Goal: Task Accomplishment & Management: Manage account settings

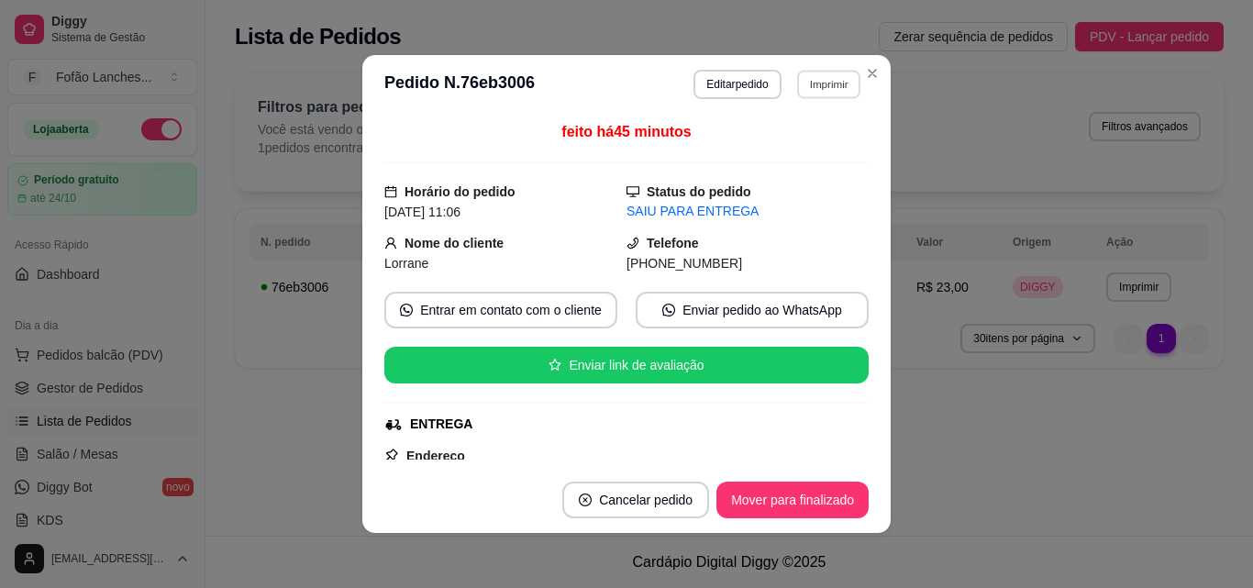
click at [828, 87] on button "Imprimir" at bounding box center [828, 84] width 63 height 28
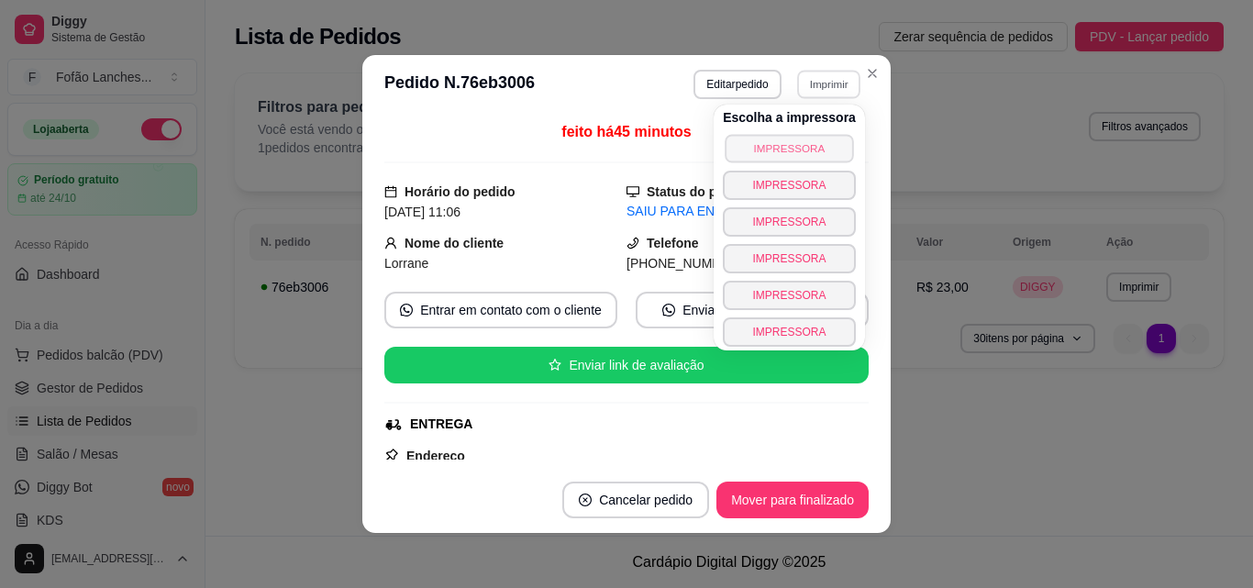
click at [795, 141] on button "IMPRESSORA" at bounding box center [788, 148] width 128 height 28
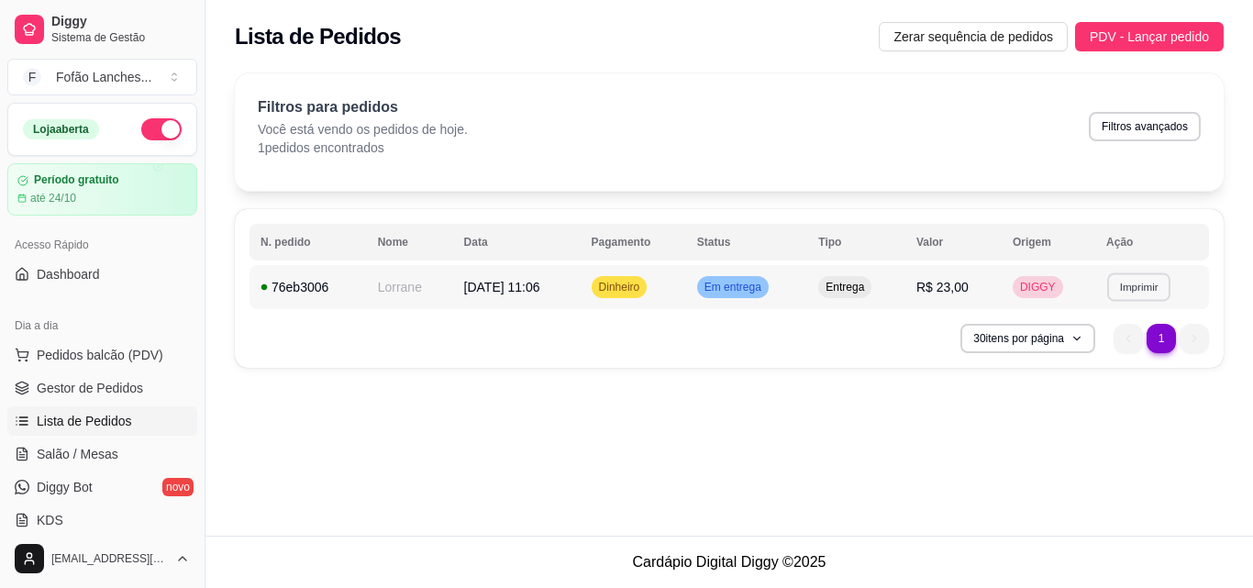
click at [1130, 274] on button "Imprimir" at bounding box center [1138, 286] width 63 height 28
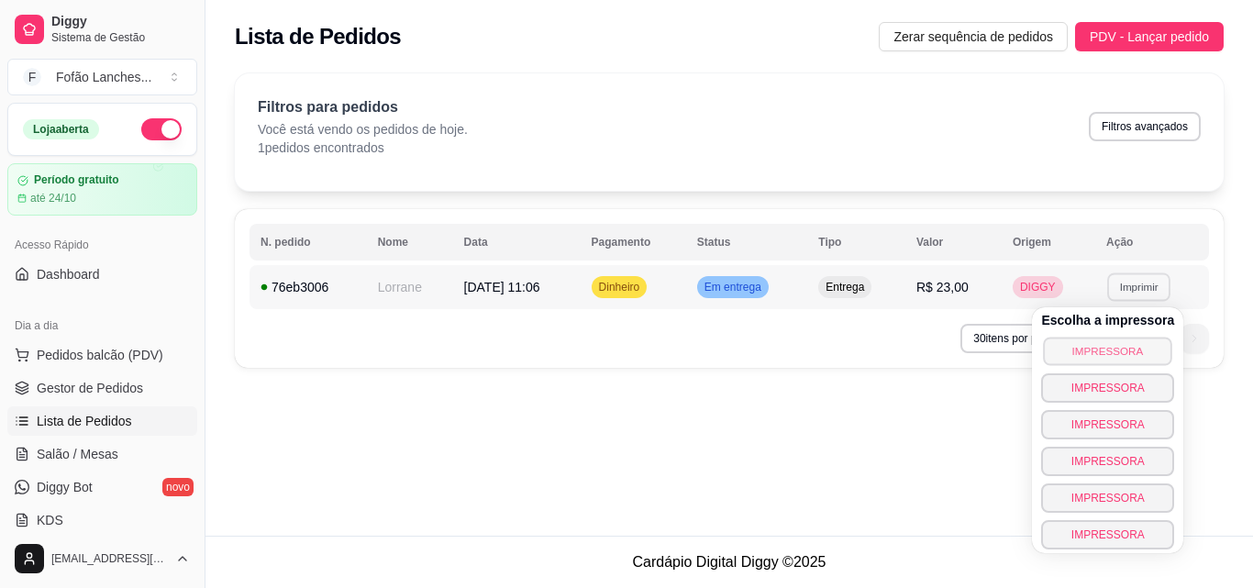
click at [1119, 342] on button "IMPRESSORA" at bounding box center [1108, 351] width 128 height 28
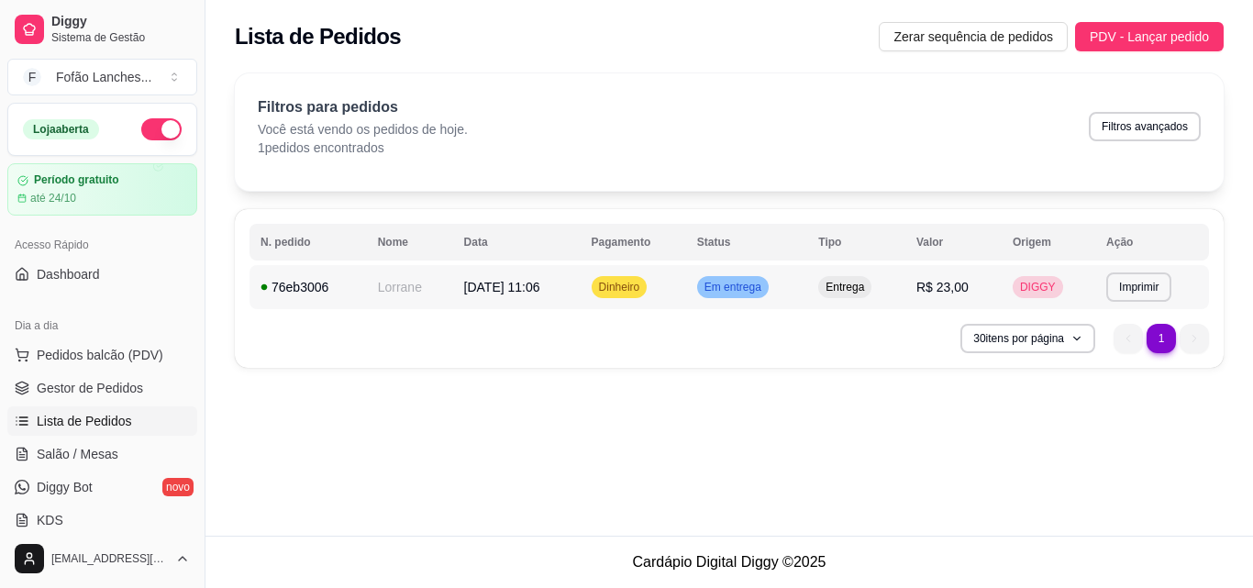
click at [841, 287] on span "Entrega" at bounding box center [845, 287] width 46 height 15
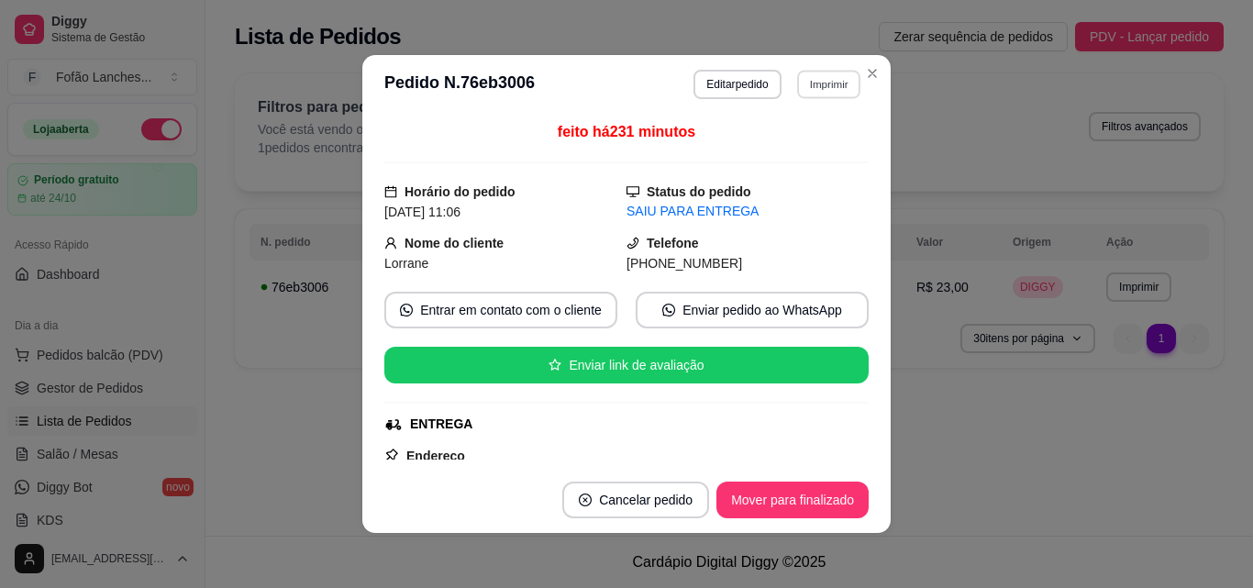
click at [826, 98] on button "Imprimir" at bounding box center [828, 84] width 63 height 28
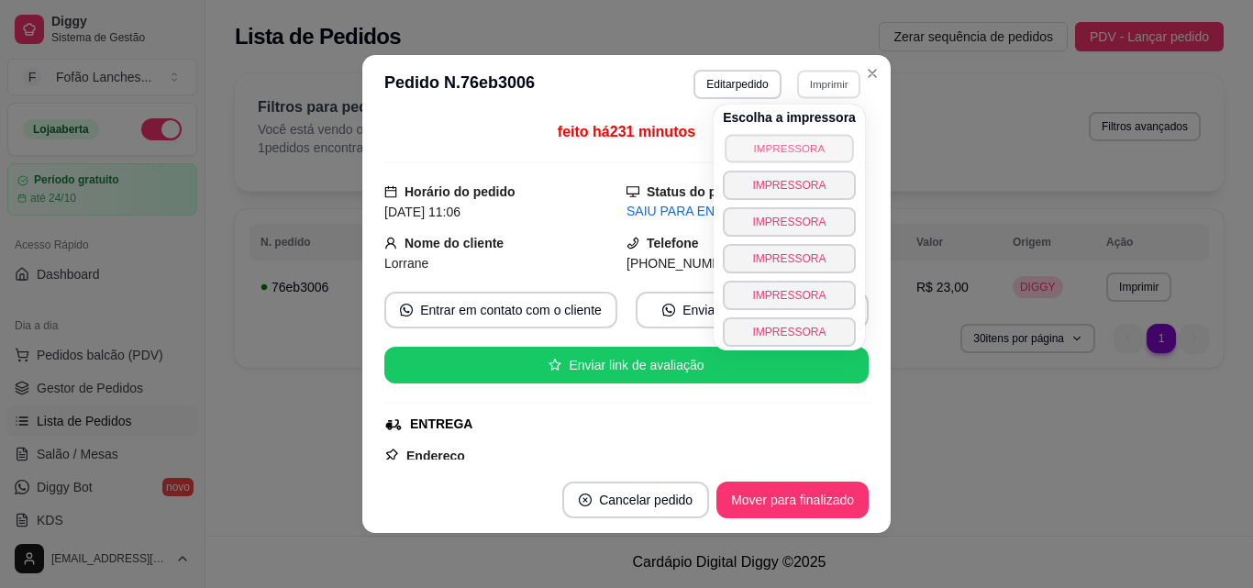
click at [820, 144] on button "IMPRESSORA" at bounding box center [788, 148] width 128 height 28
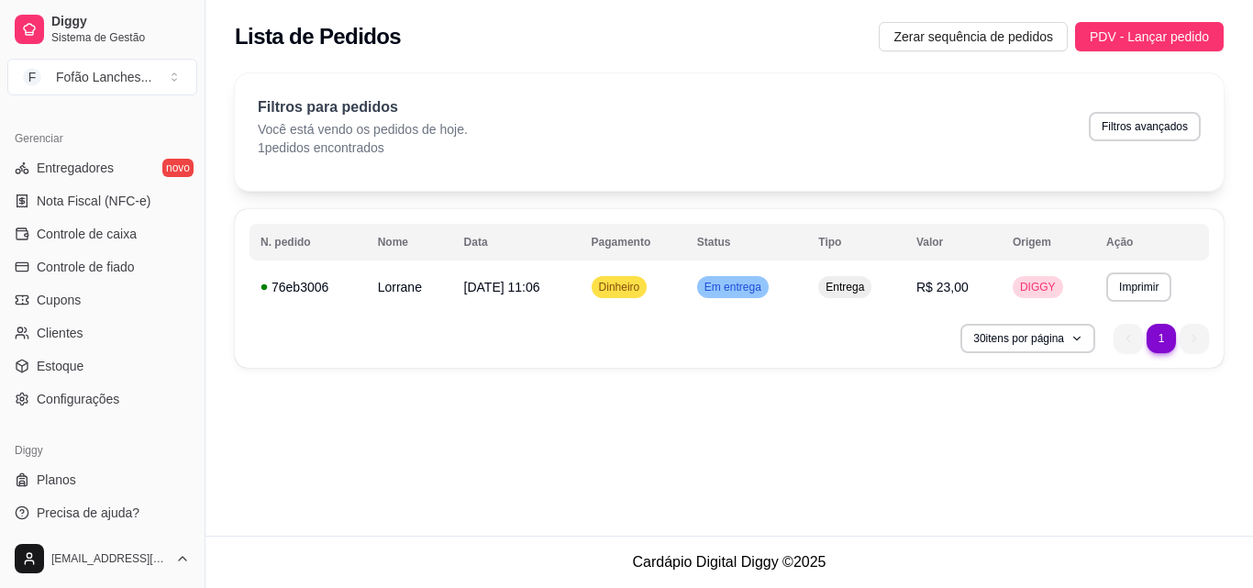
scroll to position [732, 0]
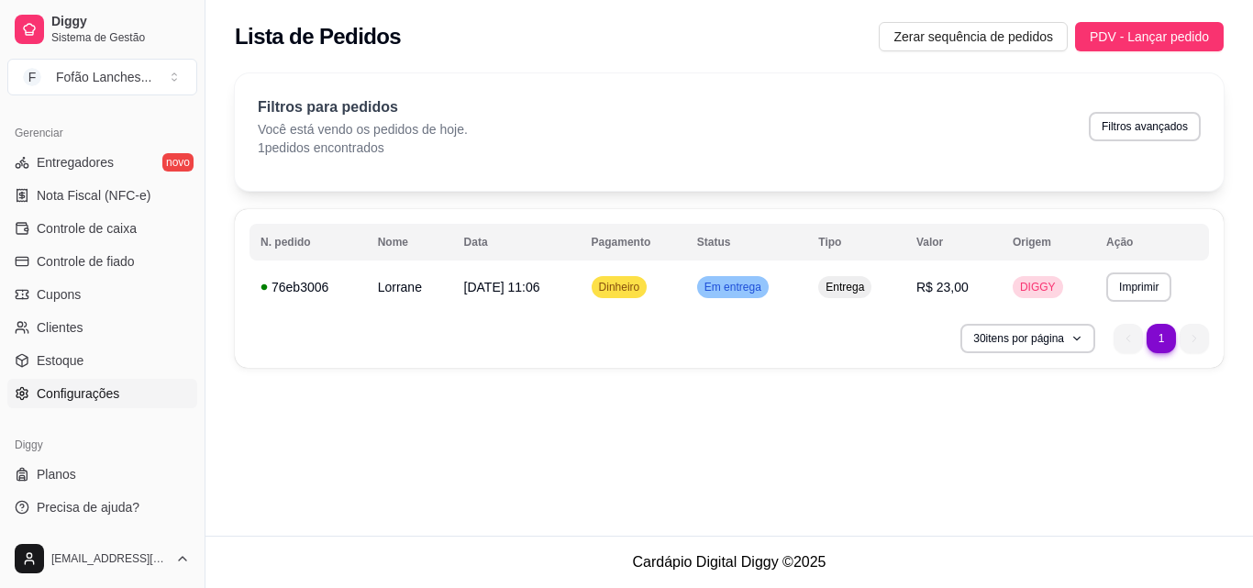
click at [140, 400] on link "Configurações" at bounding box center [102, 393] width 190 height 29
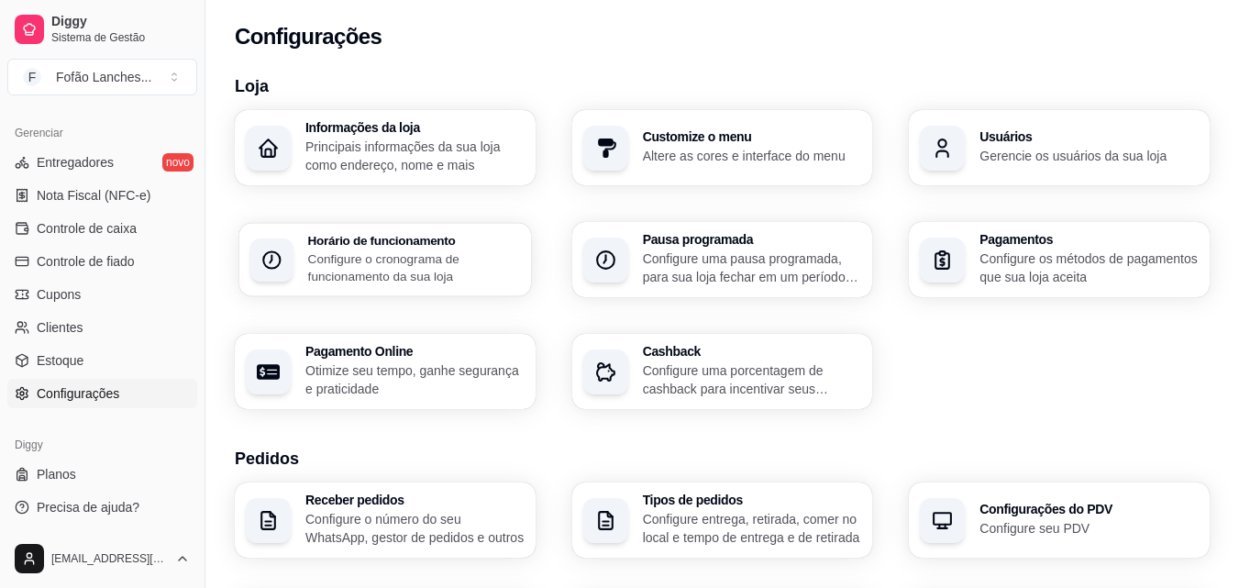
click at [426, 248] on div "Horário de funcionamento Configure o cronograma de funcionamento da sua loja" at bounding box center [414, 259] width 212 height 51
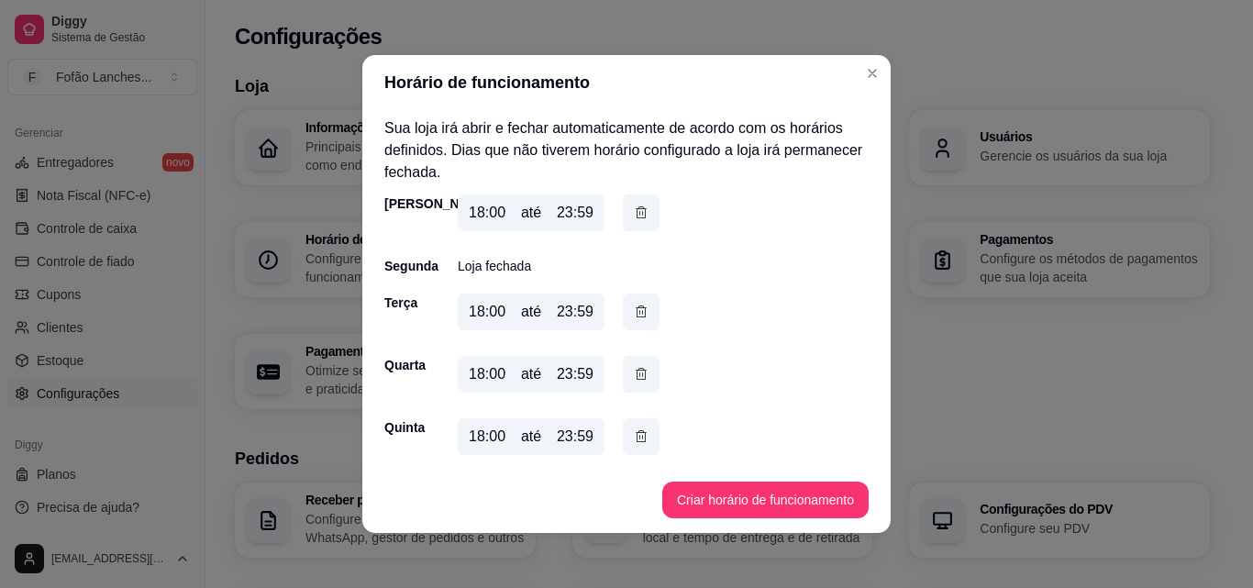
click at [486, 428] on div "18:00" at bounding box center [487, 436] width 37 height 22
click at [504, 437] on div "18:00 até 23:59" at bounding box center [531, 436] width 147 height 37
click at [499, 438] on div "18:00 até 23:59" at bounding box center [531, 436] width 147 height 37
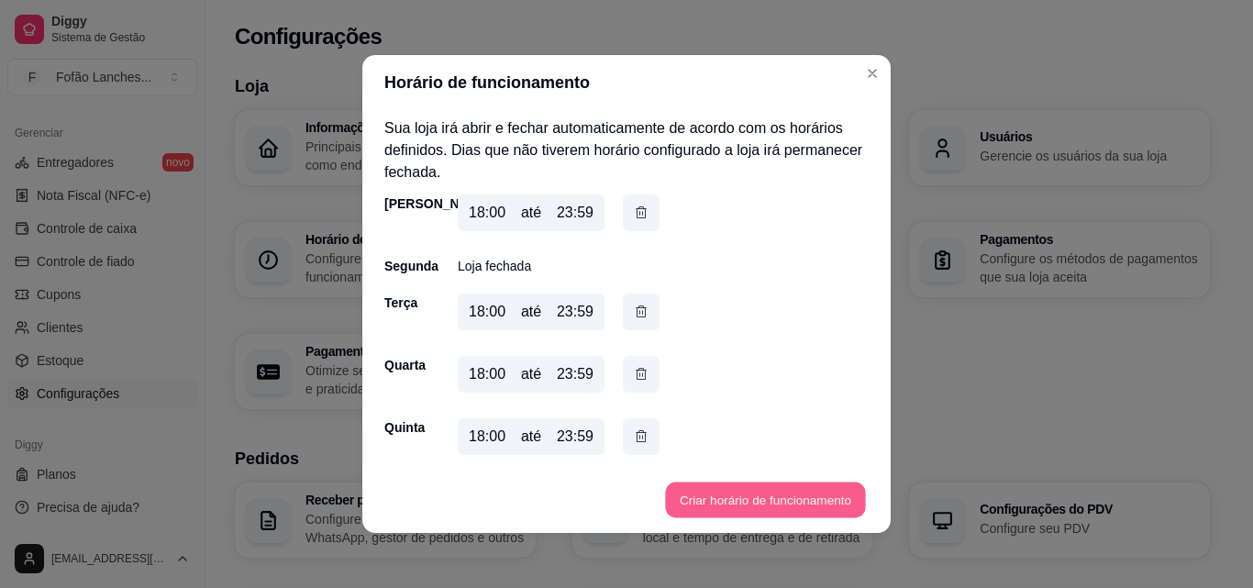
click at [705, 491] on button "Criar horário de funcionamento" at bounding box center [765, 500] width 200 height 36
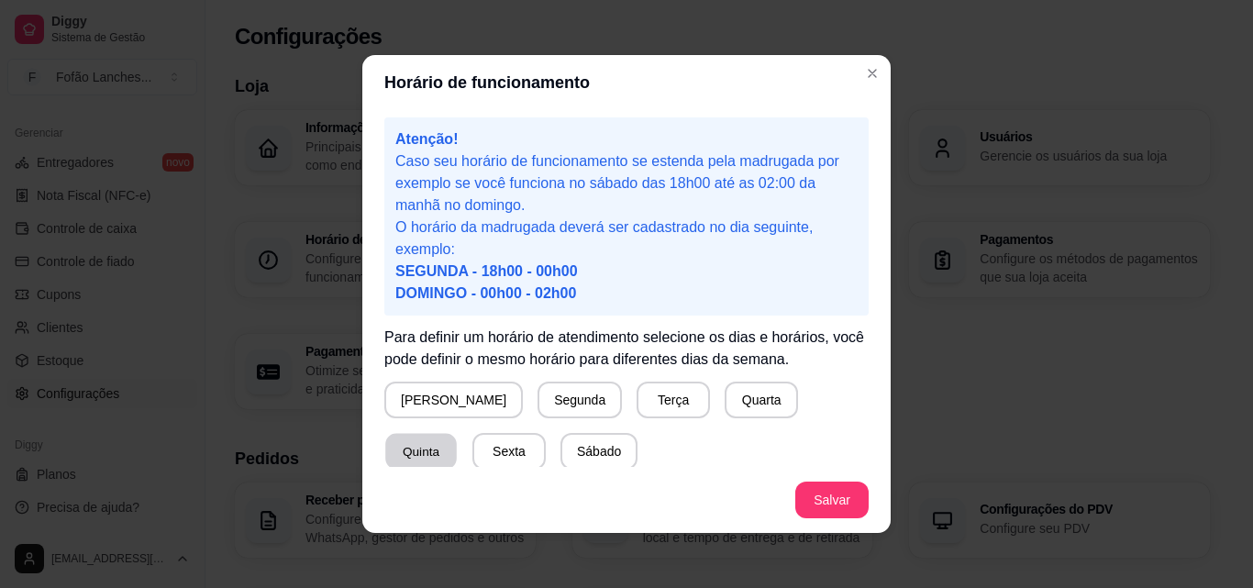
click at [457, 434] on button "Quinta" at bounding box center [421, 452] width 72 height 36
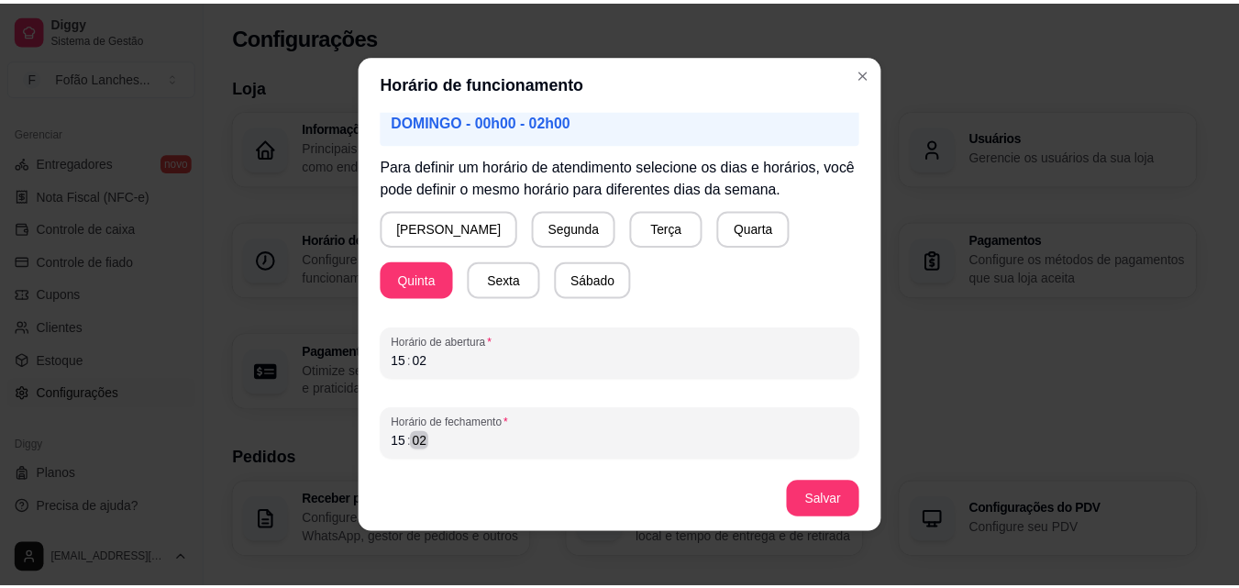
scroll to position [4, 0]
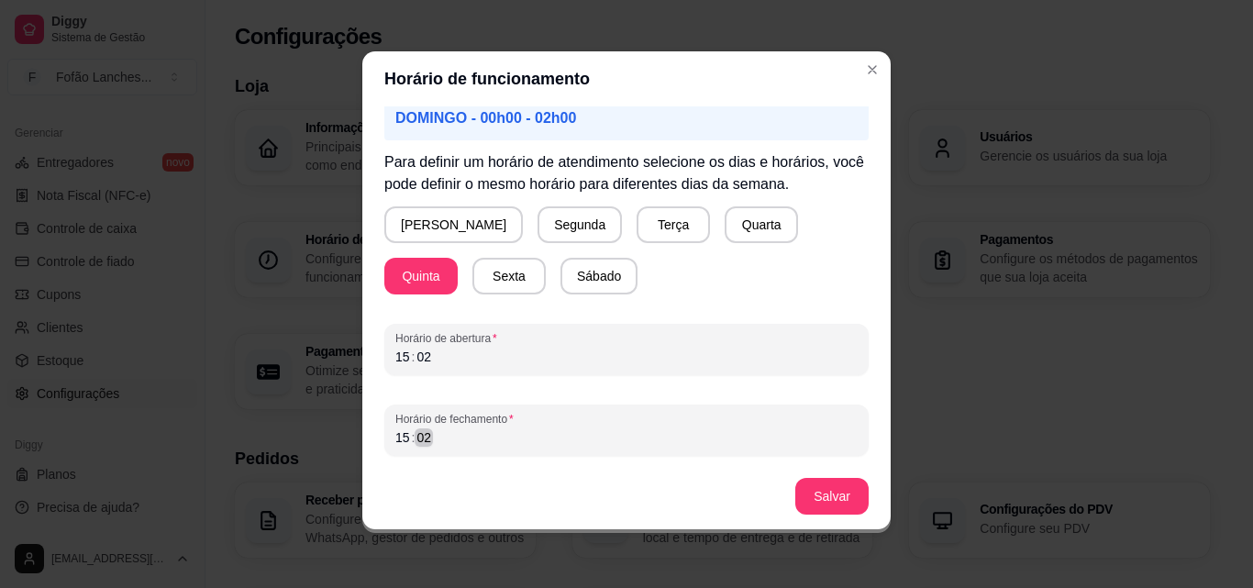
drag, startPoint x: 653, startPoint y: 464, endPoint x: 655, endPoint y: 450, distance: 13.9
click at [655, 450] on div "Atenção! Caso seu horário de funcionamento se estenda pela madrugada por exempl…" at bounding box center [626, 284] width 528 height 357
click at [807, 481] on button "Salvar" at bounding box center [832, 497] width 72 height 36
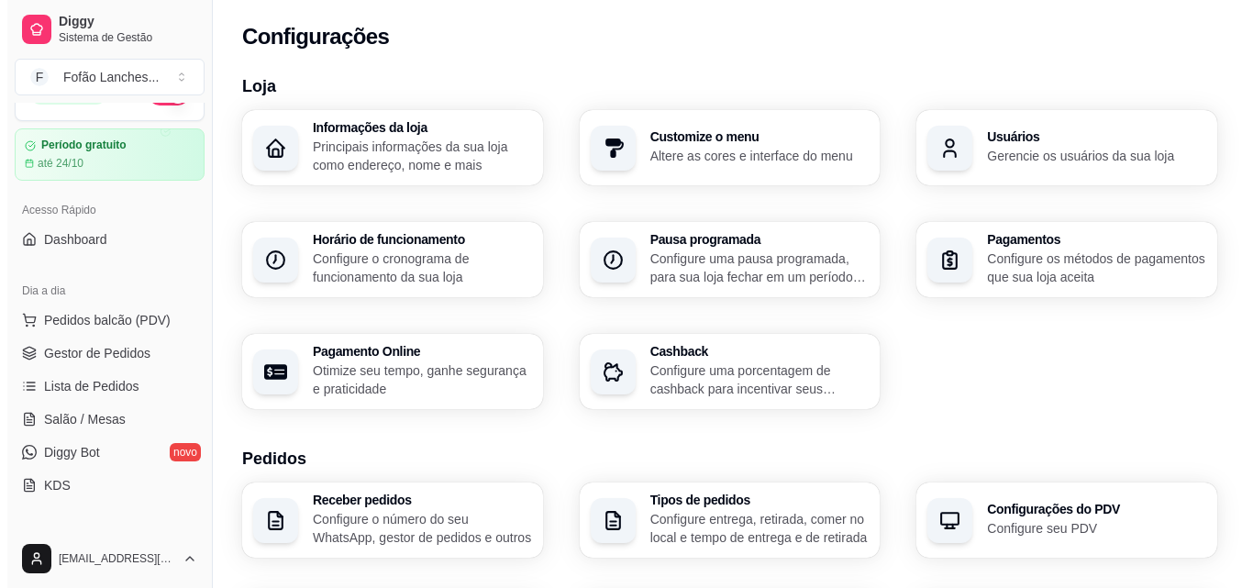
scroll to position [0, 0]
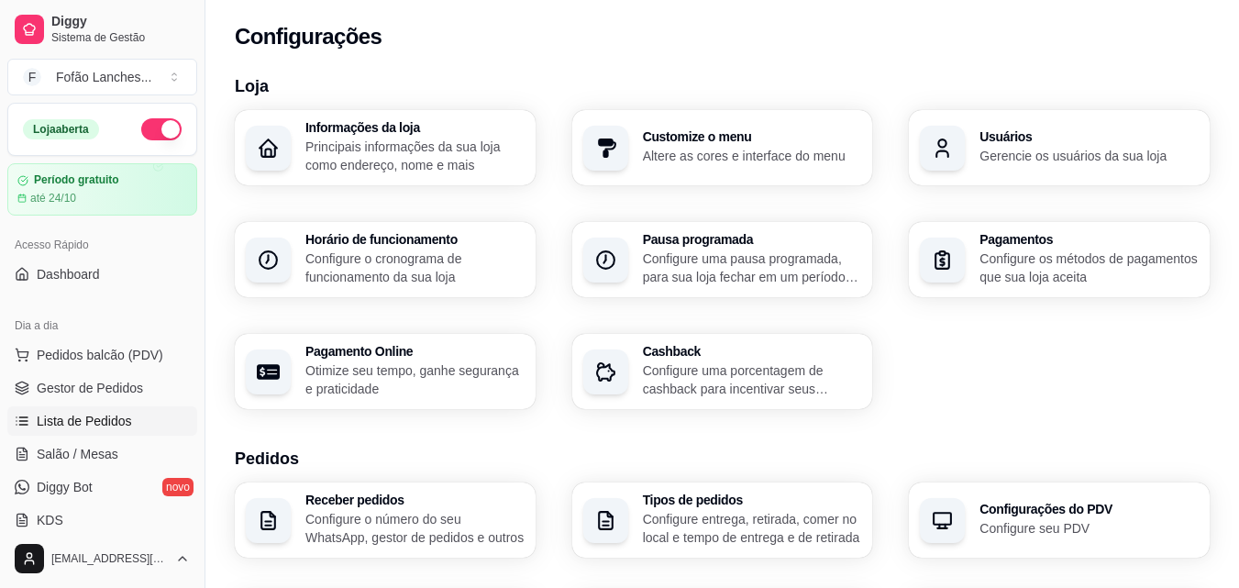
click at [143, 413] on link "Lista de Pedidos" at bounding box center [102, 420] width 190 height 29
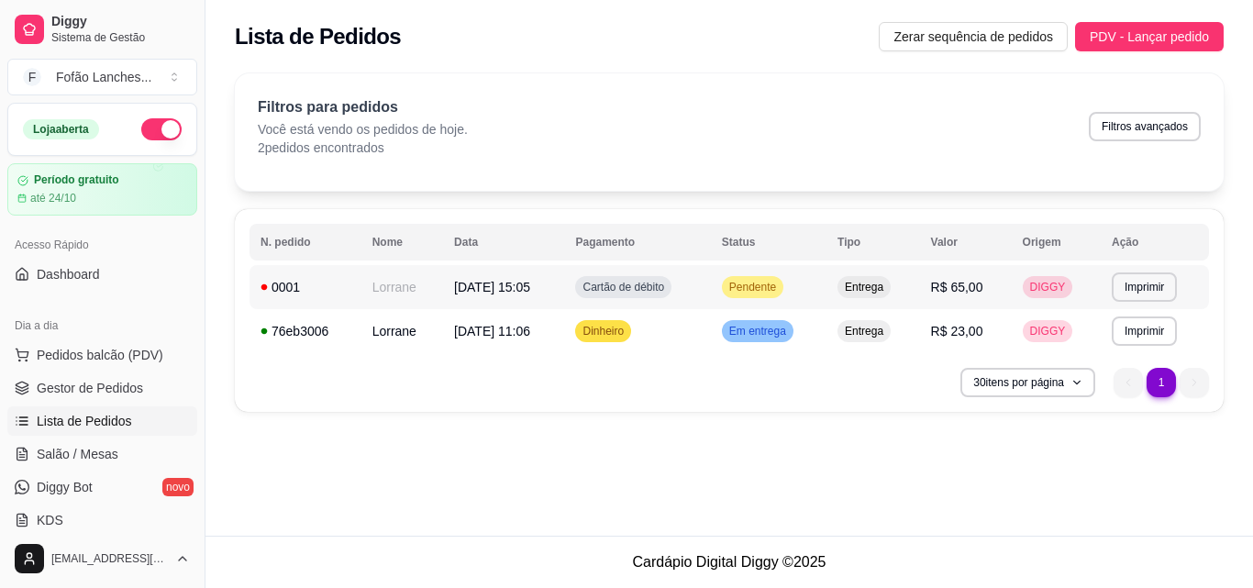
click at [611, 281] on span "Cartão de débito" at bounding box center [623, 287] width 89 height 15
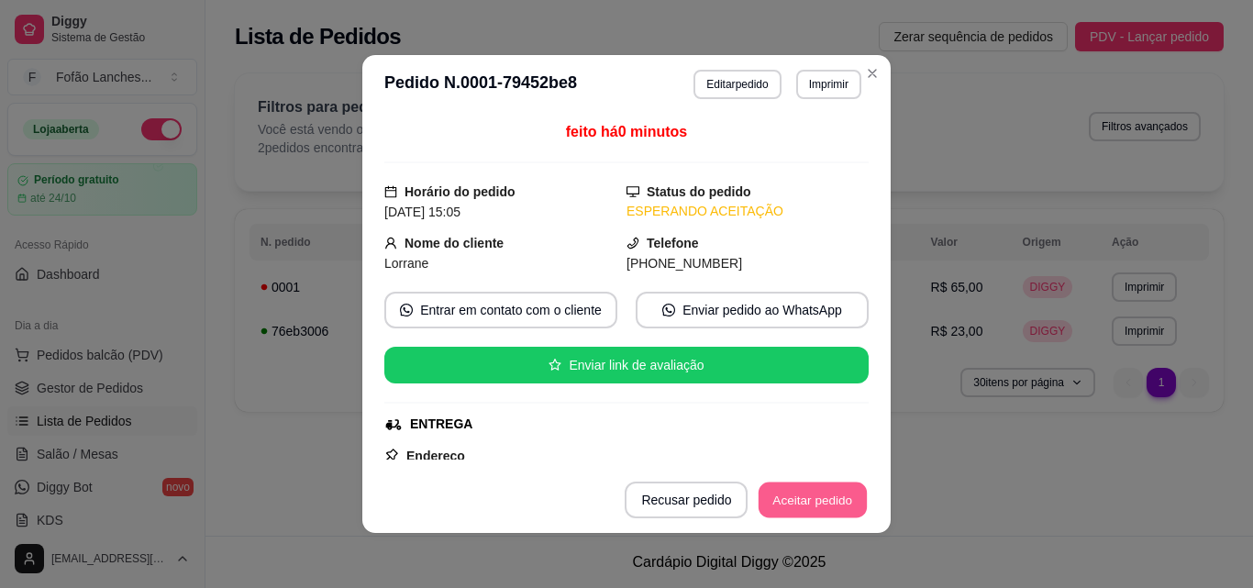
click at [808, 502] on button "Aceitar pedido" at bounding box center [812, 500] width 108 height 36
click at [808, 502] on button "Mover para preparo" at bounding box center [797, 500] width 138 height 36
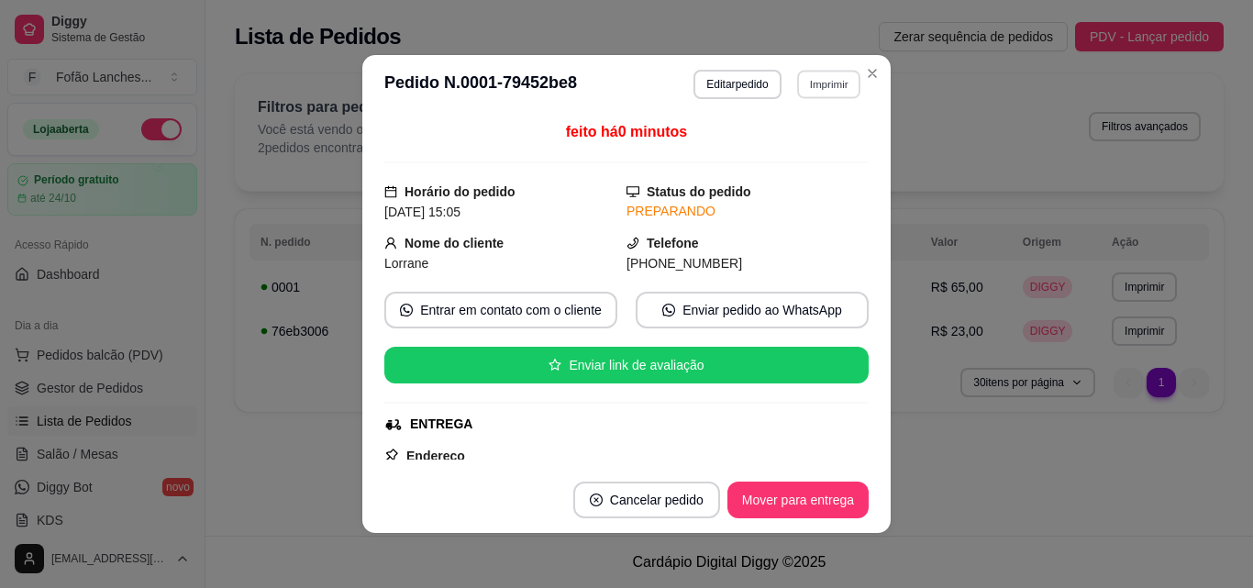
click at [832, 72] on button "Imprimir" at bounding box center [828, 84] width 63 height 28
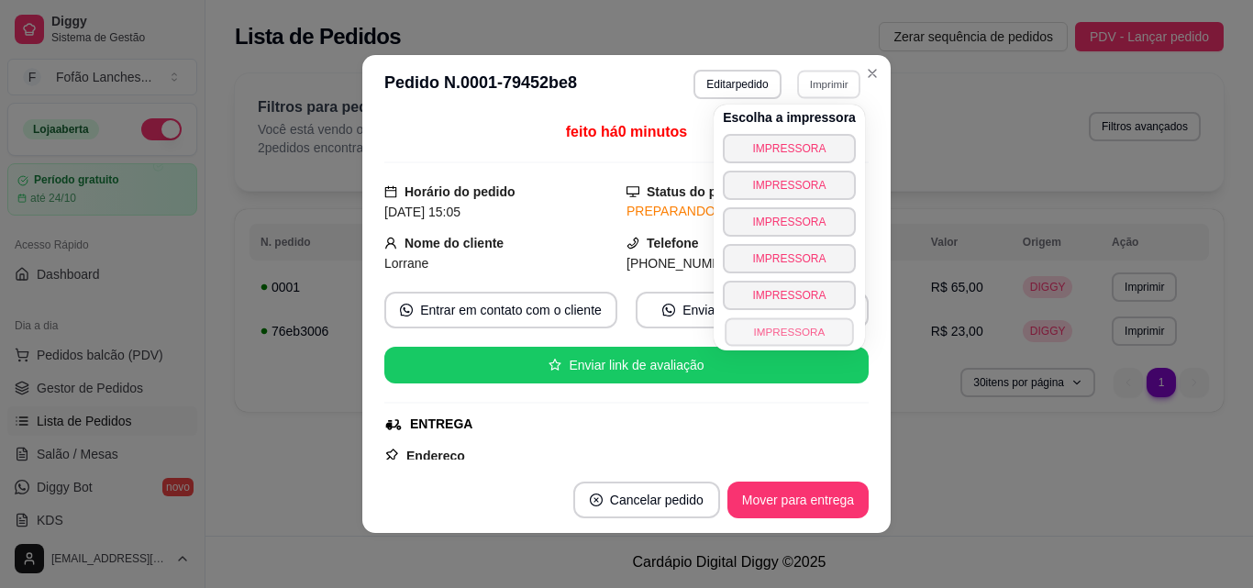
click at [817, 334] on button "IMPRESSORA" at bounding box center [788, 331] width 128 height 28
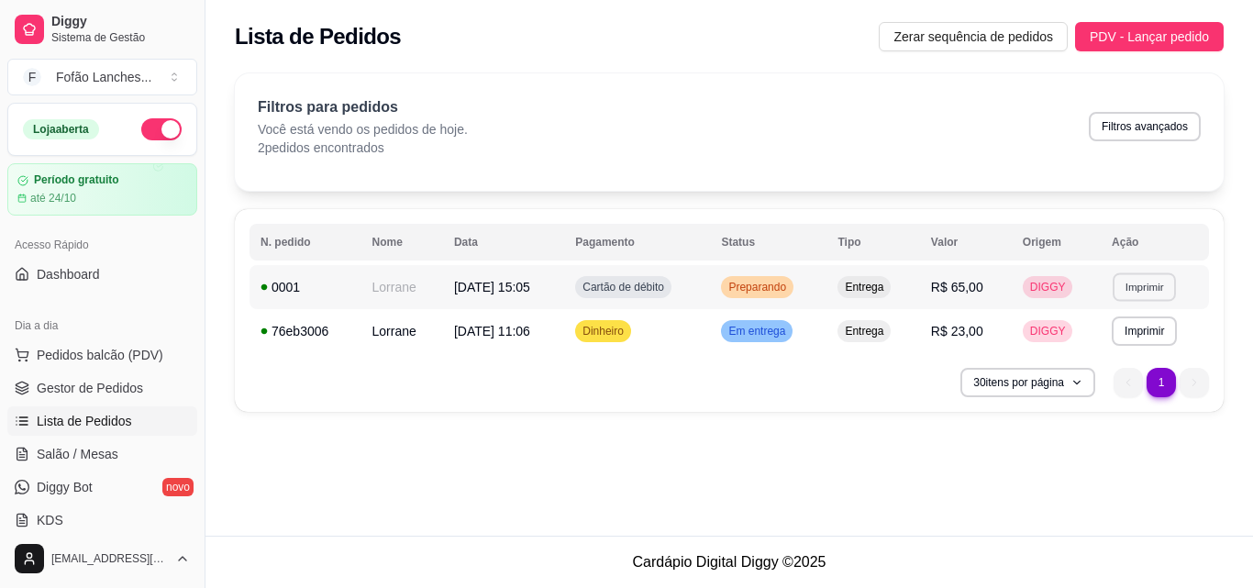
click at [1166, 290] on button "Imprimir" at bounding box center [1143, 286] width 63 height 28
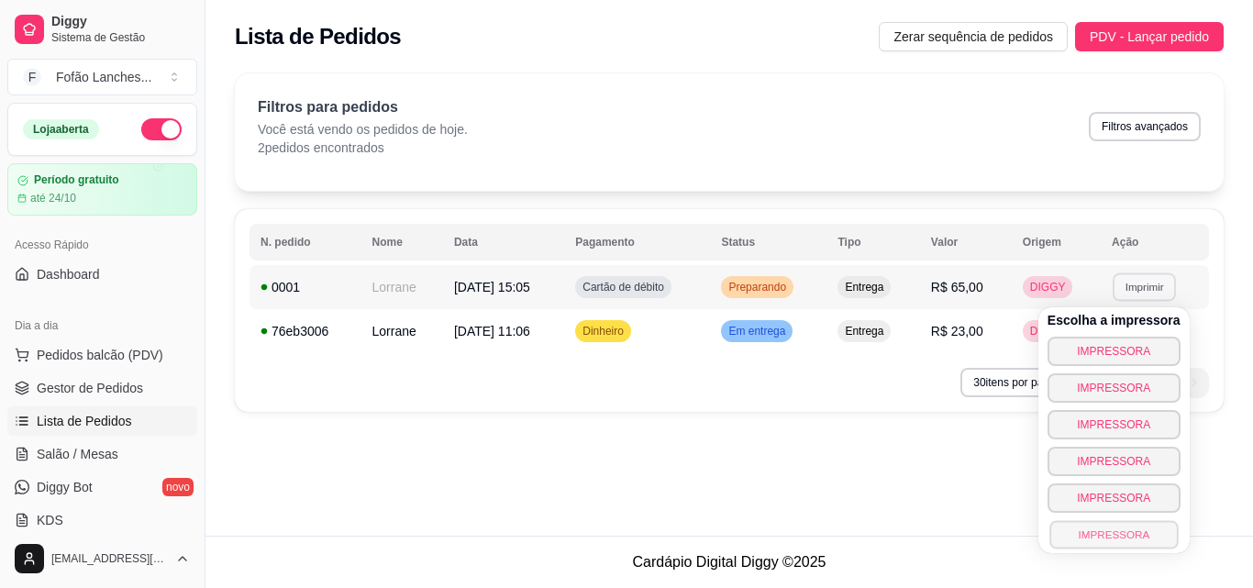
click at [1110, 539] on button "IMPRESSORA" at bounding box center [1113, 534] width 128 height 28
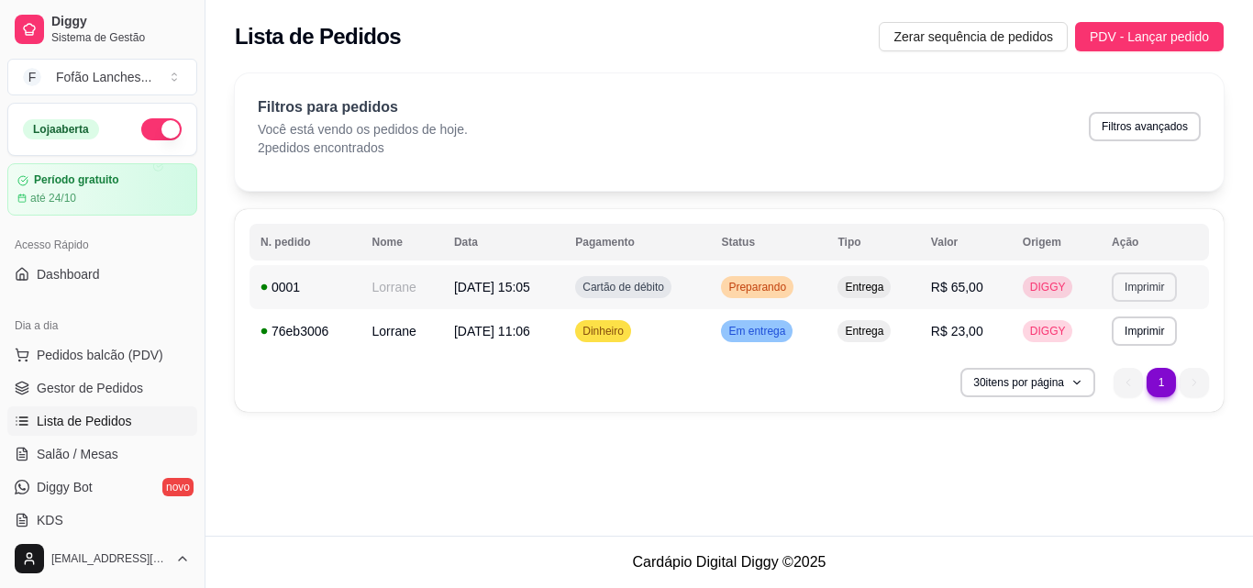
click at [1152, 280] on button "Imprimir" at bounding box center [1143, 286] width 65 height 29
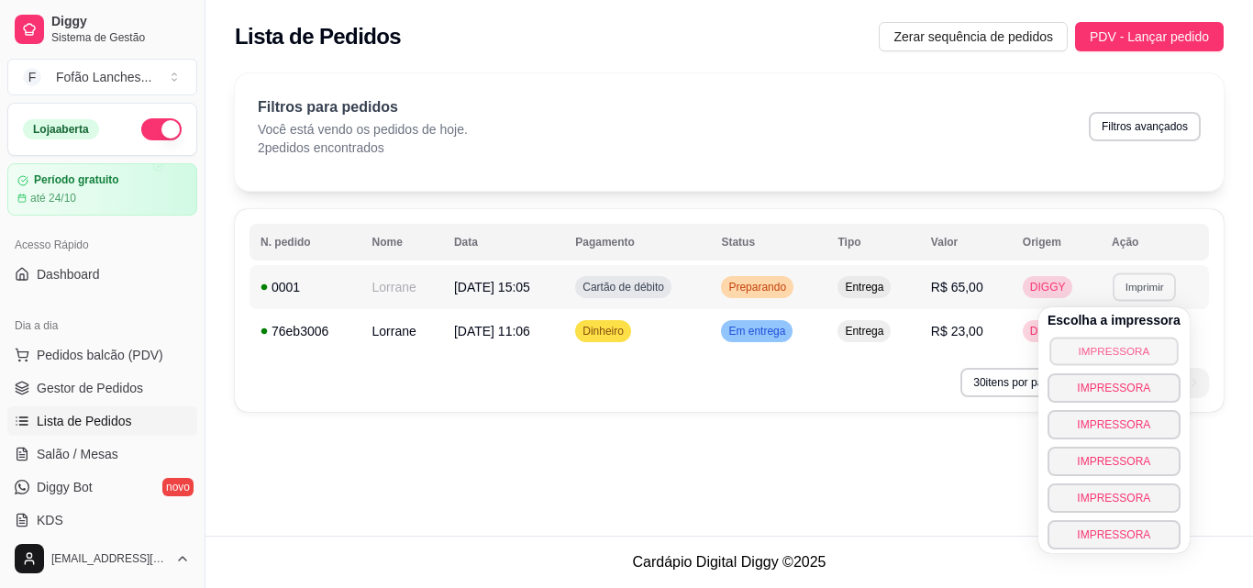
click at [1132, 340] on button "IMPRESSORA" at bounding box center [1113, 351] width 128 height 28
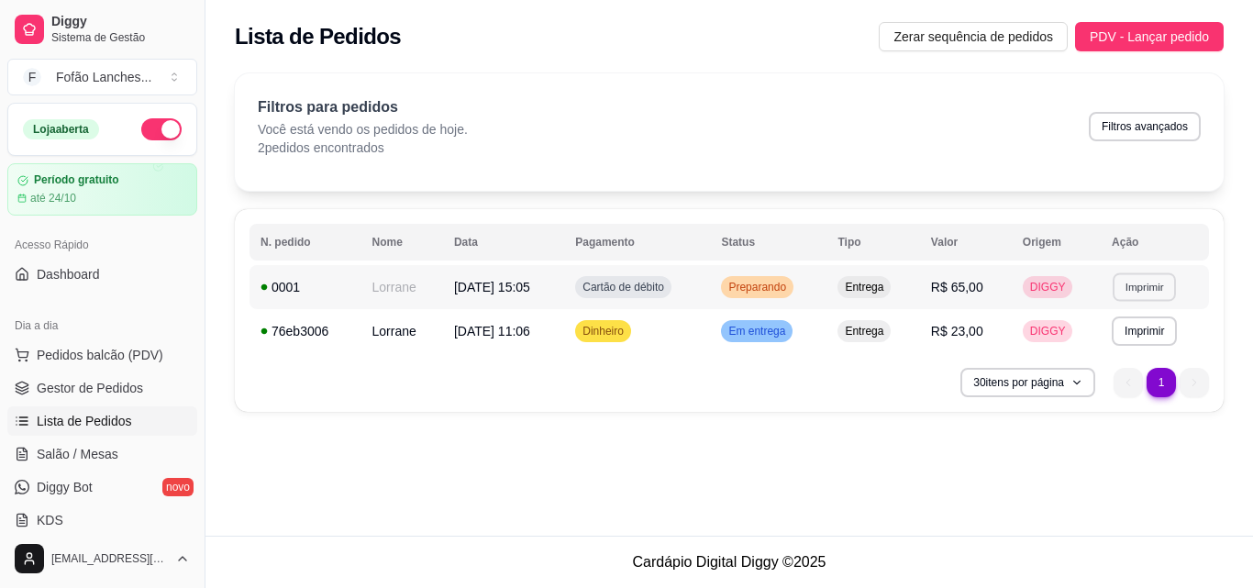
click at [1145, 295] on button "Imprimir" at bounding box center [1143, 286] width 63 height 28
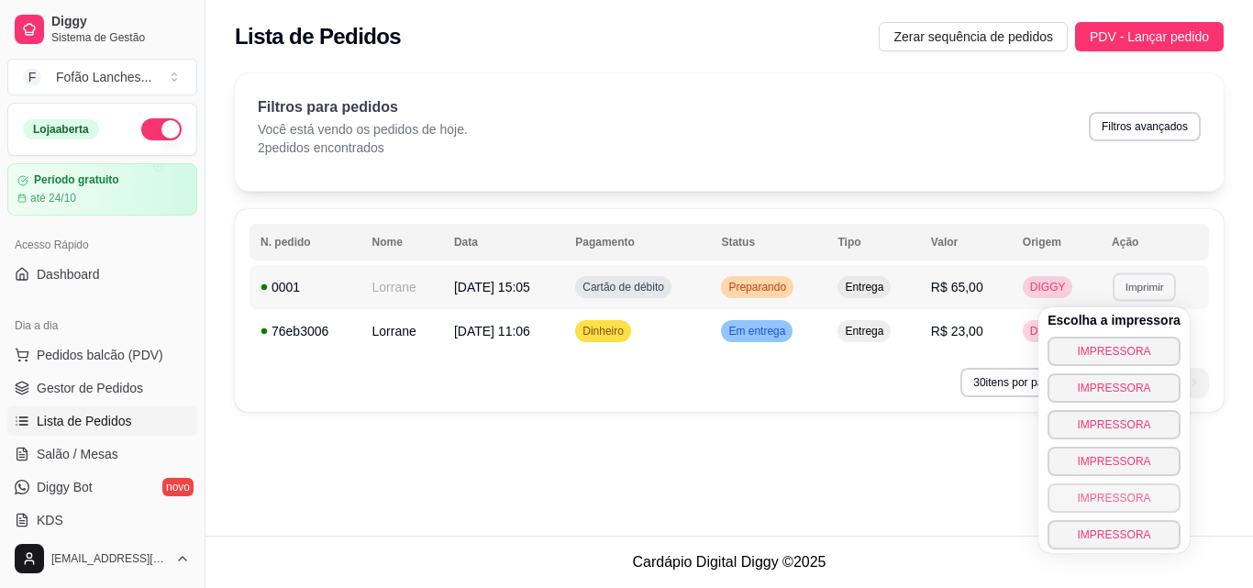
click at [1137, 494] on button "IMPRESSORA" at bounding box center [1113, 497] width 133 height 29
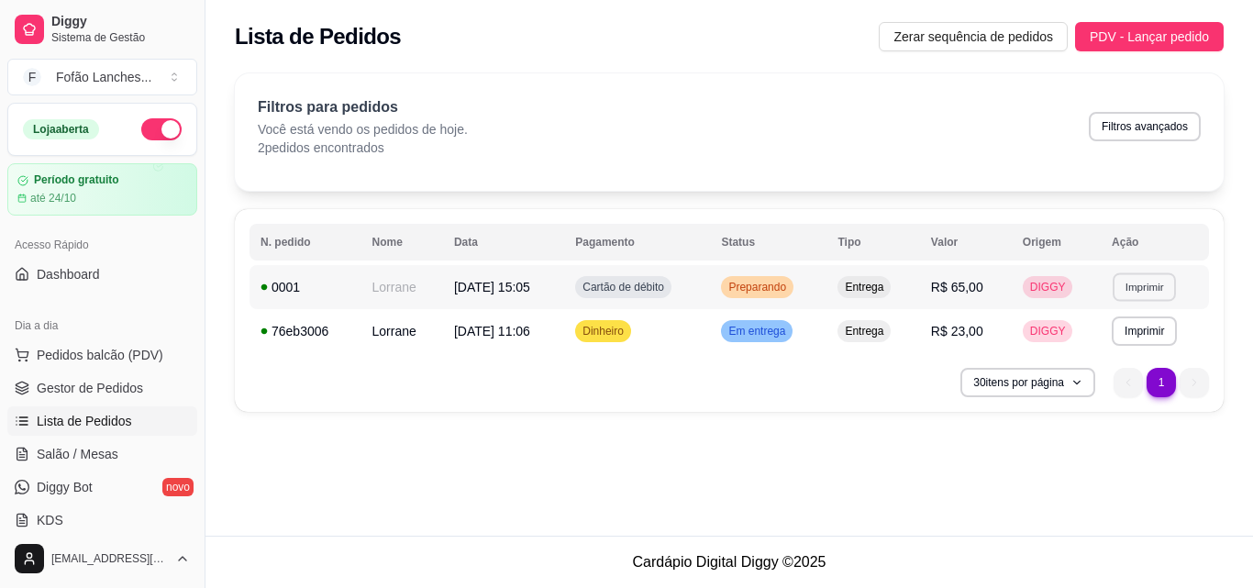
click at [1144, 285] on button "Imprimir" at bounding box center [1143, 286] width 63 height 28
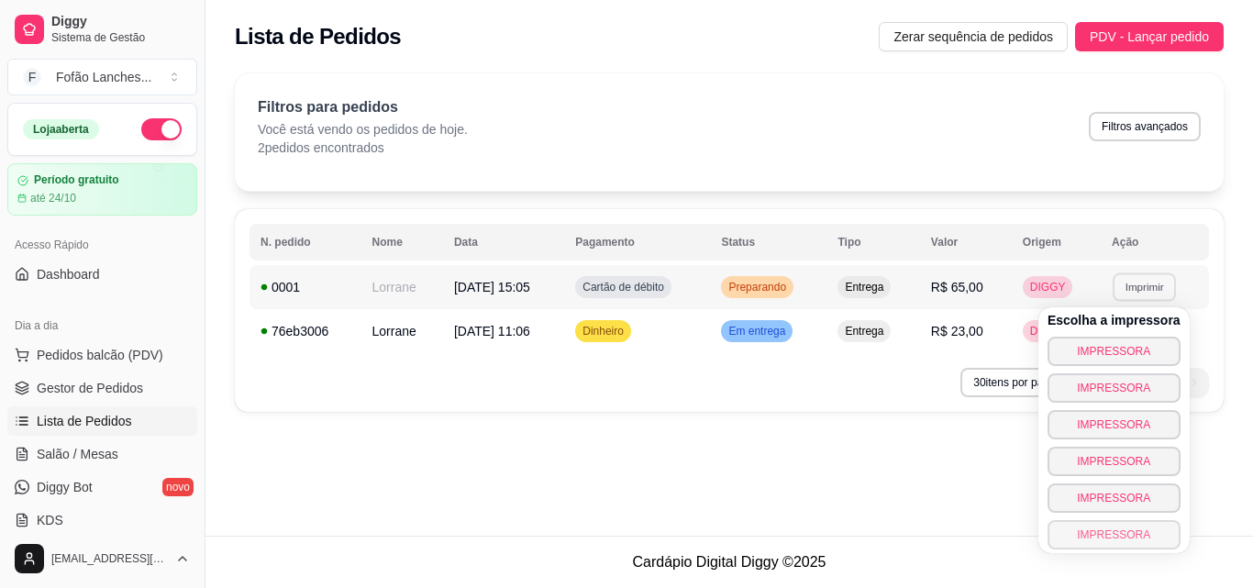
click at [1137, 541] on button "IMPRESSORA" at bounding box center [1113, 534] width 133 height 29
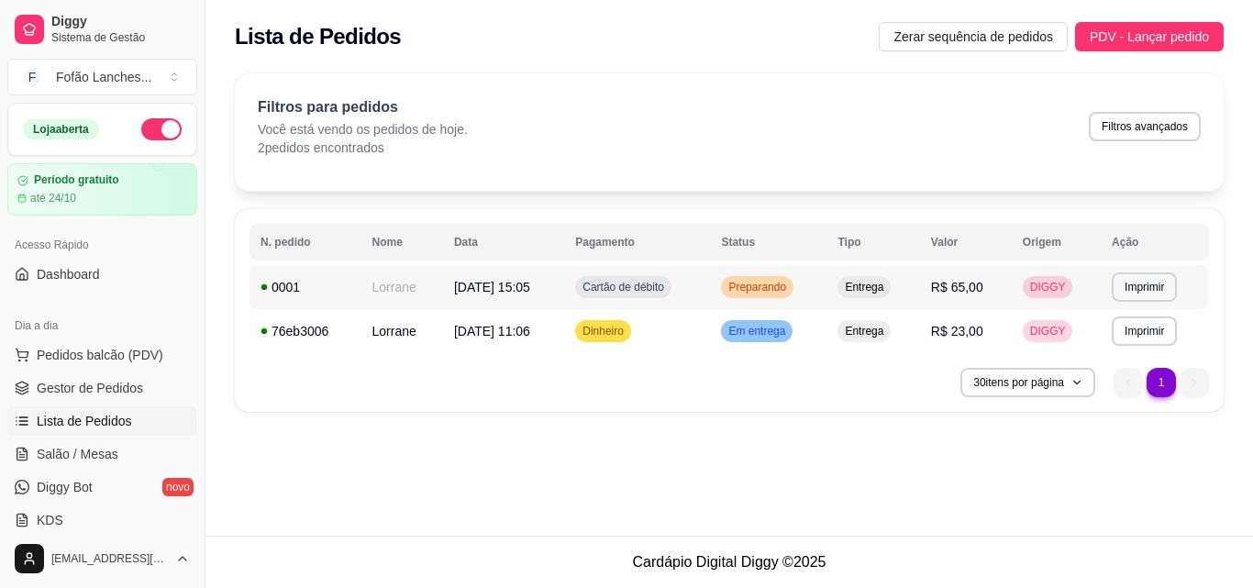
click at [1001, 290] on td "R$ 65,00" at bounding box center [966, 287] width 92 height 44
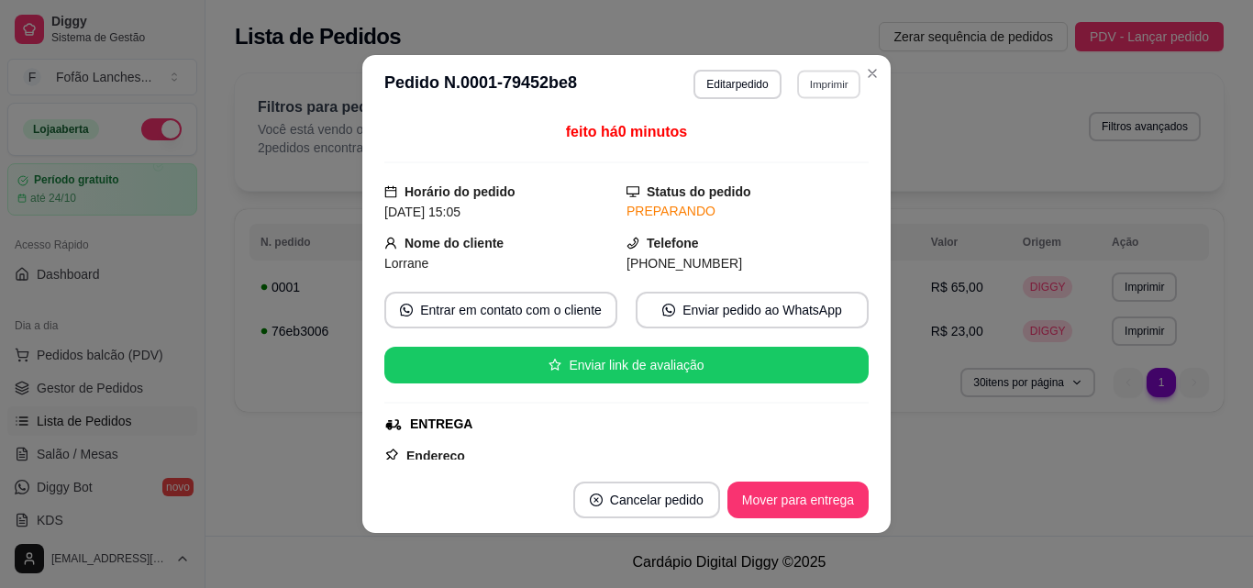
click at [820, 80] on button "Imprimir" at bounding box center [828, 84] width 63 height 28
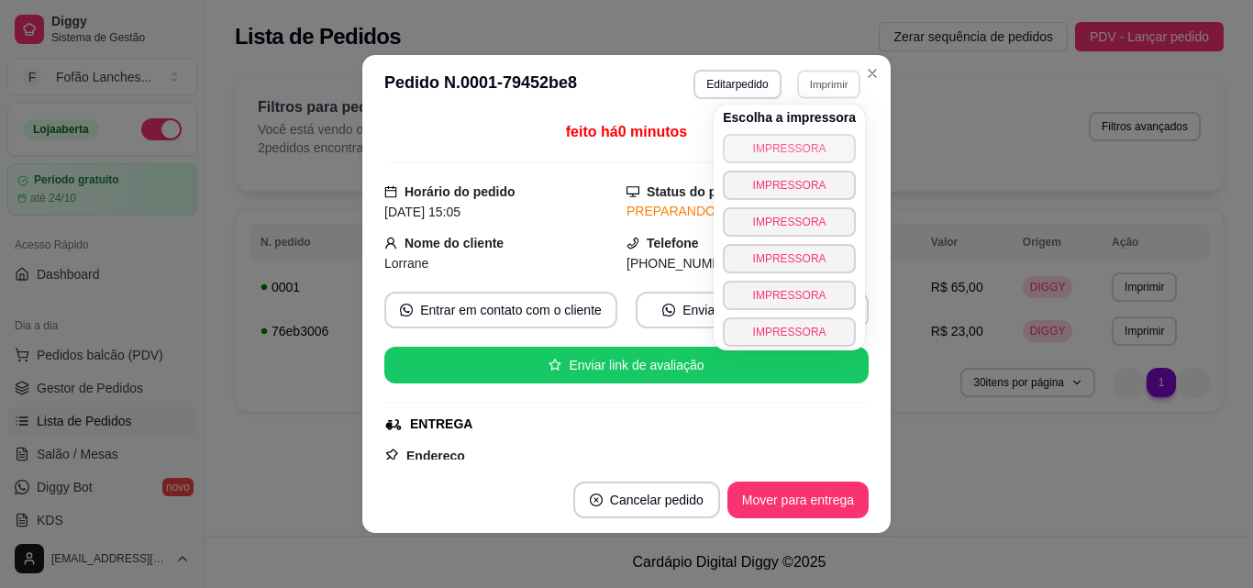
click at [801, 145] on button "IMPRESSORA" at bounding box center [789, 148] width 133 height 29
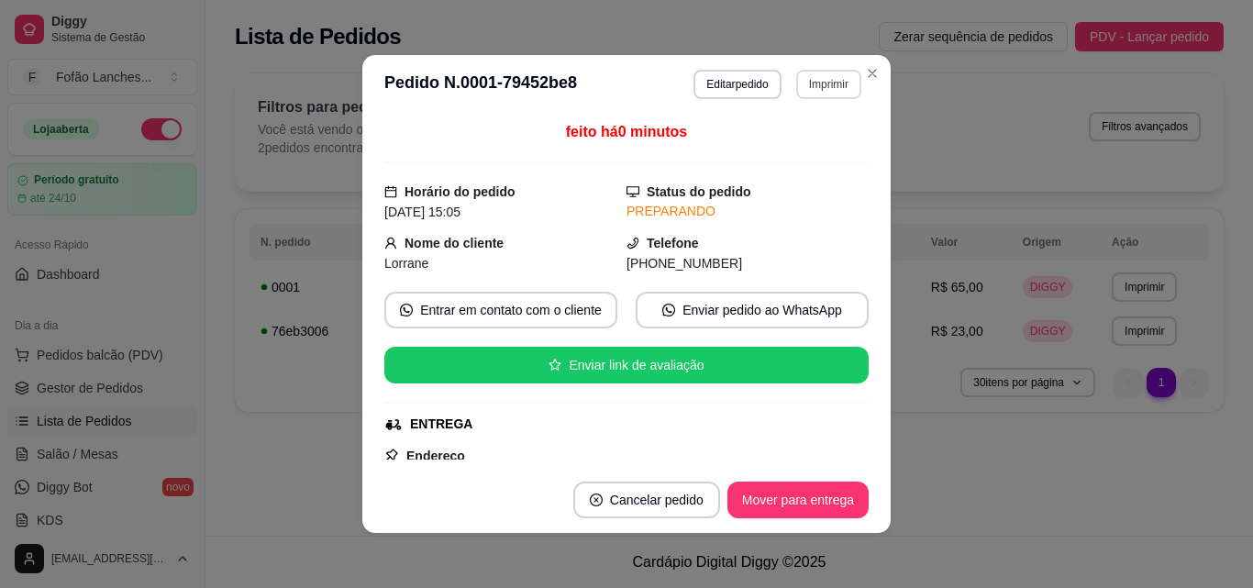
click at [812, 82] on button "Imprimir" at bounding box center [828, 84] width 65 height 29
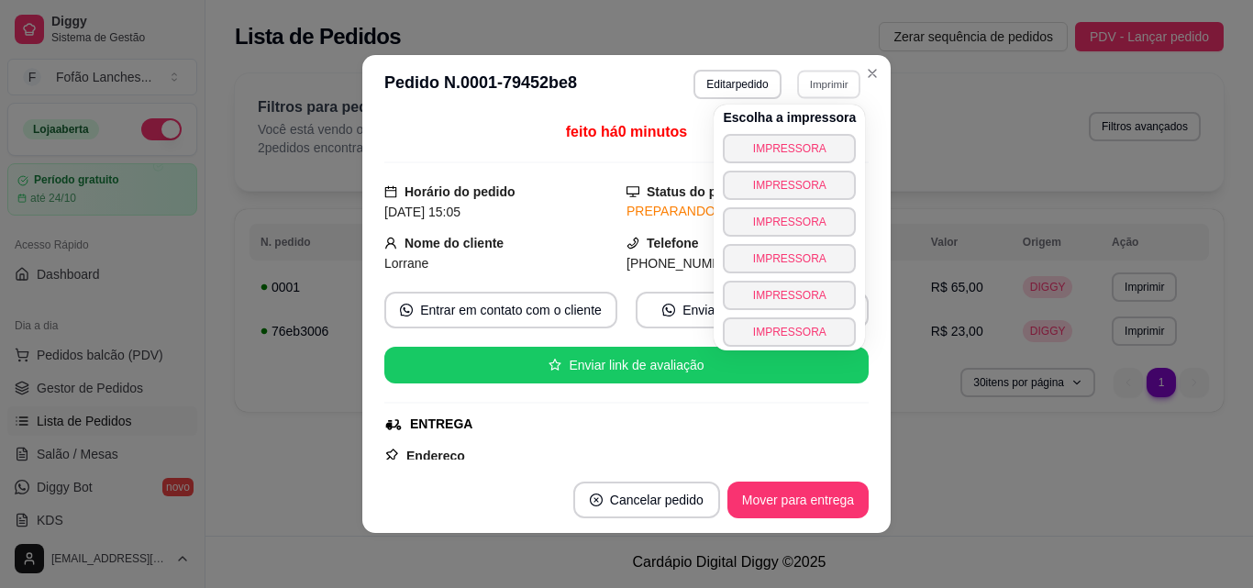
drag, startPoint x: 846, startPoint y: 233, endPoint x: 856, endPoint y: 313, distance: 80.3
click at [856, 313] on body "Diggy Sistema de Gestão F Fofão Lanches ... Loja aberta Período gratuito até 24…" at bounding box center [626, 294] width 1253 height 588
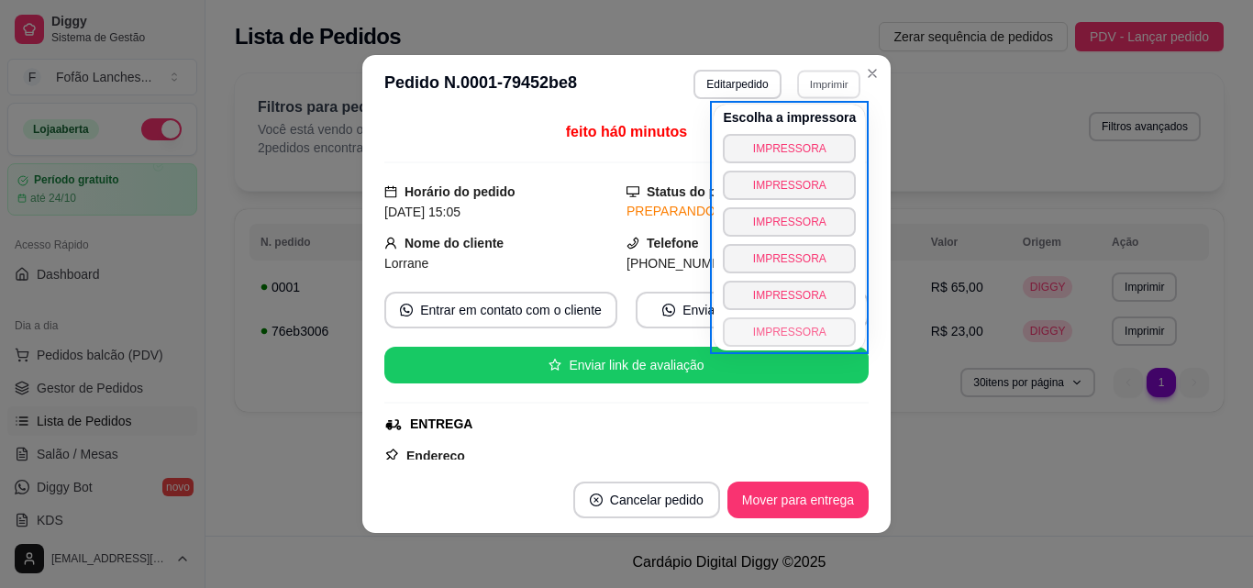
click at [801, 328] on button "IMPRESSORA" at bounding box center [789, 331] width 133 height 29
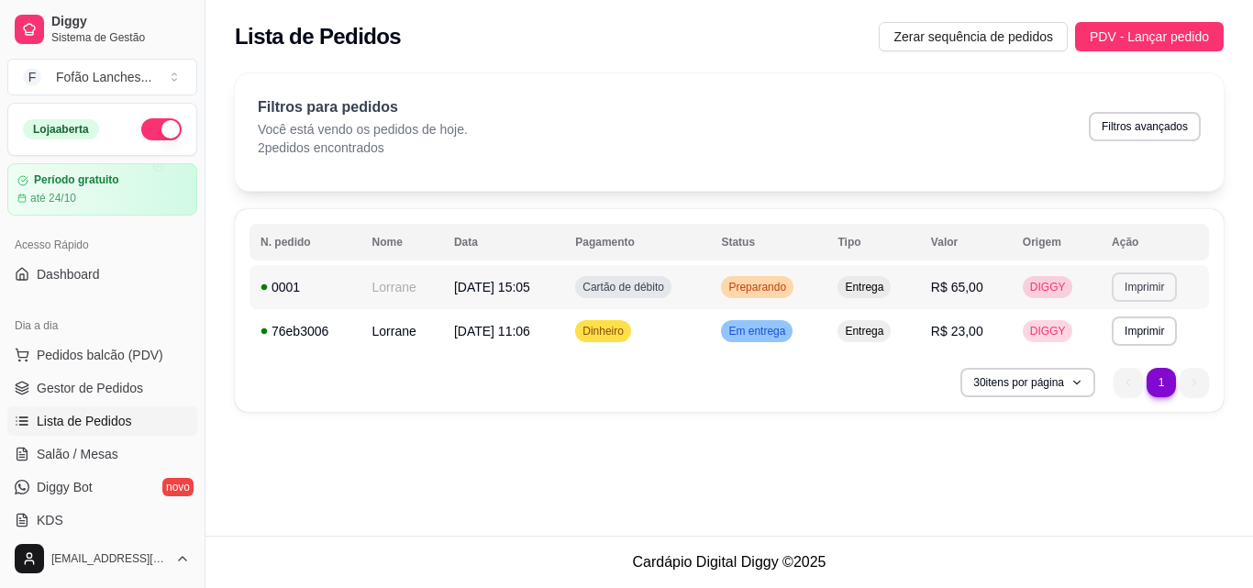
click at [1154, 291] on button "Imprimir" at bounding box center [1143, 286] width 65 height 29
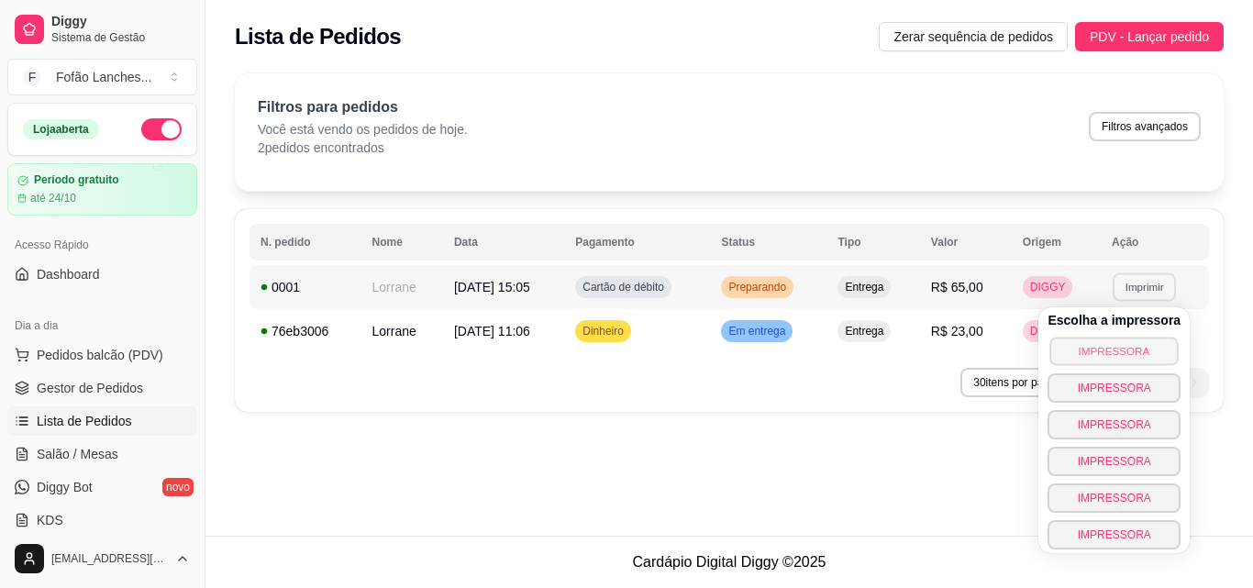
click at [1143, 349] on button "IMPRESSORA" at bounding box center [1114, 351] width 128 height 28
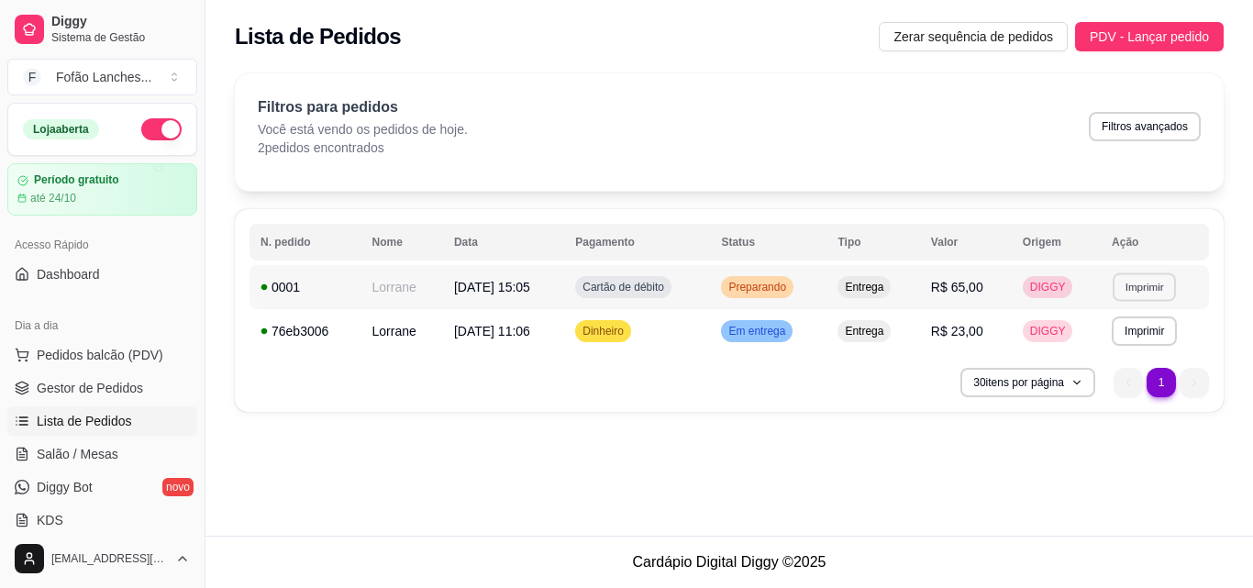
click at [1147, 289] on button "Imprimir" at bounding box center [1143, 286] width 63 height 28
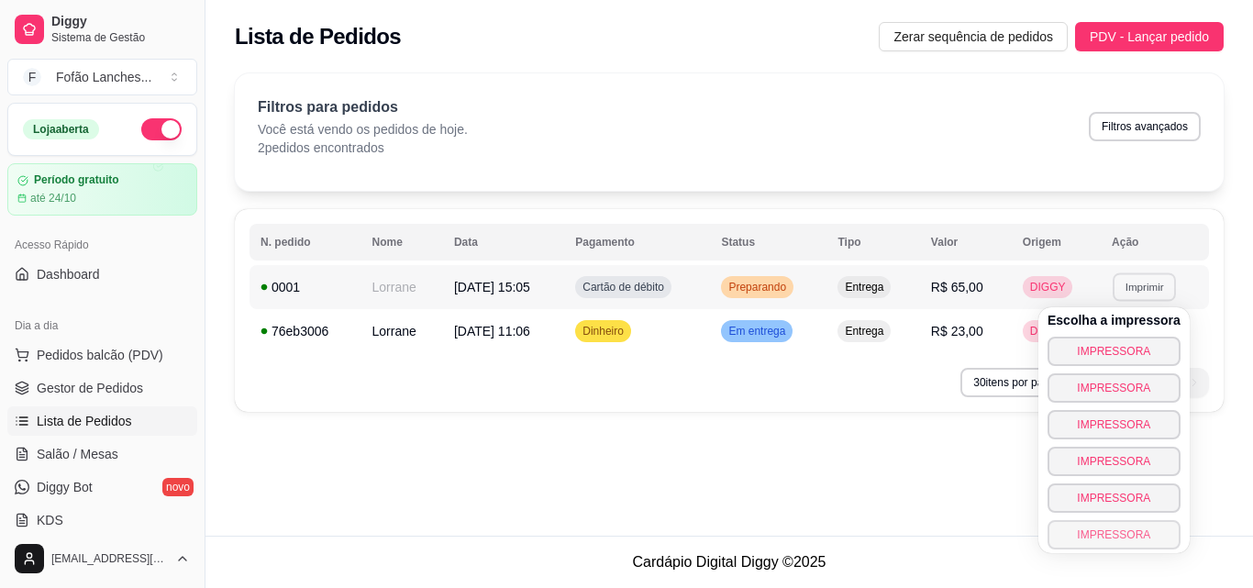
click at [1117, 532] on button "IMPRESSORA" at bounding box center [1113, 534] width 133 height 29
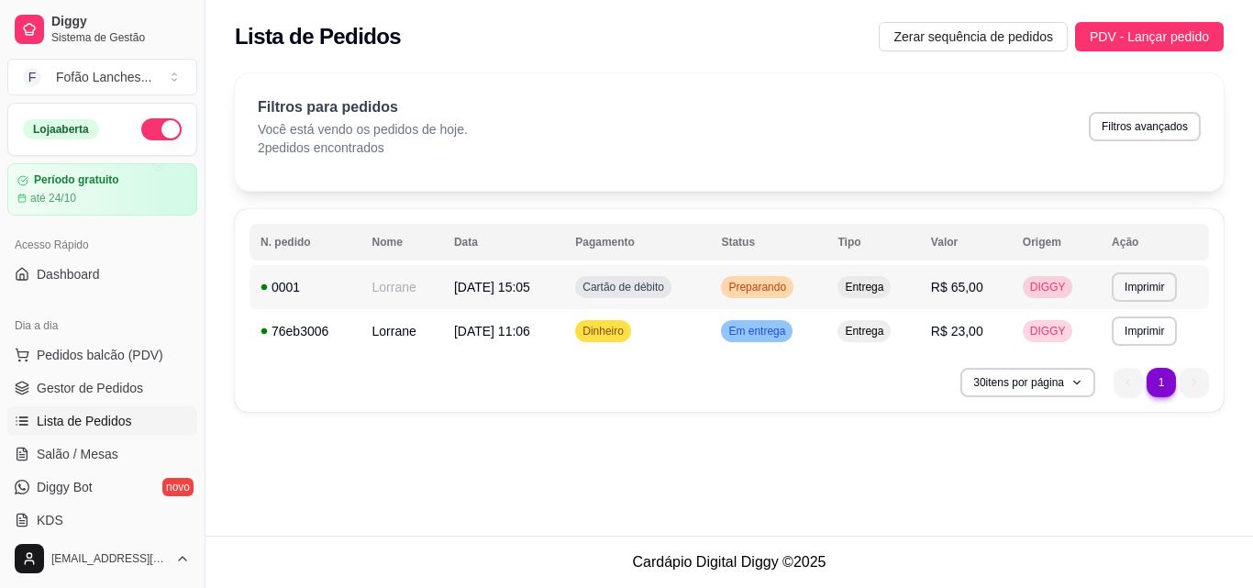
click at [950, 289] on span "R$ 65,00" at bounding box center [957, 287] width 52 height 15
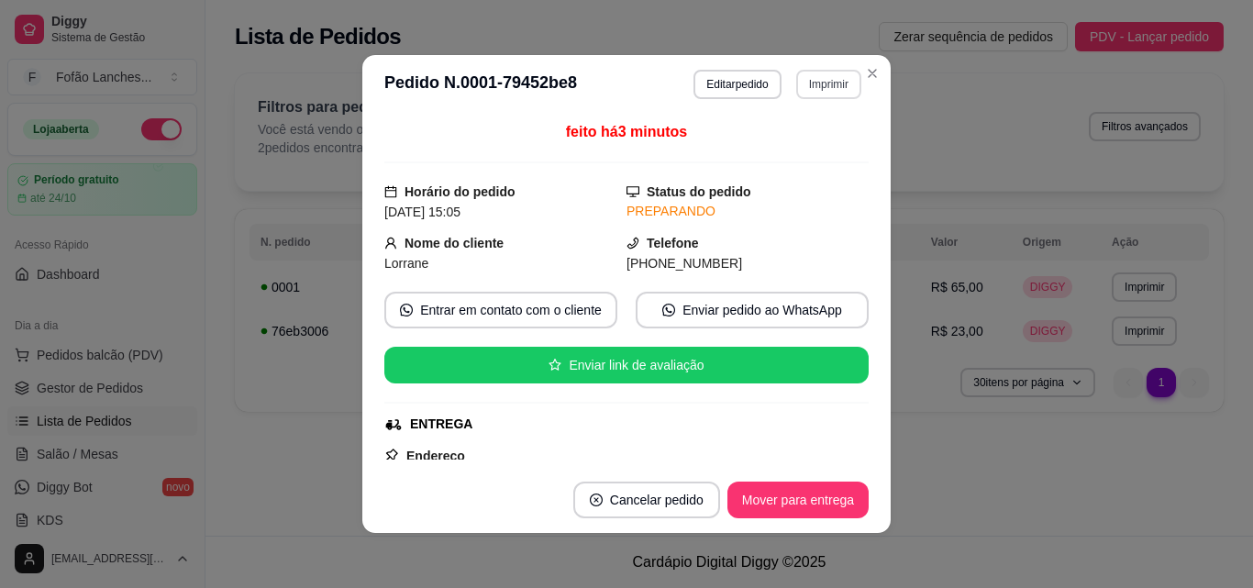
click at [811, 83] on button "Imprimir" at bounding box center [828, 84] width 65 height 29
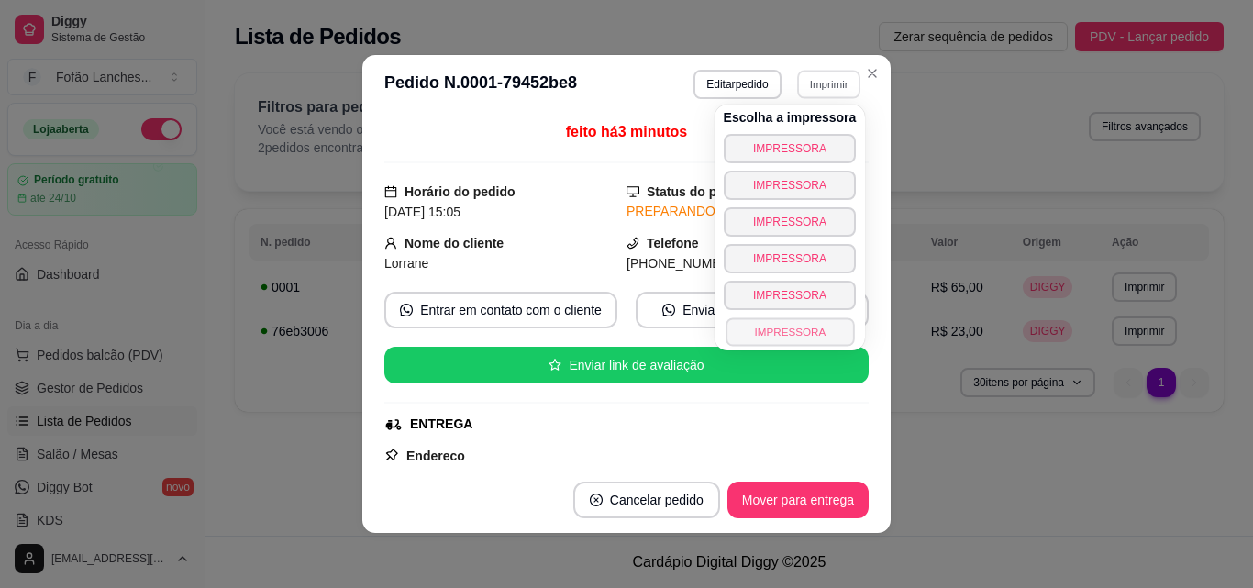
click at [801, 329] on button "IMPRESSORA" at bounding box center [789, 331] width 128 height 28
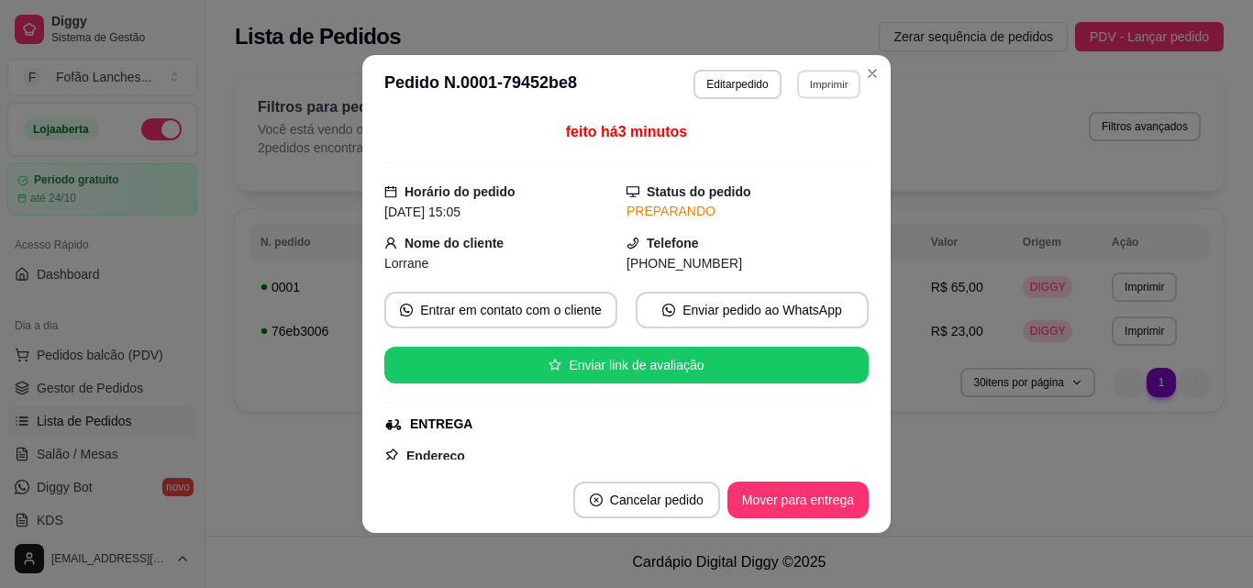
click at [826, 82] on button "Imprimir" at bounding box center [828, 84] width 63 height 28
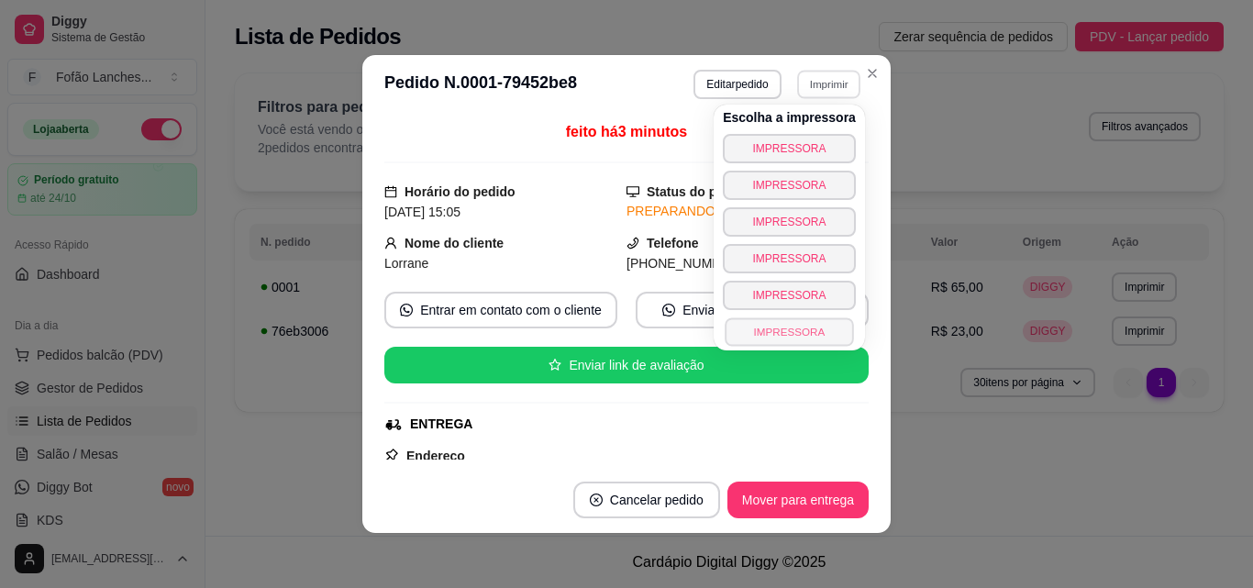
click at [789, 333] on button "IMPRESSORA" at bounding box center [788, 331] width 128 height 28
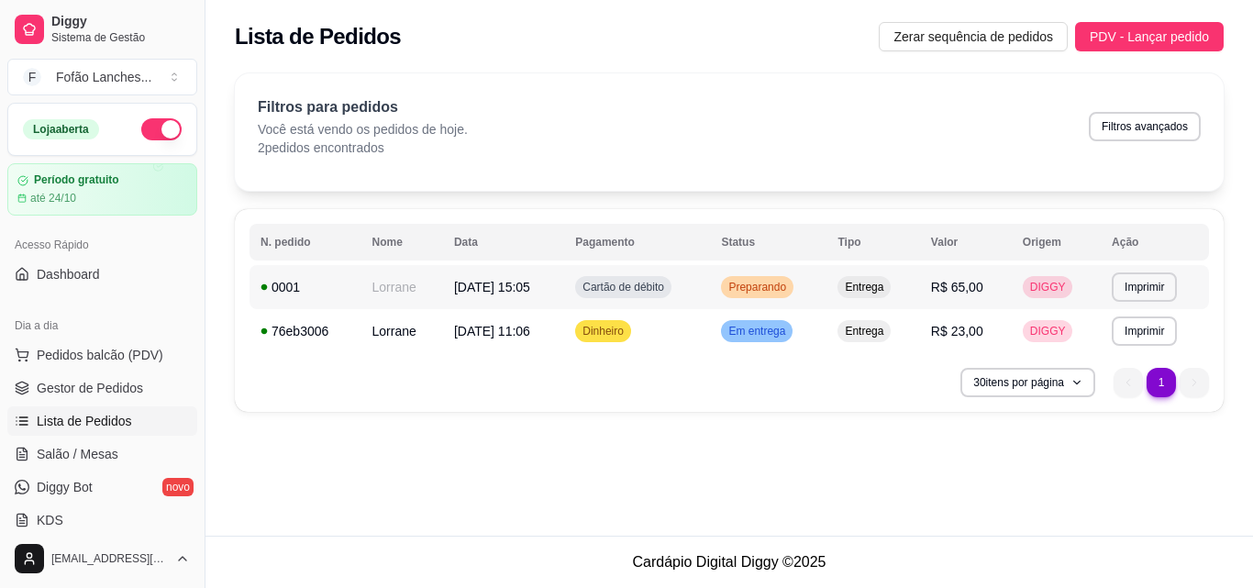
click at [818, 294] on td "Preparando" at bounding box center [768, 287] width 116 height 44
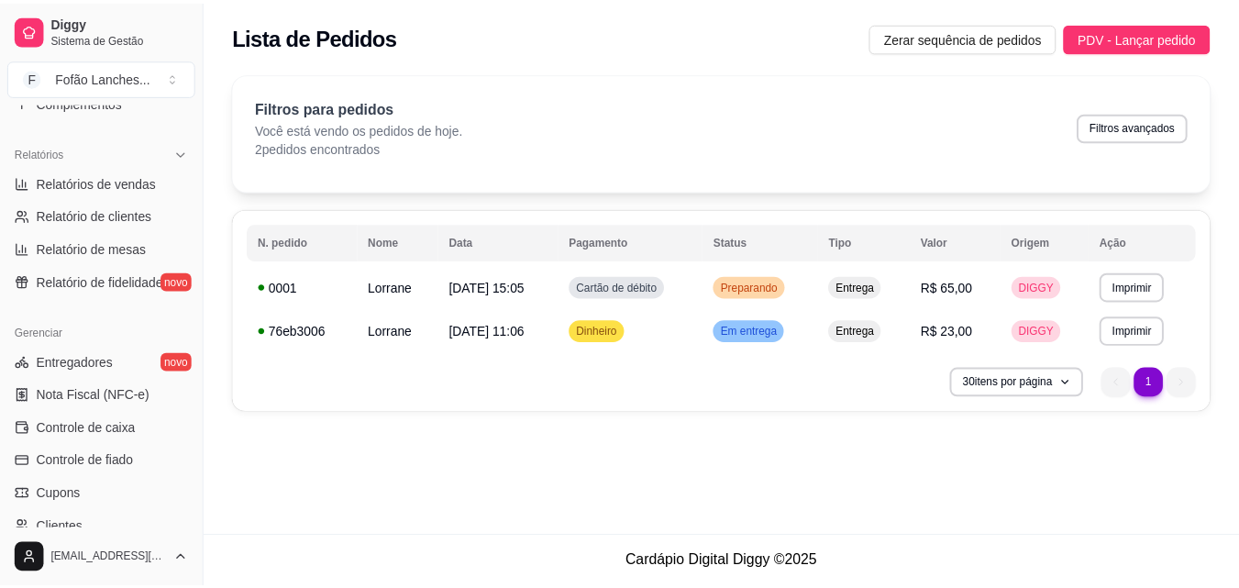
scroll to position [732, 0]
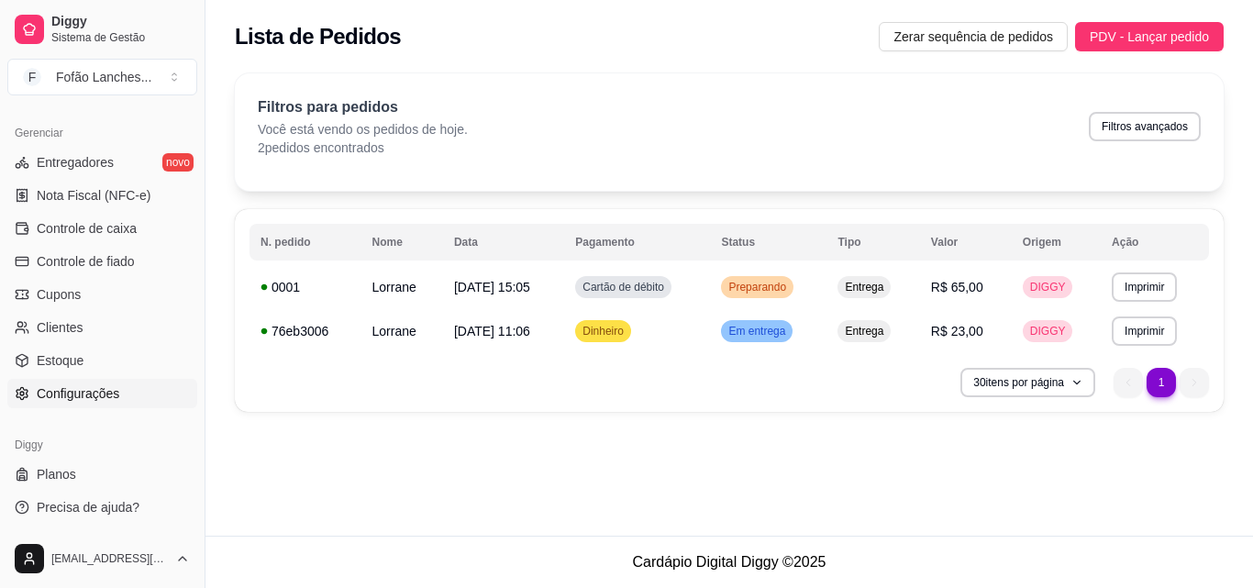
click at [127, 398] on link "Configurações" at bounding box center [102, 393] width 190 height 29
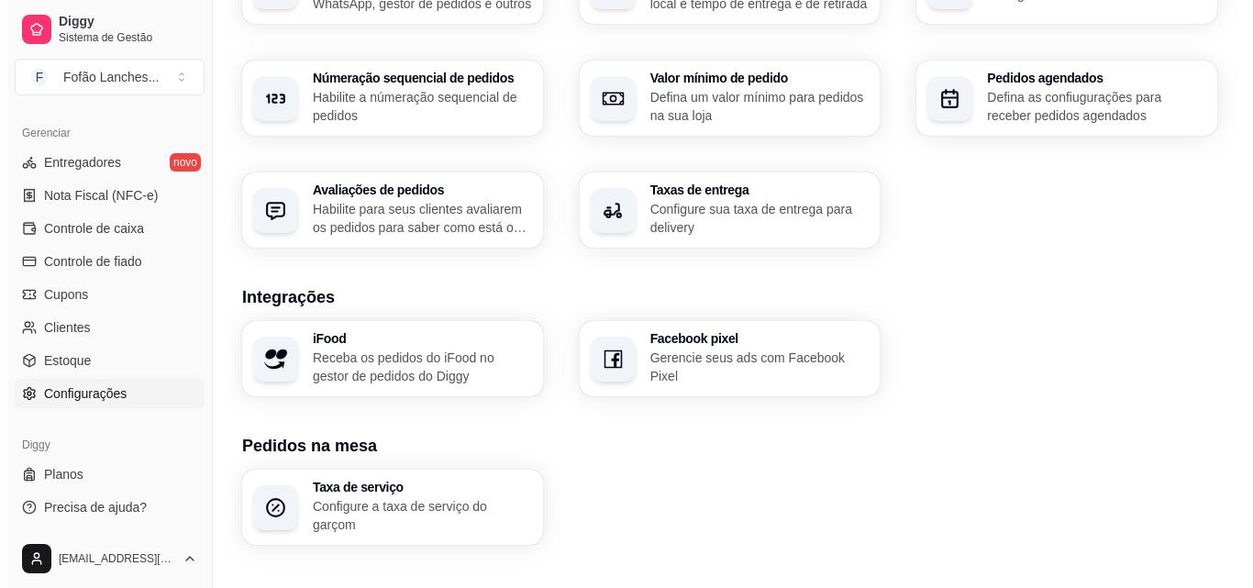
scroll to position [633, 0]
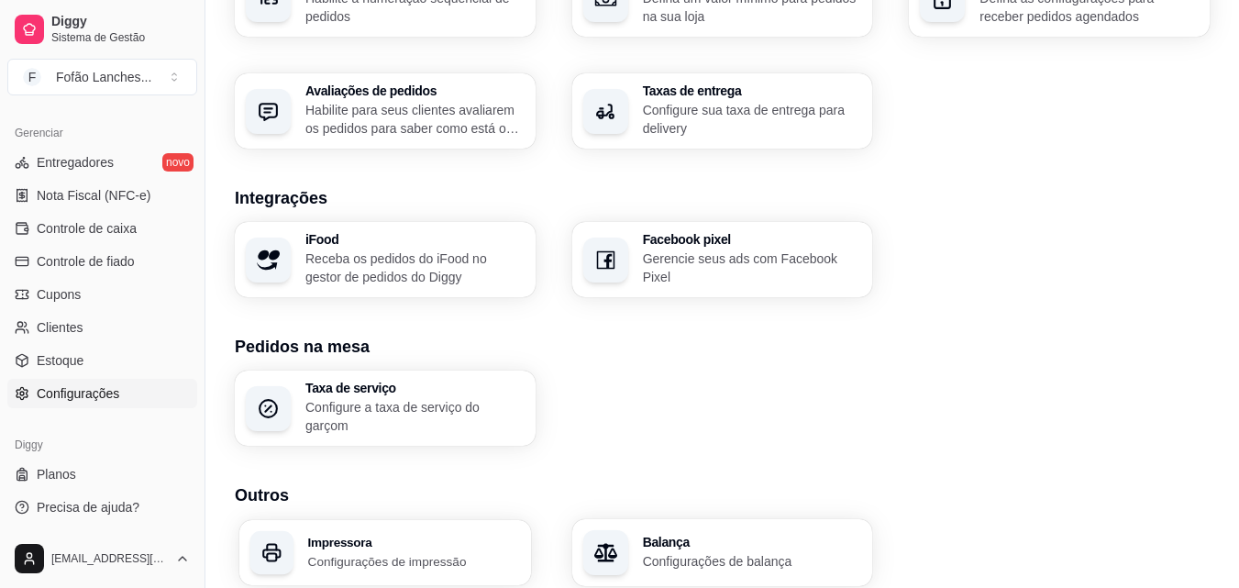
click at [472, 523] on div "Impressora Configurações de impressão" at bounding box center [385, 552] width 292 height 65
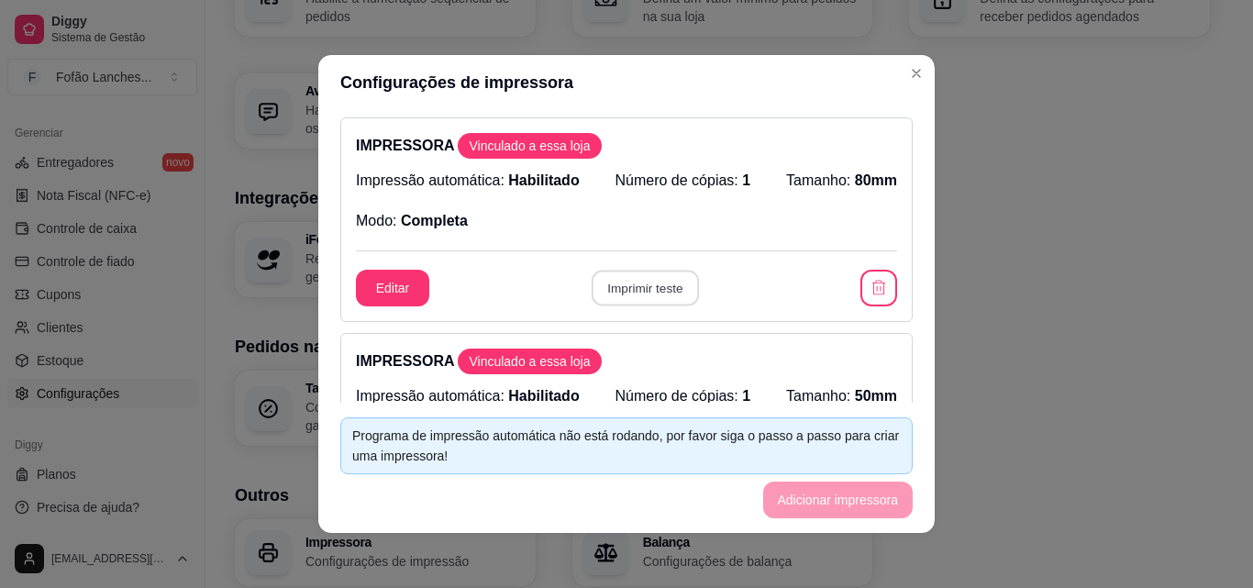
click at [657, 294] on button "Imprimir teste" at bounding box center [644, 289] width 107 height 36
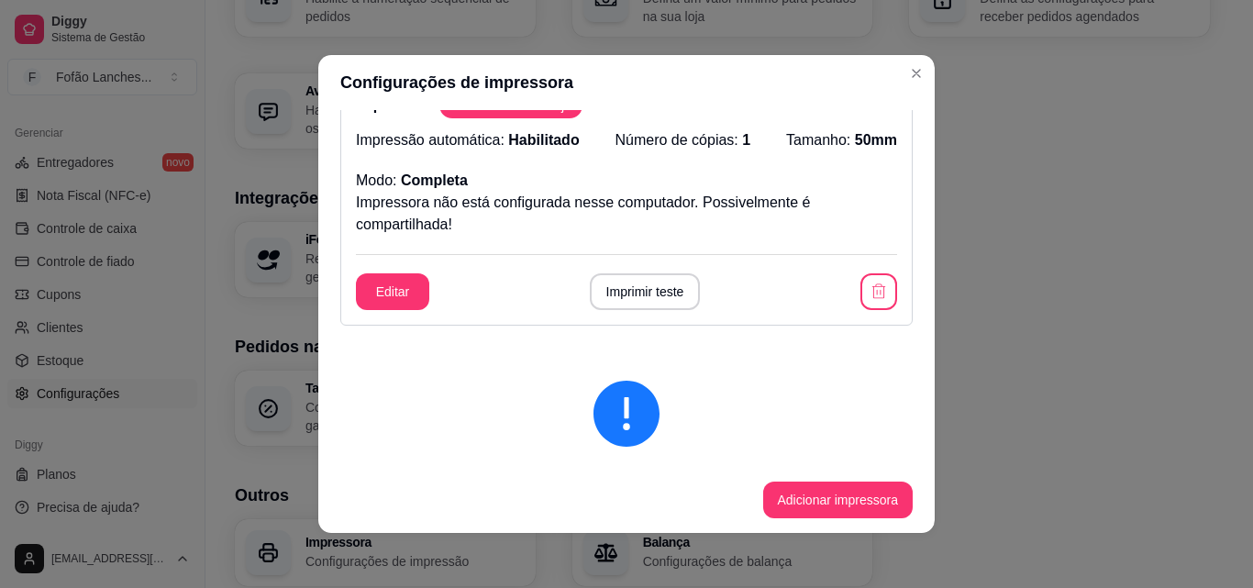
scroll to position [1190, 0]
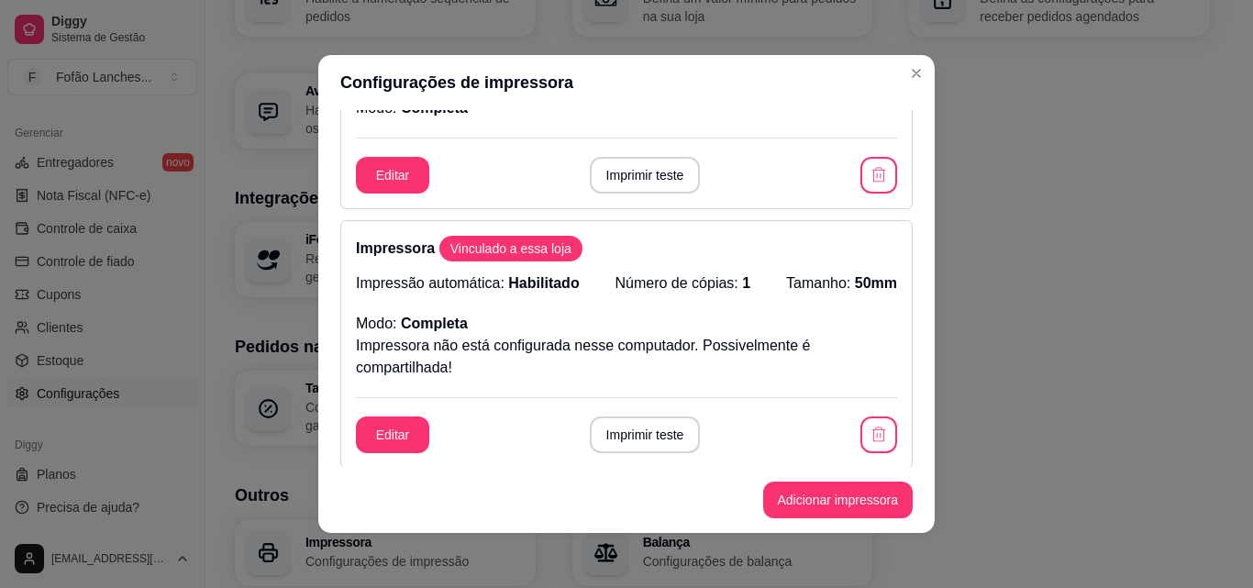
click at [861, 415] on div "Impressora Vinculado a essa loja Impressão automática: Habilitado Número de cóp…" at bounding box center [626, 344] width 572 height 248
click at [869, 434] on icon "button" at bounding box center [877, 433] width 17 height 17
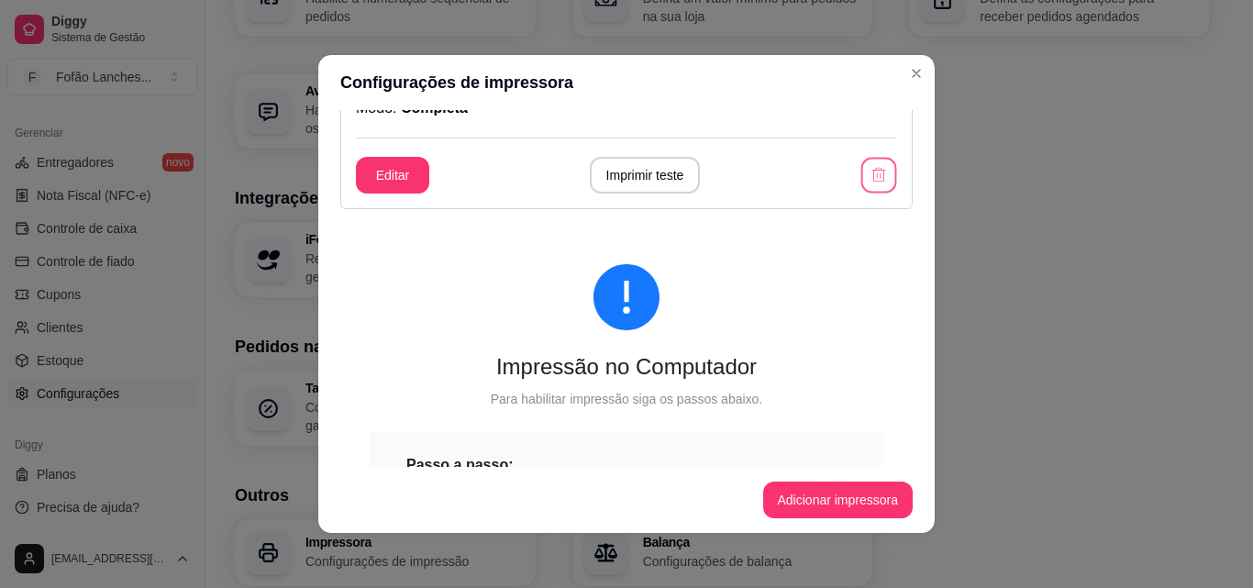
click at [869, 183] on icon "button" at bounding box center [877, 174] width 17 height 17
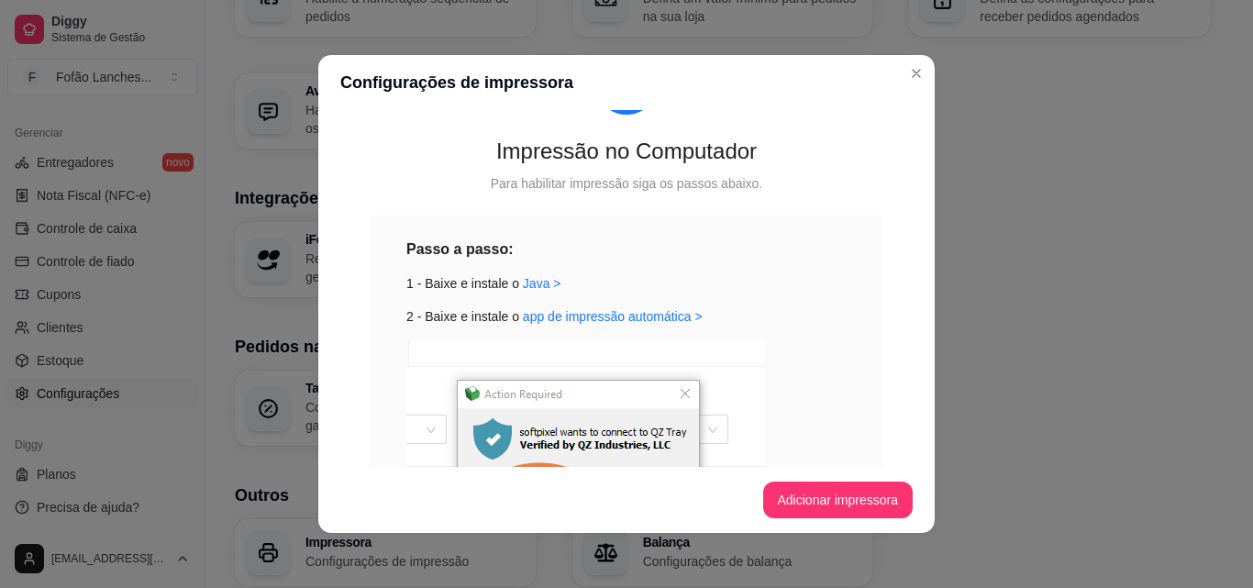
scroll to position [975, 0]
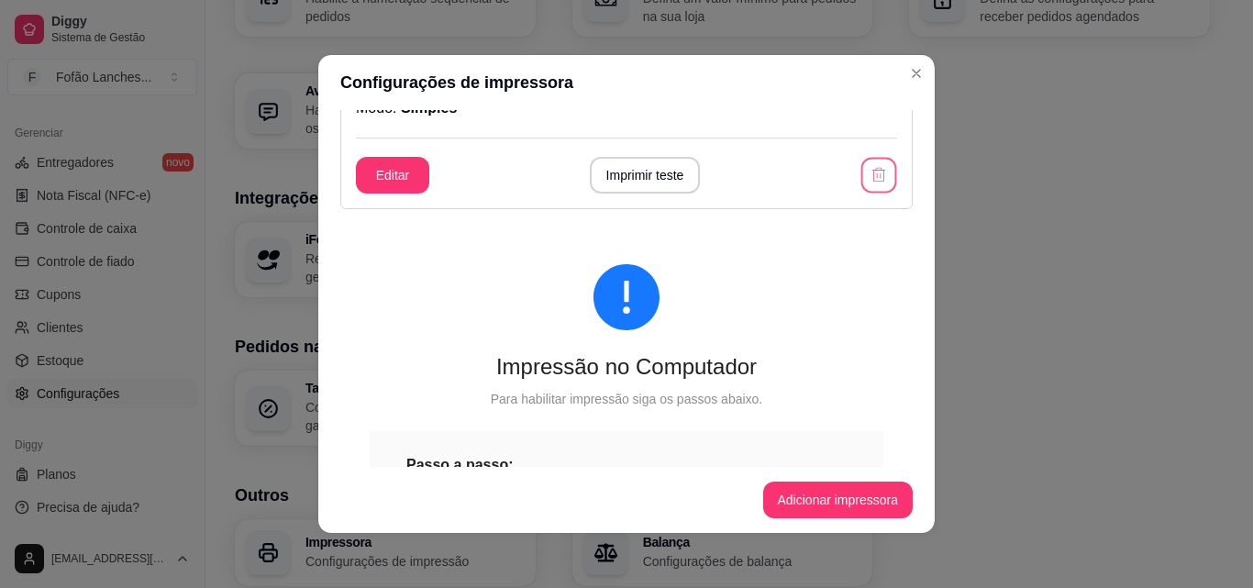
click at [869, 183] on icon "button" at bounding box center [877, 174] width 17 height 17
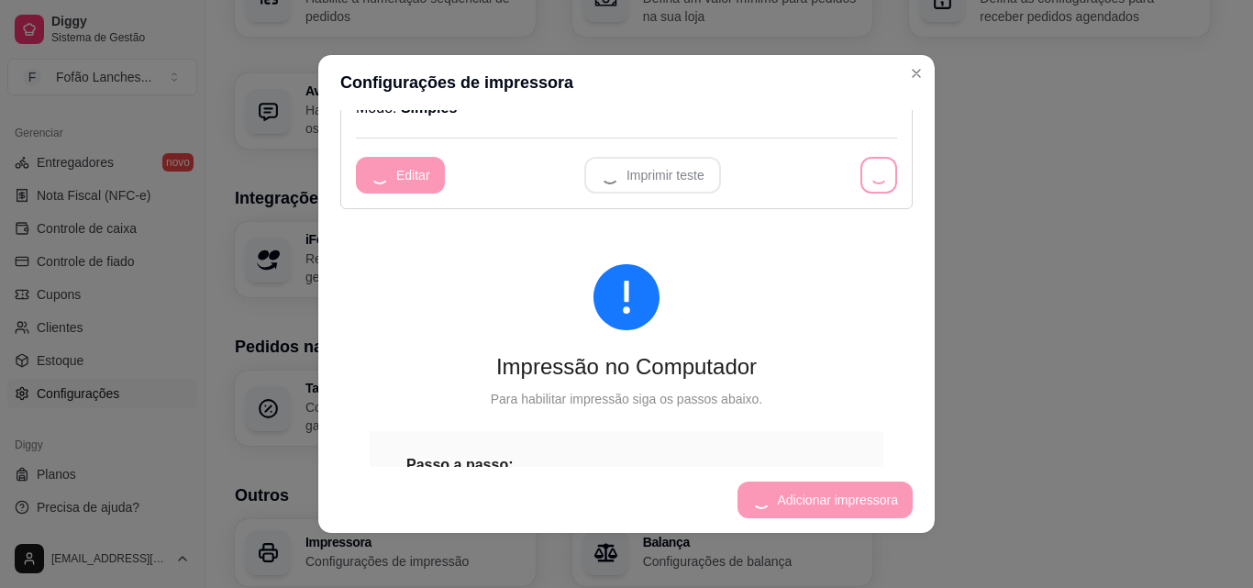
scroll to position [759, 0]
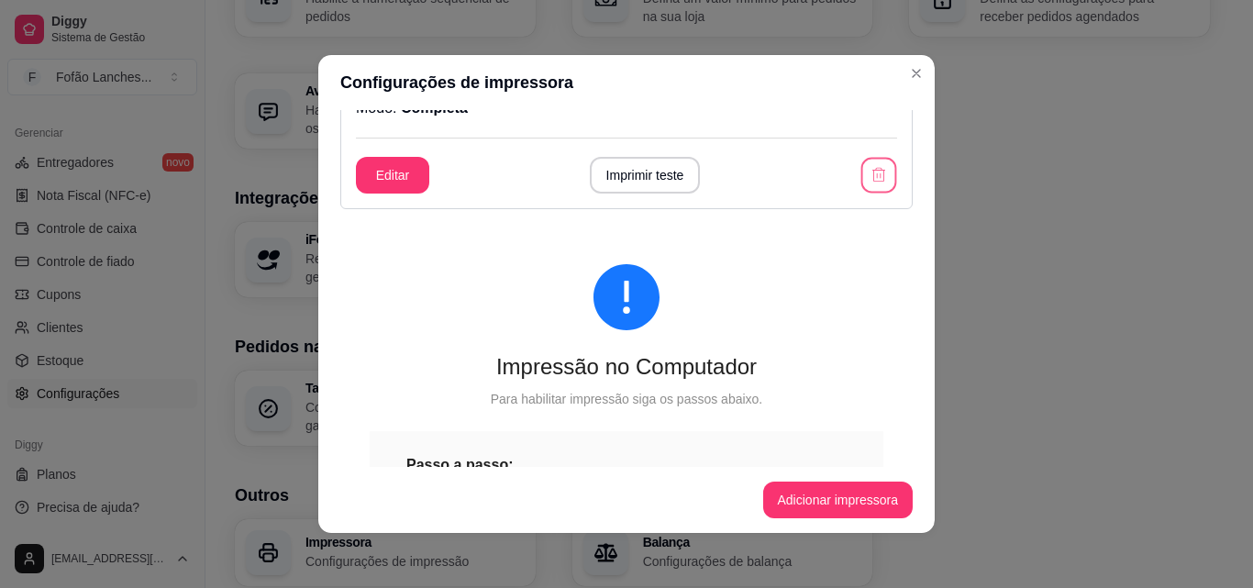
click at [869, 183] on icon "button" at bounding box center [877, 174] width 17 height 17
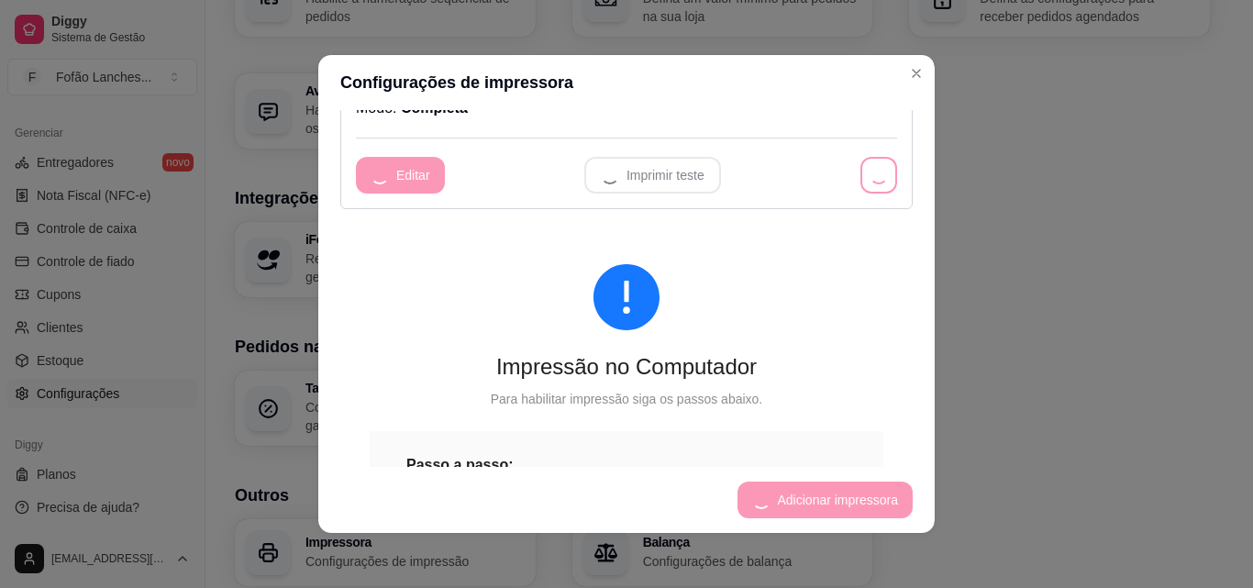
scroll to position [544, 0]
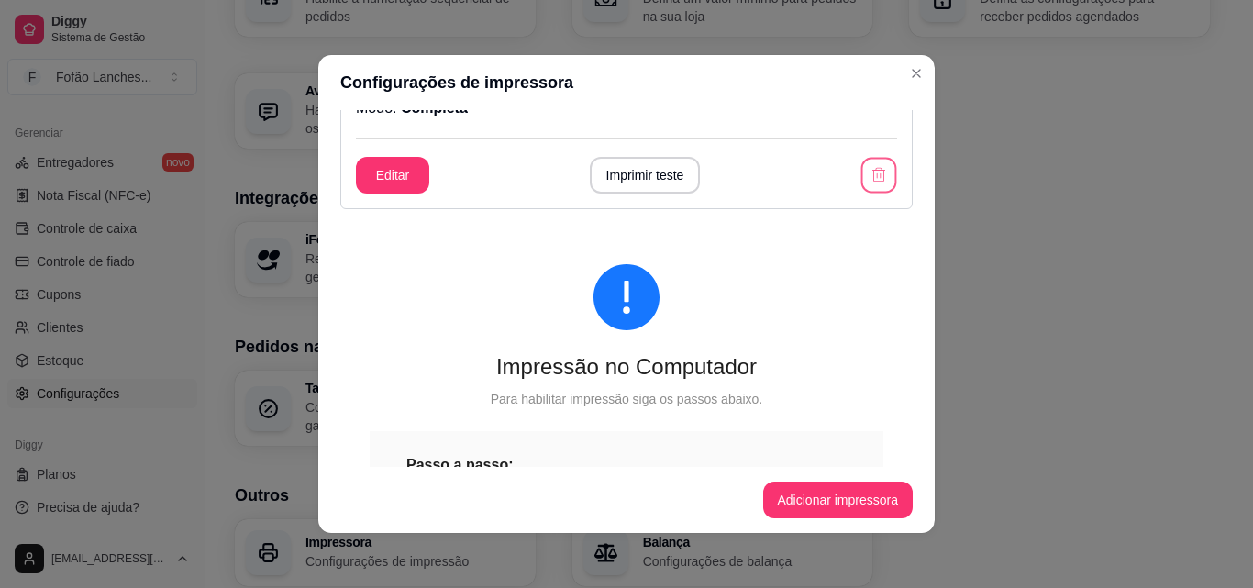
click at [869, 183] on icon "button" at bounding box center [877, 174] width 17 height 17
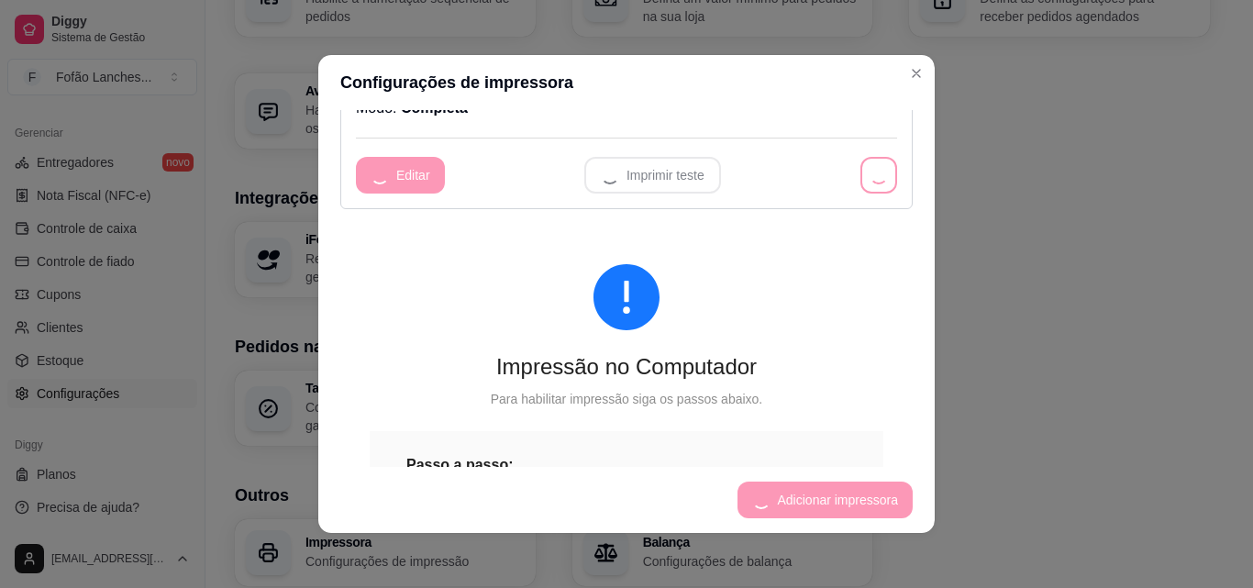
scroll to position [328, 0]
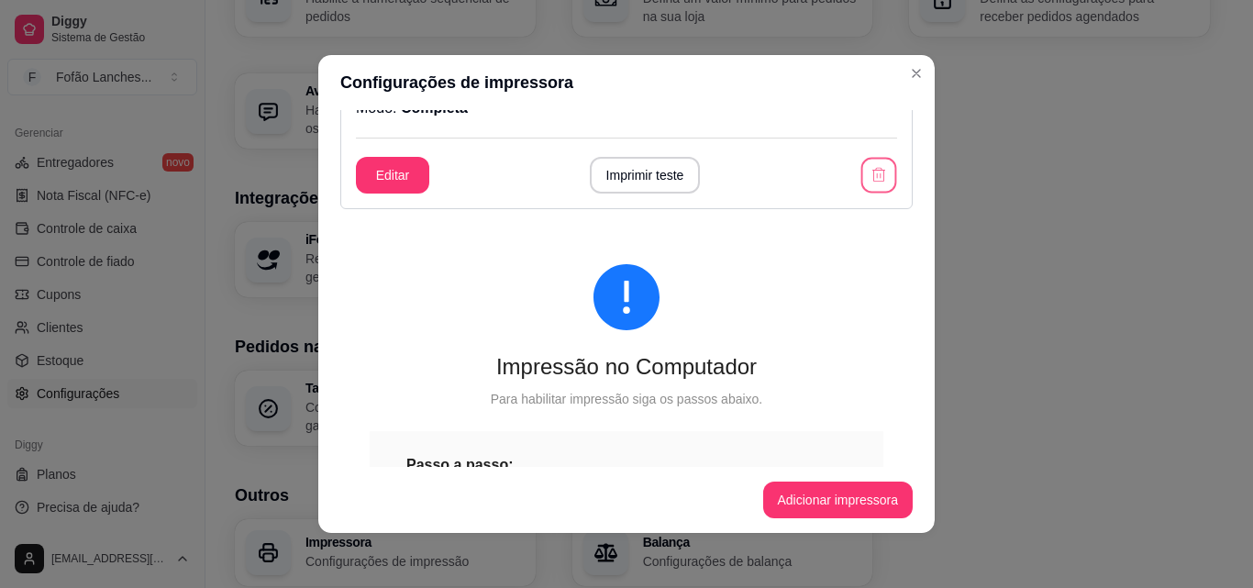
click at [869, 183] on icon "button" at bounding box center [877, 174] width 17 height 17
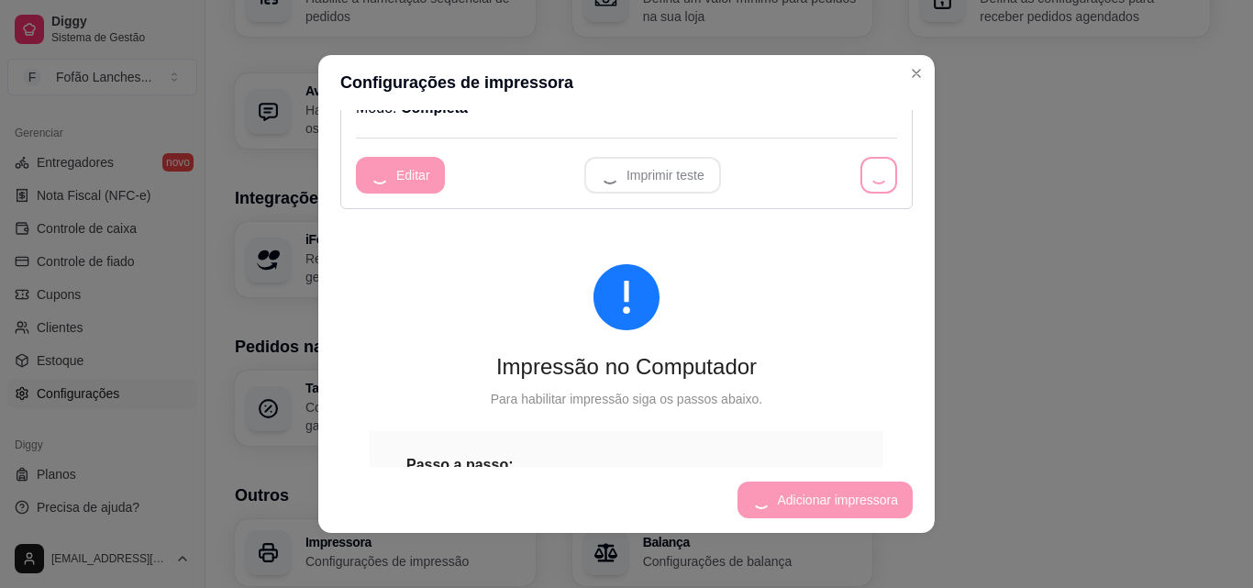
scroll to position [113, 0]
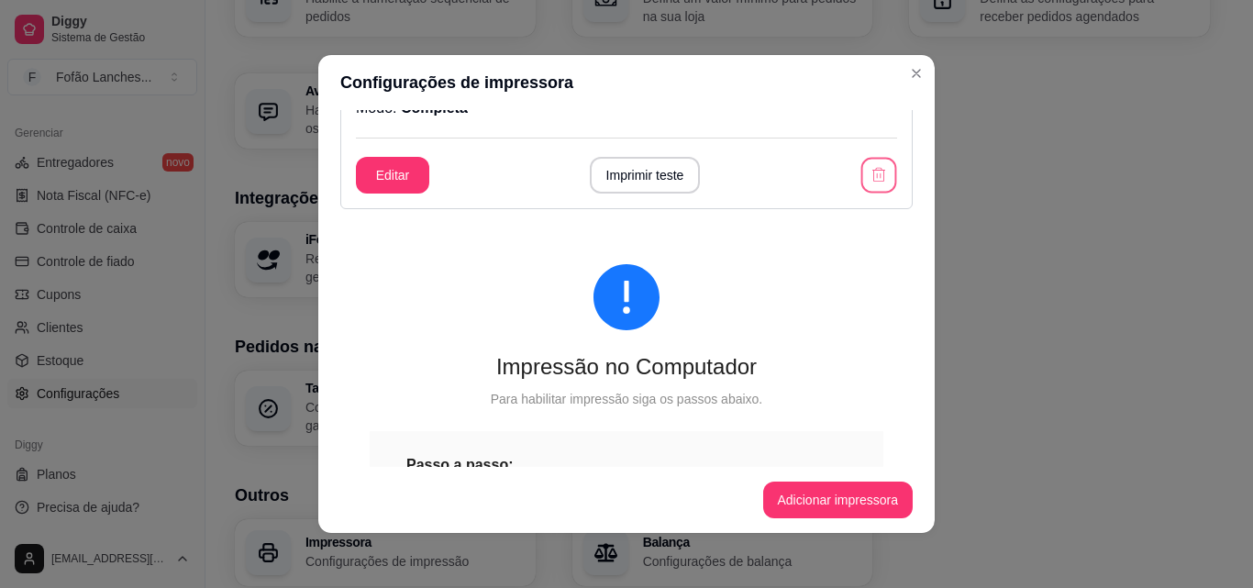
click at [869, 183] on icon "button" at bounding box center [877, 174] width 17 height 17
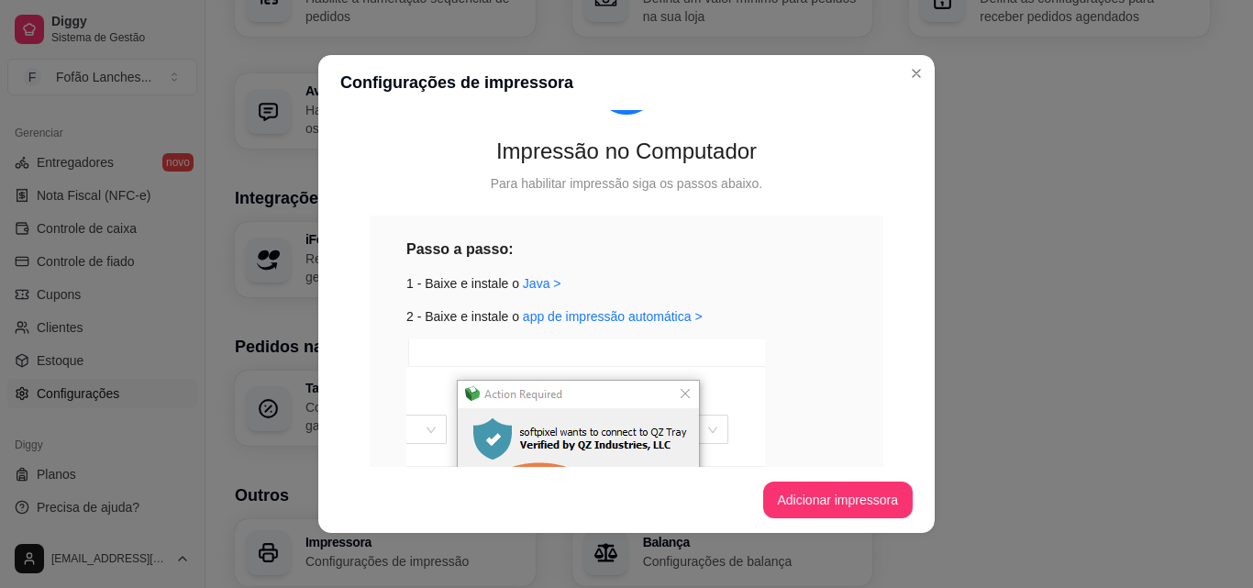
scroll to position [0, 0]
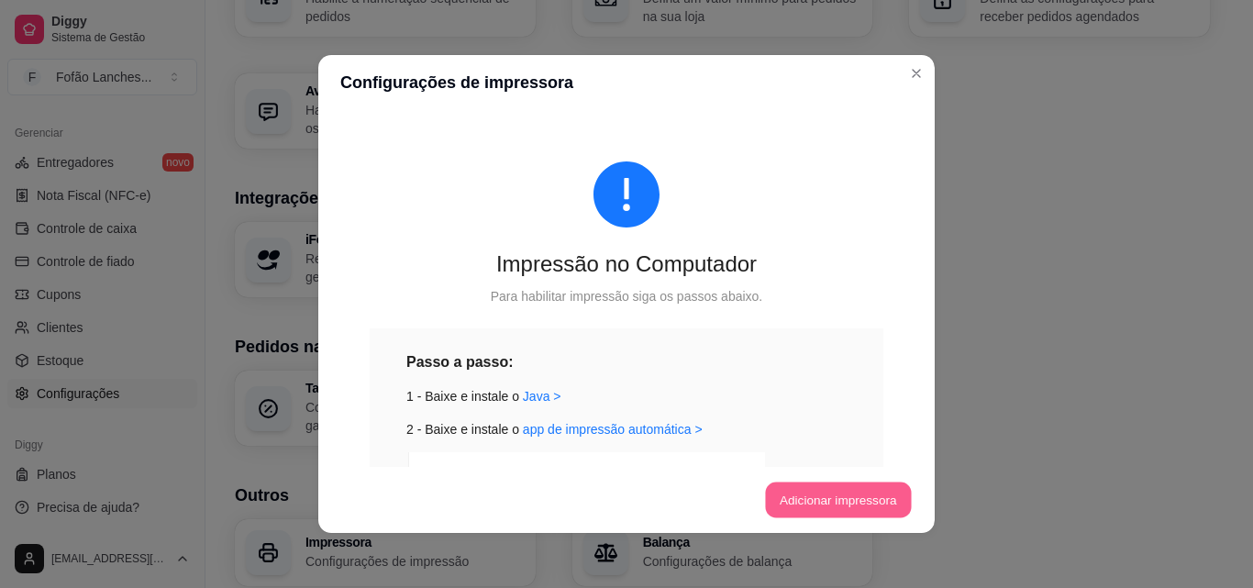
click at [835, 502] on button "Adicionar impressora" at bounding box center [838, 500] width 146 height 36
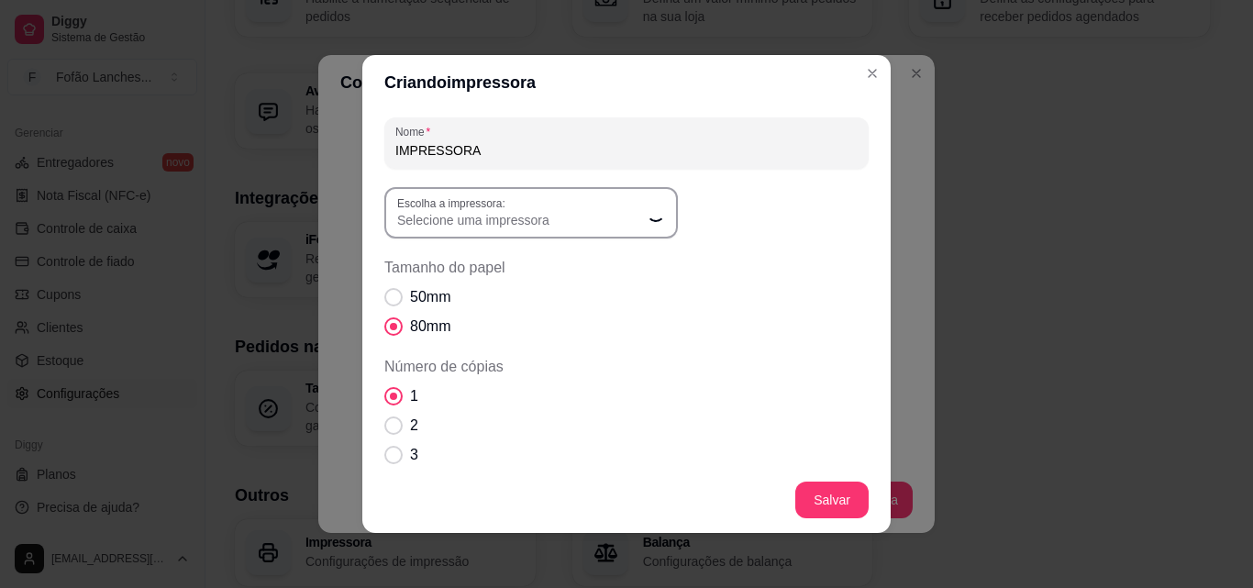
click at [624, 225] on span "Selecione uma impressora" at bounding box center [520, 220] width 246 height 18
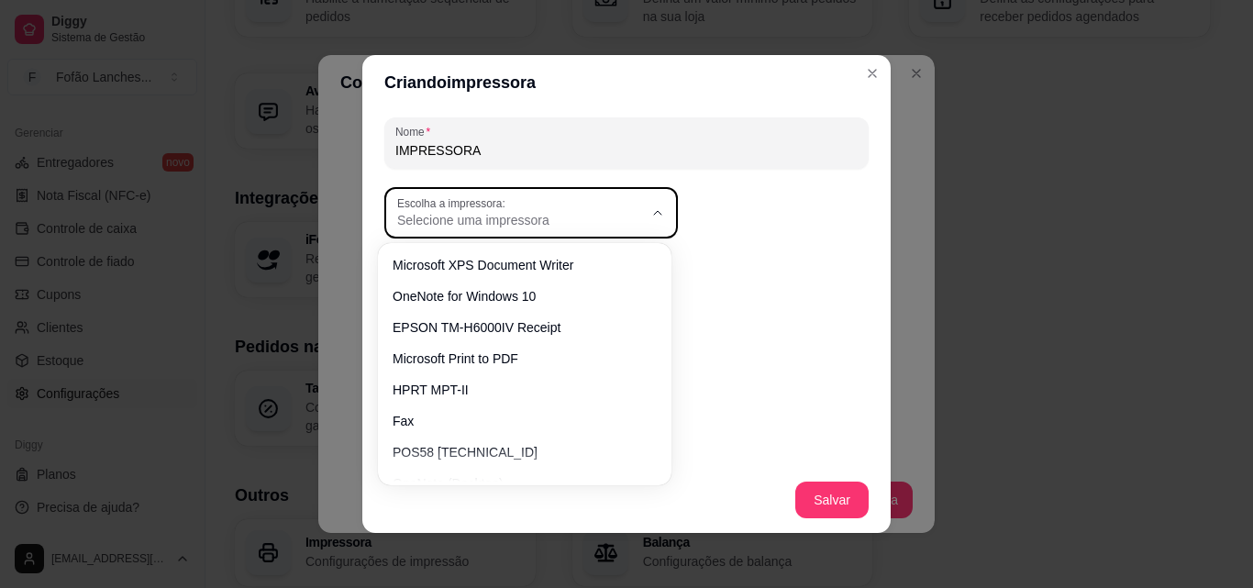
click at [624, 225] on span "Selecione uma impressora" at bounding box center [520, 220] width 246 height 18
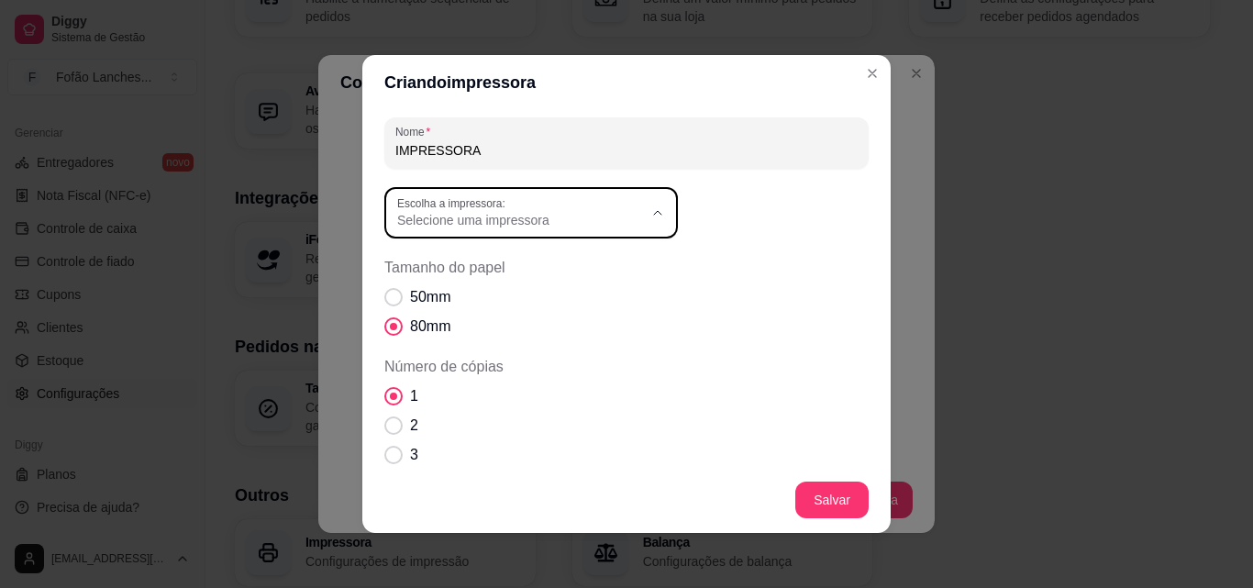
click at [569, 391] on span "HPRT MPT-II" at bounding box center [515, 383] width 236 height 17
type input "HPRT MPT-II"
select select "HPRT MPT-II"
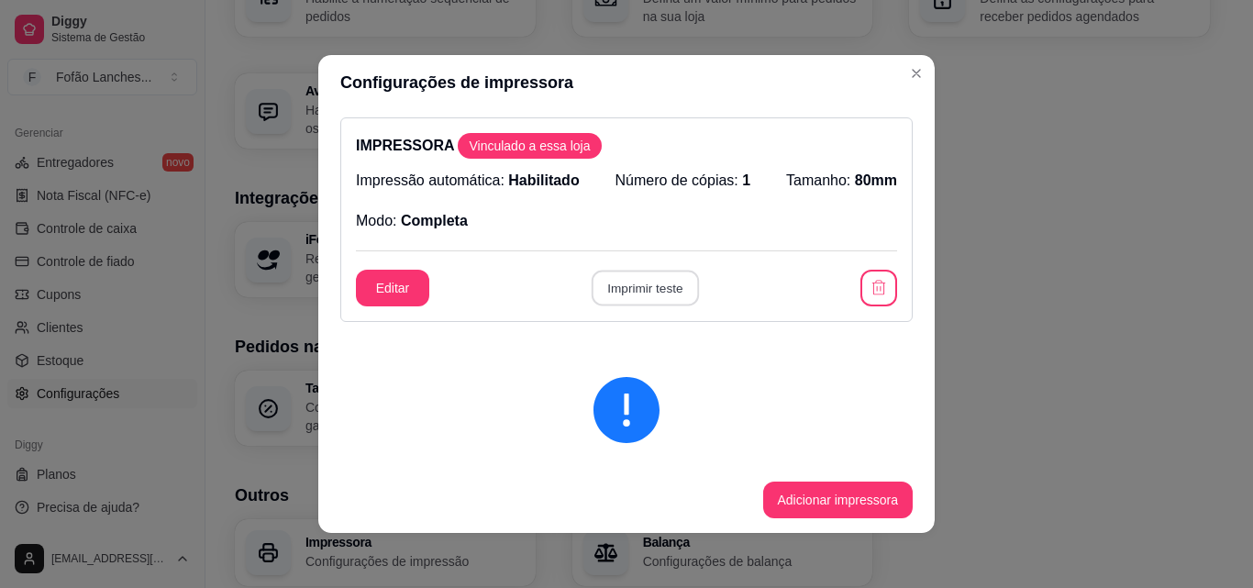
click at [638, 275] on button "Imprimir teste" at bounding box center [644, 289] width 107 height 36
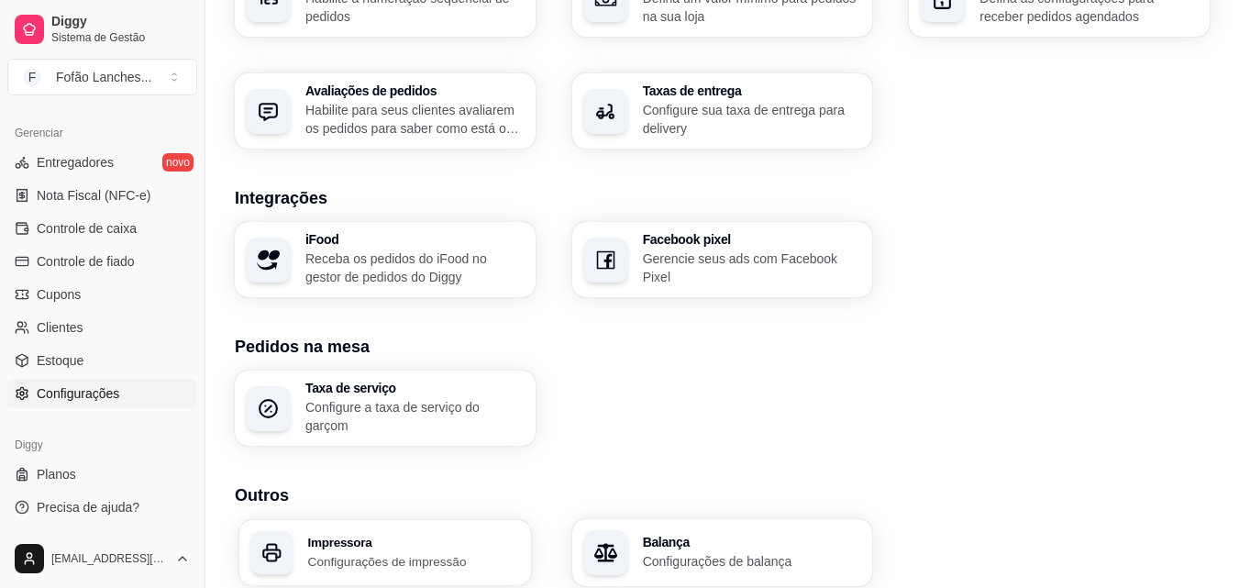
click at [381, 552] on p "Configurações de impressão" at bounding box center [414, 560] width 212 height 17
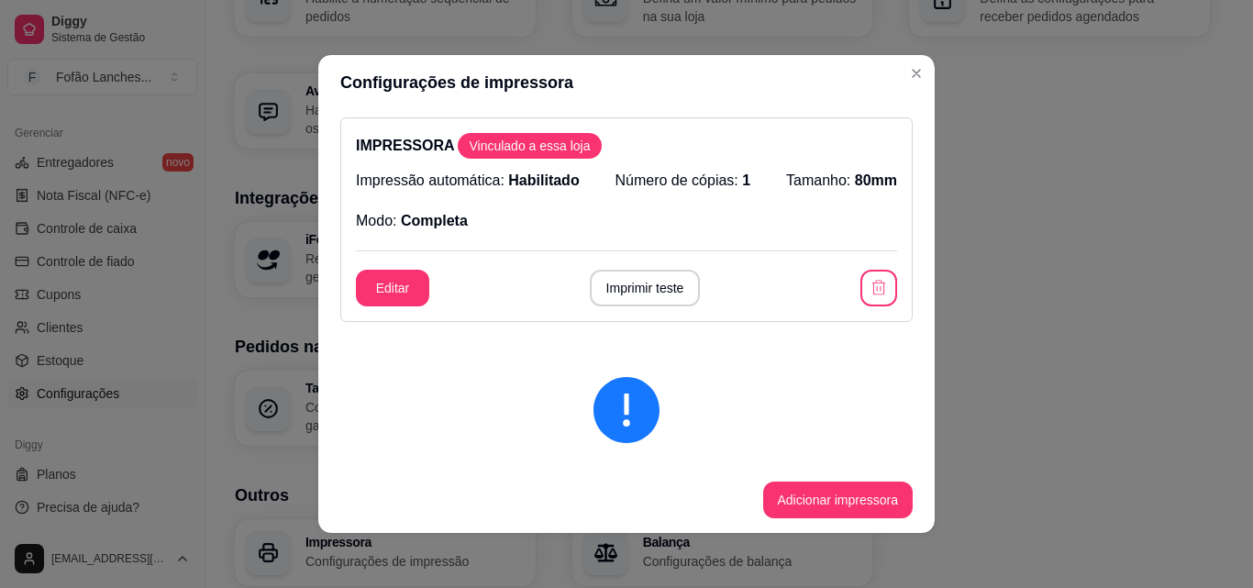
click at [549, 175] on span "Habilitado" at bounding box center [543, 180] width 71 height 16
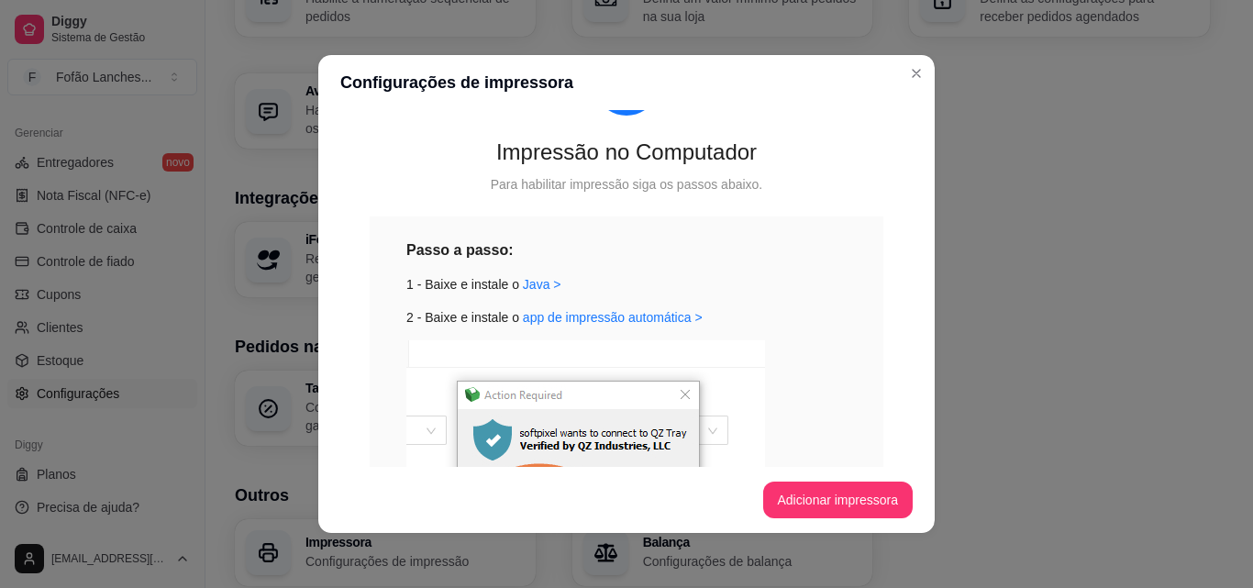
scroll to position [331, 0]
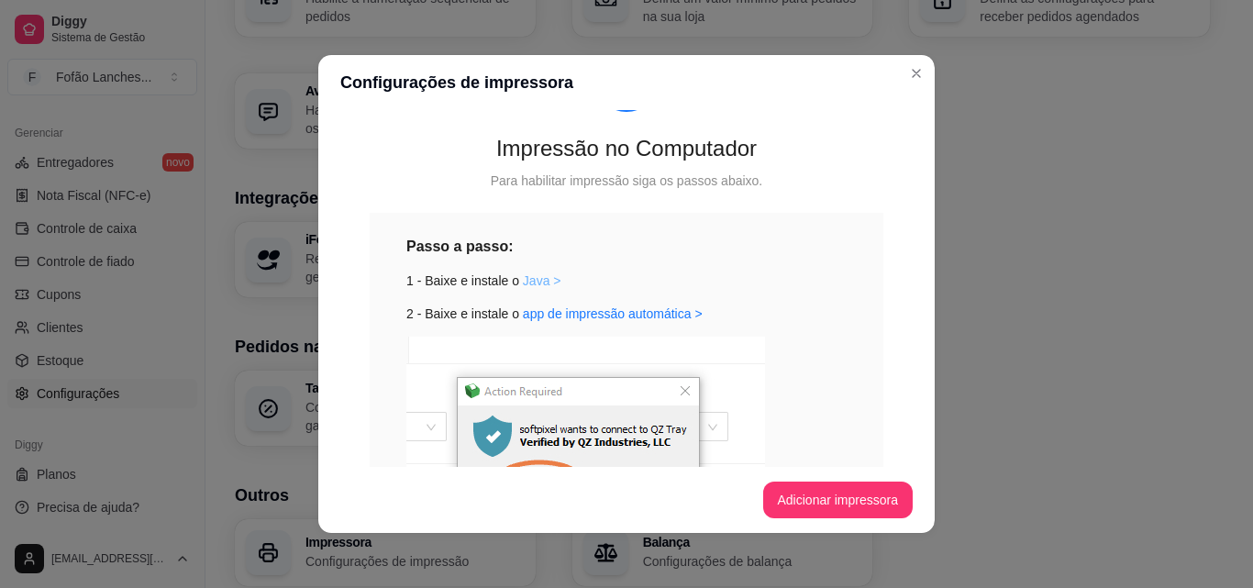
click at [523, 280] on link "Java >" at bounding box center [542, 280] width 39 height 15
click at [581, 317] on link "app de impressão automática >" at bounding box center [613, 313] width 180 height 15
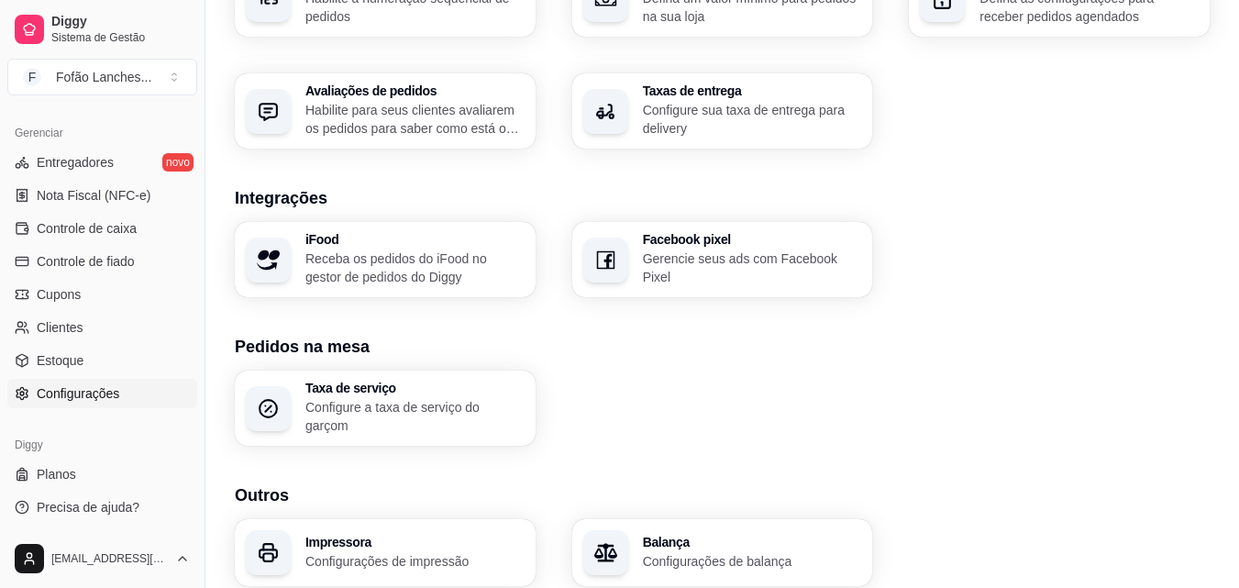
click at [434, 541] on div "Impressora Configurações de impressão" at bounding box center [414, 553] width 219 height 35
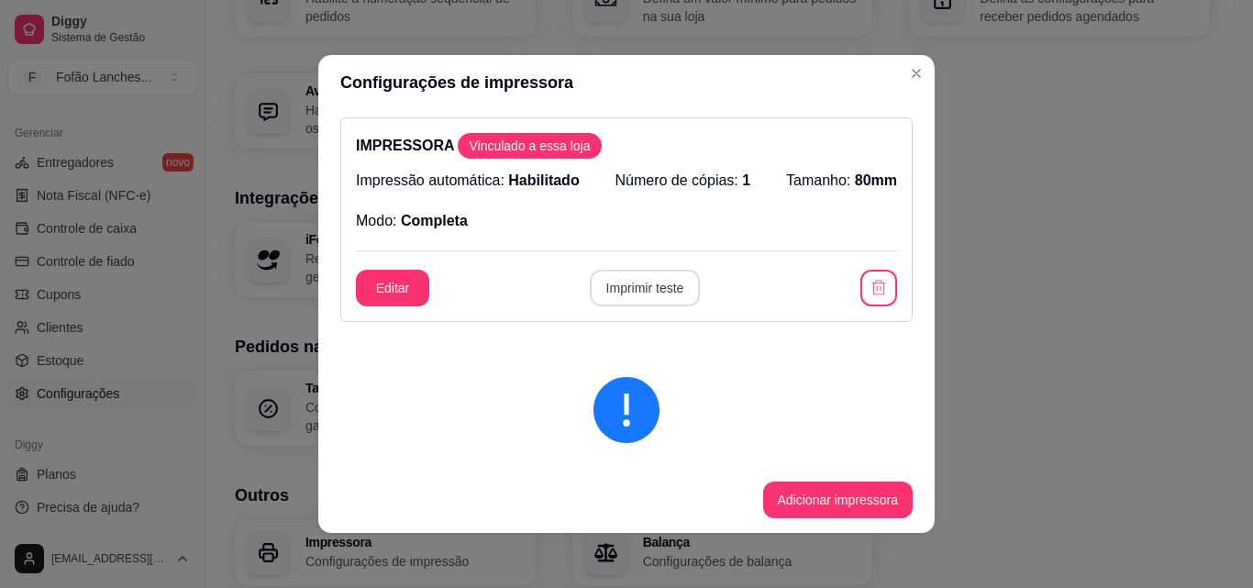
click at [619, 290] on button "Imprimir teste" at bounding box center [645, 288] width 111 height 37
click at [801, 499] on button "Adicionar impressora" at bounding box center [838, 499] width 150 height 37
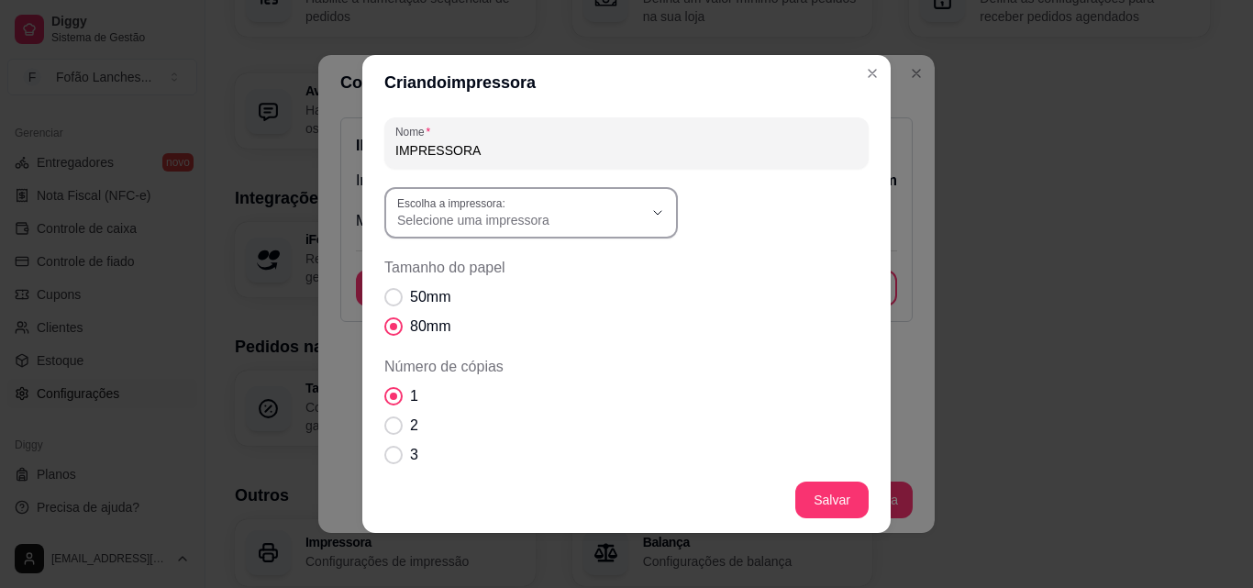
click at [631, 219] on span "Selecione uma impressora" at bounding box center [520, 220] width 246 height 18
click at [571, 392] on span "HPRT MPT-II" at bounding box center [515, 383] width 236 height 17
type input "HPRT MPT-II"
select select "HPRT MPT-II"
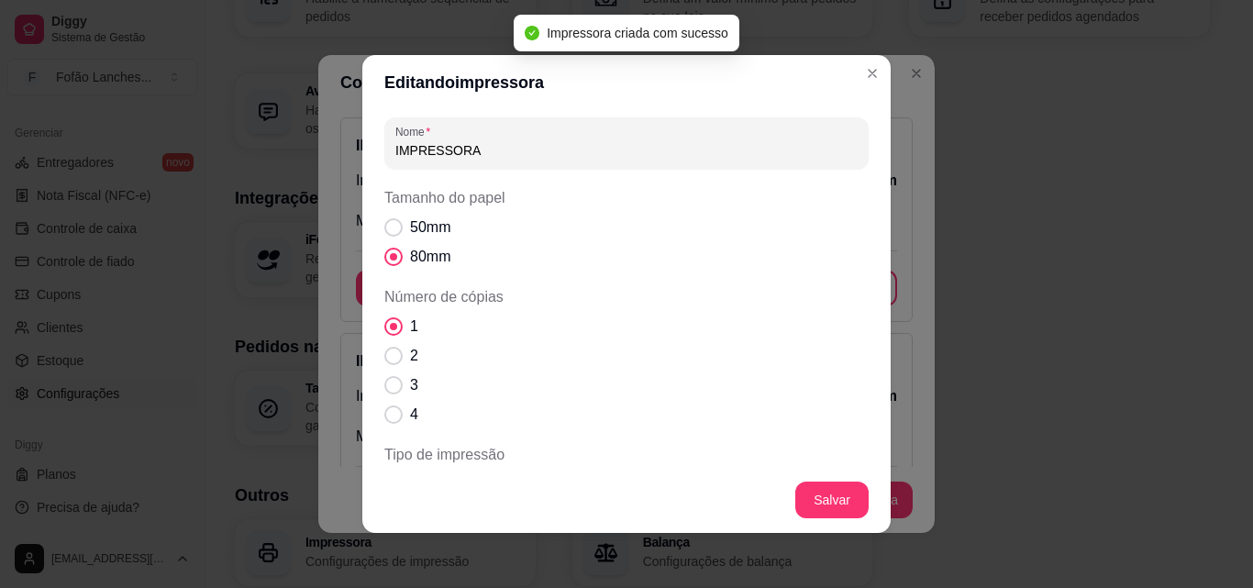
click at [721, 170] on div "Nome IMPRESSORA Tamanho do papel 50mm 80mm Número de cópias 1 2 3 4 Tipo de imp…" at bounding box center [626, 409] width 484 height 585
click at [723, 143] on input "IMPRESSORA" at bounding box center [626, 150] width 462 height 18
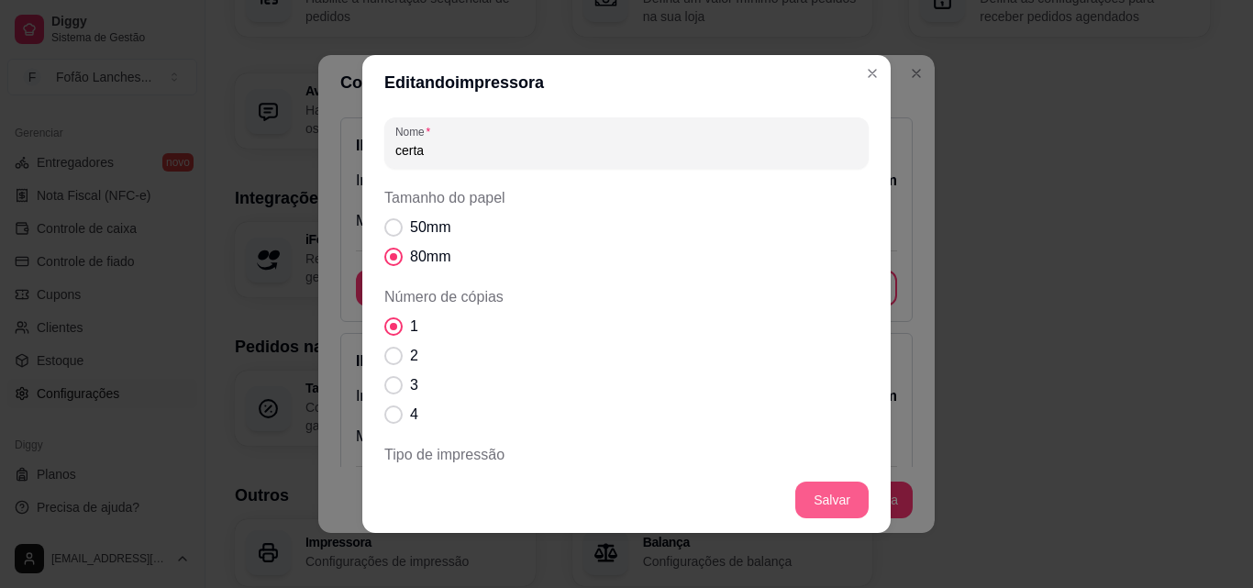
type input "certa"
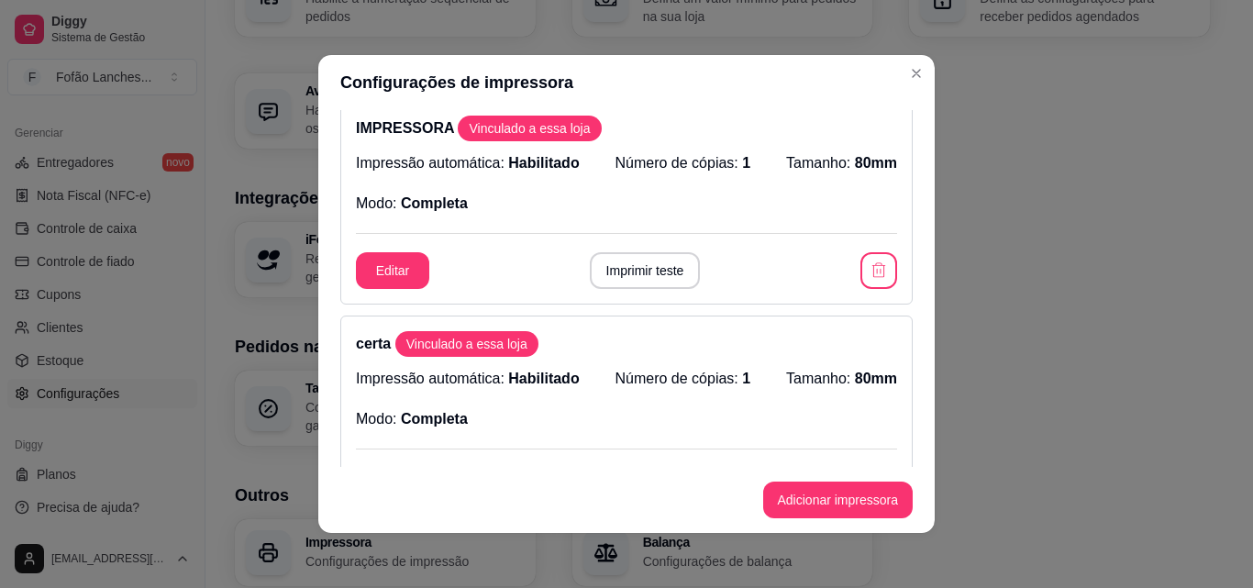
scroll to position [0, 0]
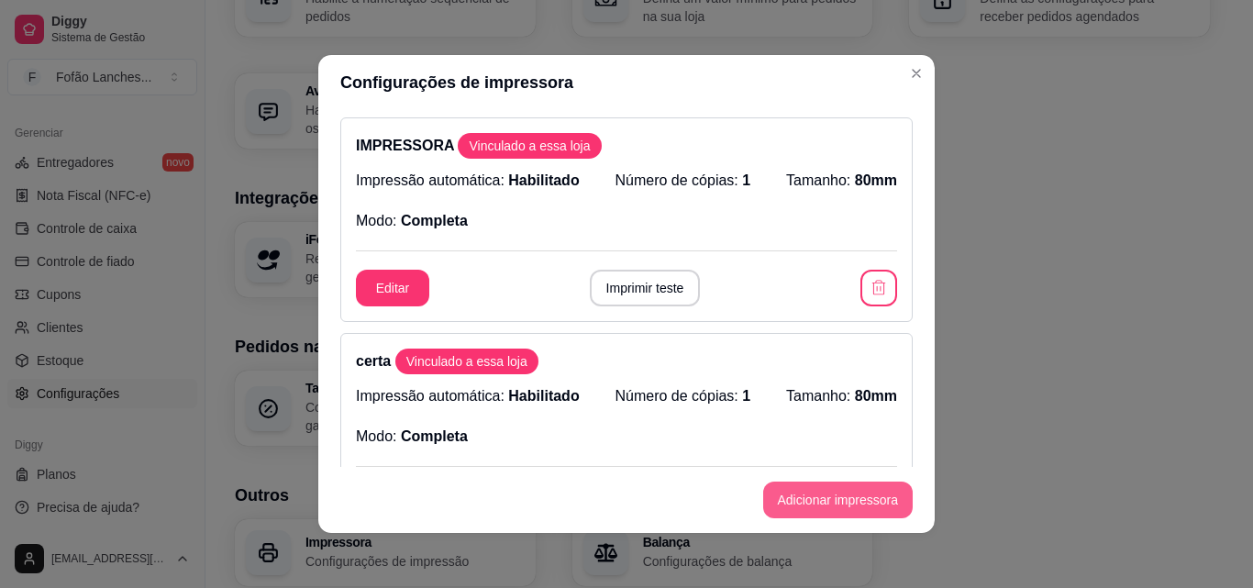
click at [793, 500] on button "Adicionar impressora" at bounding box center [838, 499] width 150 height 37
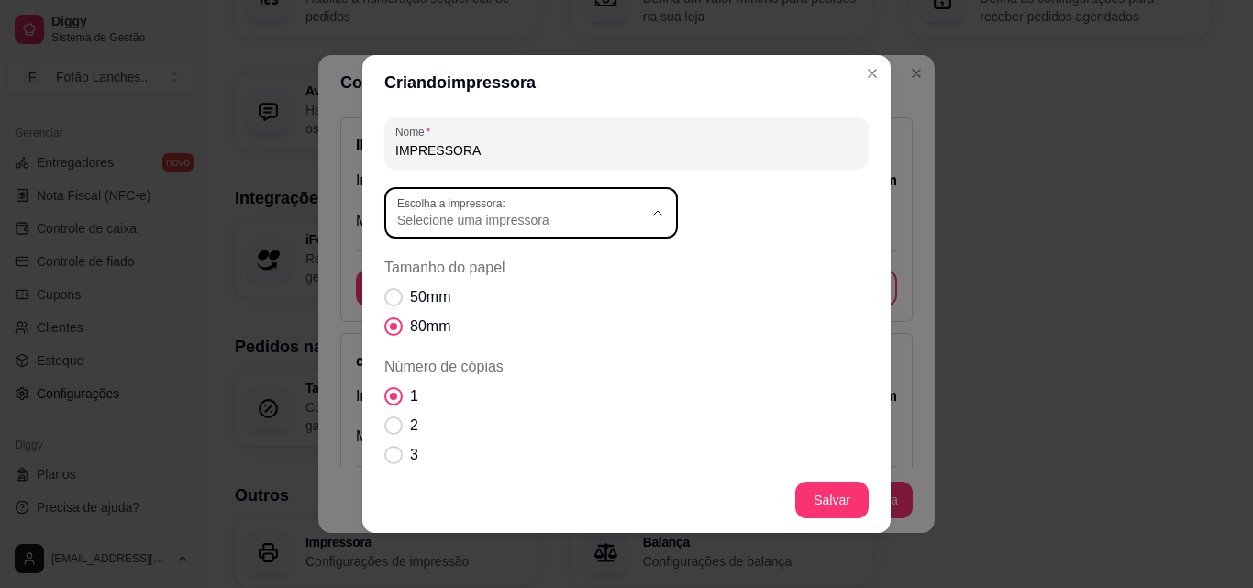
click at [639, 215] on button "Escolha a impressora: Selecione uma impressora" at bounding box center [530, 212] width 293 height 51
click at [588, 381] on span "HPRT MPT-II" at bounding box center [515, 383] width 236 height 17
type input "HPRT MPT-II"
select select "HPRT MPT-II"
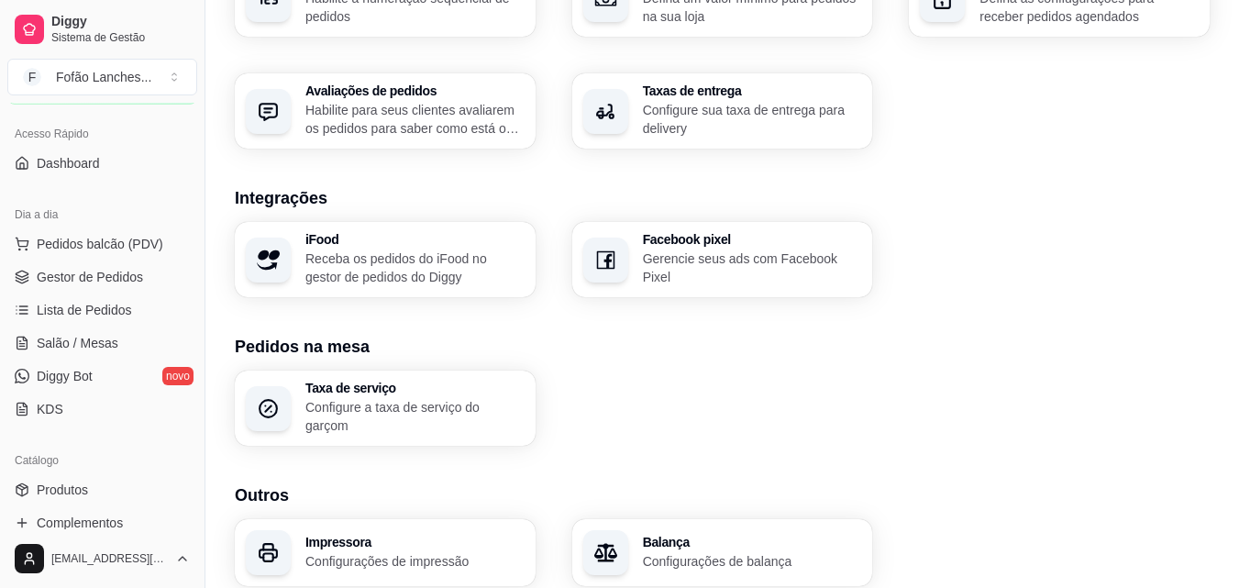
scroll to position [108, 0]
click at [149, 317] on link "Lista de Pedidos" at bounding box center [102, 312] width 190 height 29
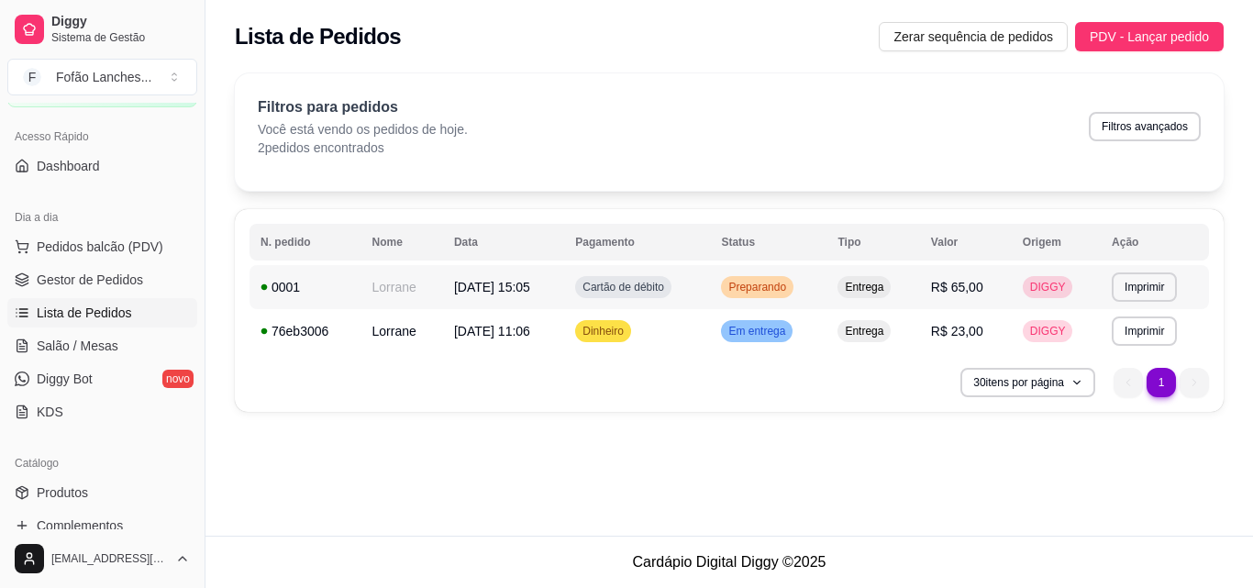
click at [671, 294] on div "Cartão de débito" at bounding box center [623, 287] width 96 height 22
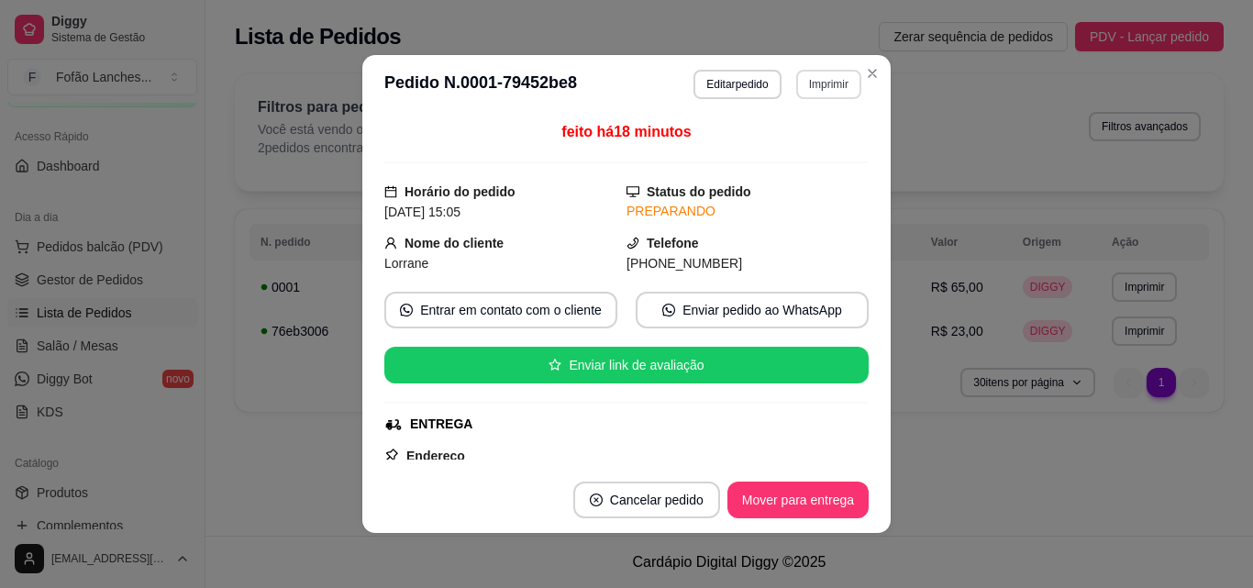
click at [818, 92] on button "Imprimir" at bounding box center [828, 84] width 65 height 29
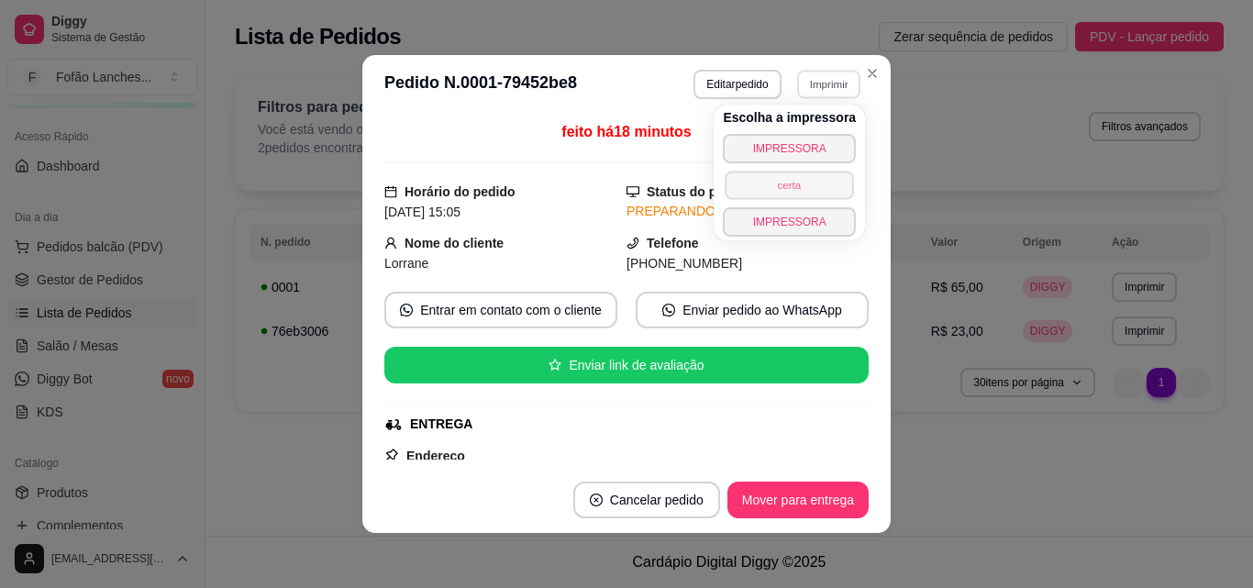
click at [807, 176] on button "certa" at bounding box center [789, 185] width 128 height 28
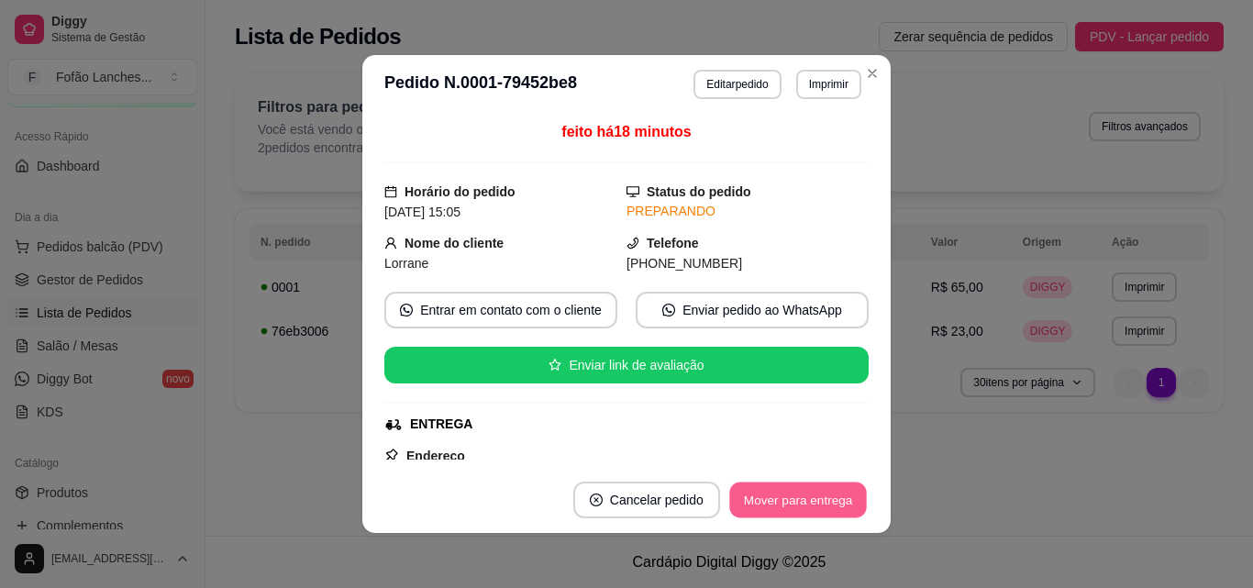
click at [766, 497] on button "Mover para entrega" at bounding box center [798, 500] width 138 height 36
click at [812, 493] on button "Mover para finalizado" at bounding box center [792, 499] width 152 height 37
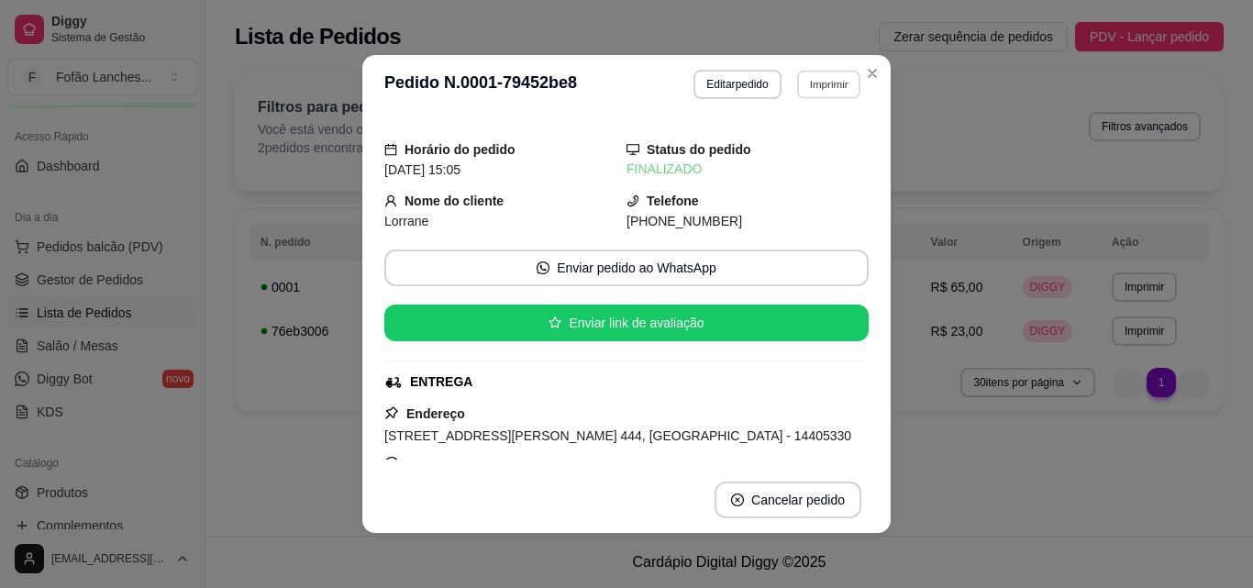
click at [841, 87] on button "Imprimir" at bounding box center [828, 84] width 63 height 28
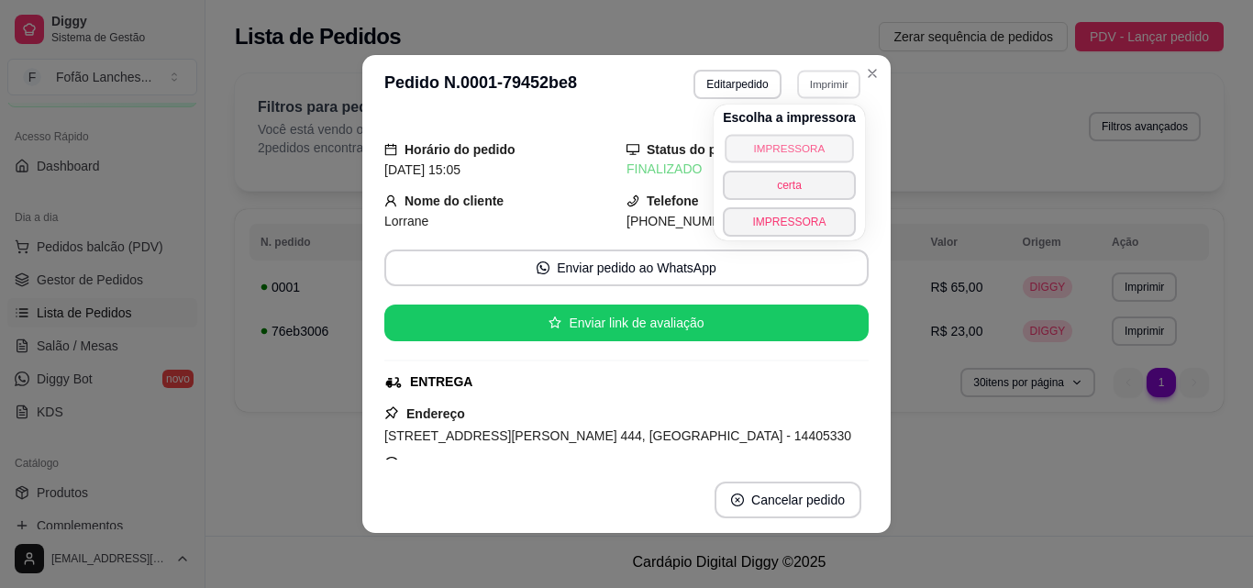
click at [797, 139] on button "IMPRESSORA" at bounding box center [788, 148] width 128 height 28
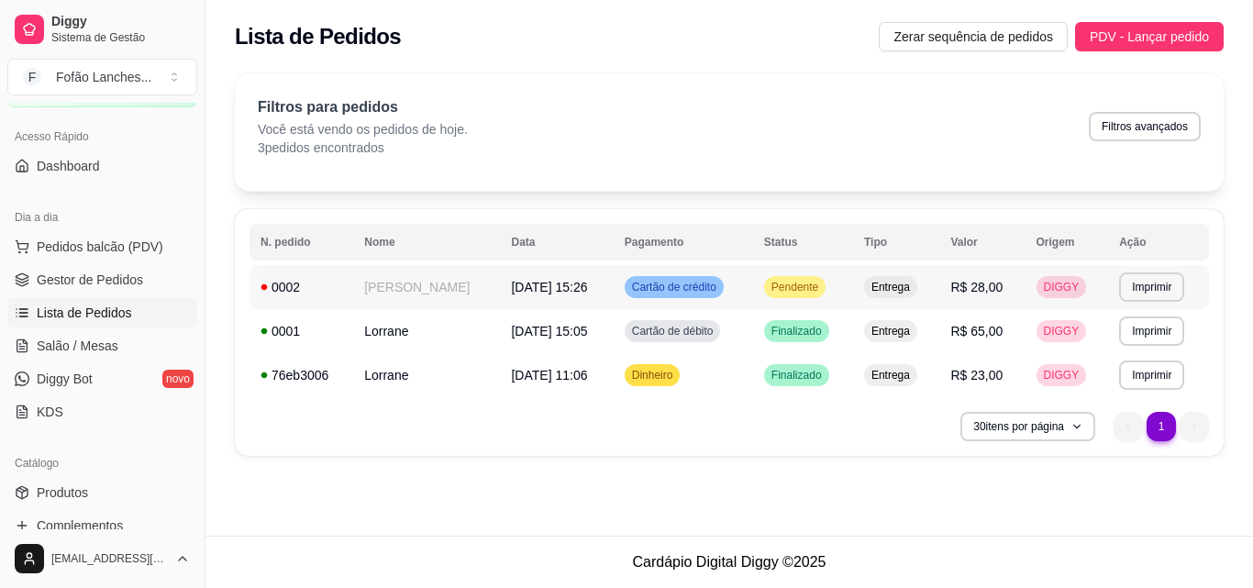
click at [794, 280] on span "Pendente" at bounding box center [795, 287] width 54 height 15
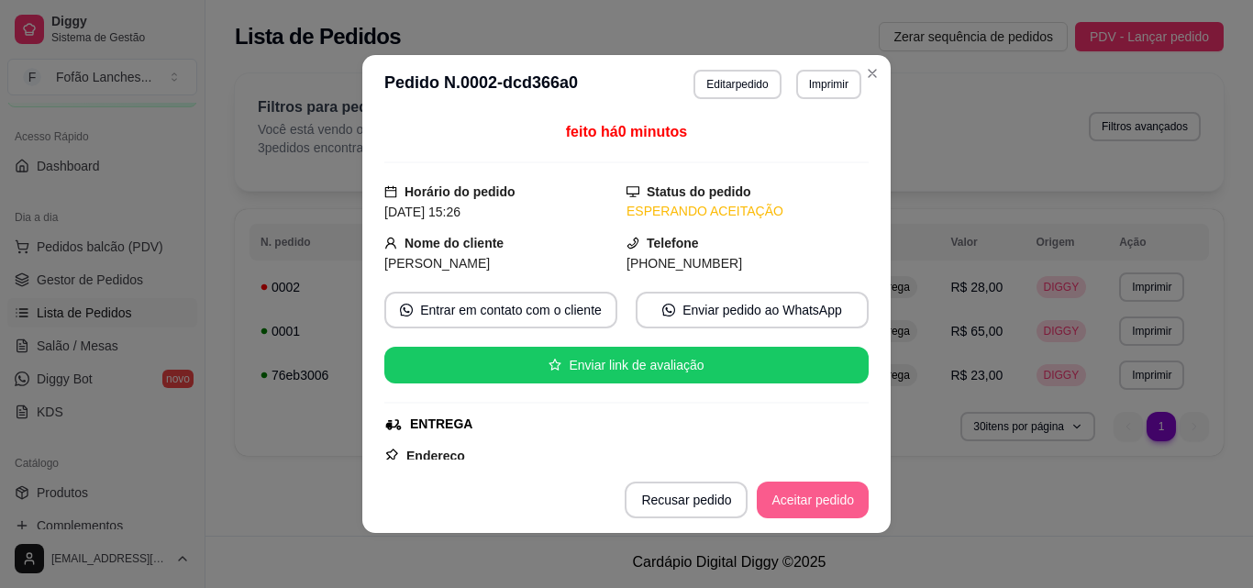
click at [795, 493] on button "Aceitar pedido" at bounding box center [812, 499] width 112 height 37
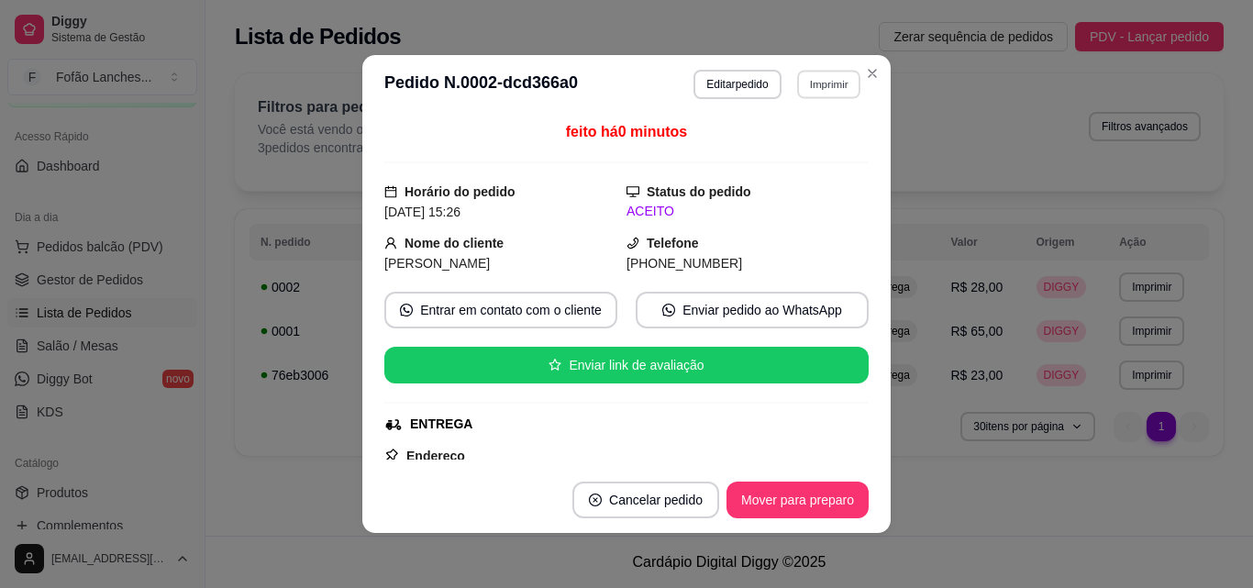
click at [837, 94] on button "Imprimir" at bounding box center [828, 84] width 63 height 28
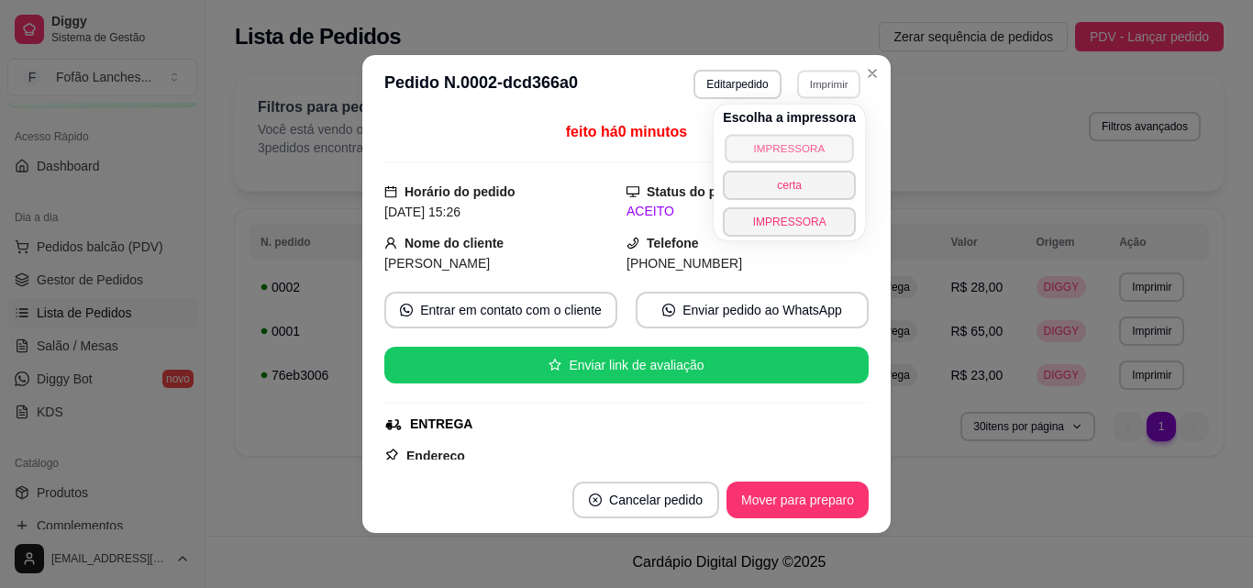
click at [822, 141] on button "IMPRESSORA" at bounding box center [788, 148] width 128 height 28
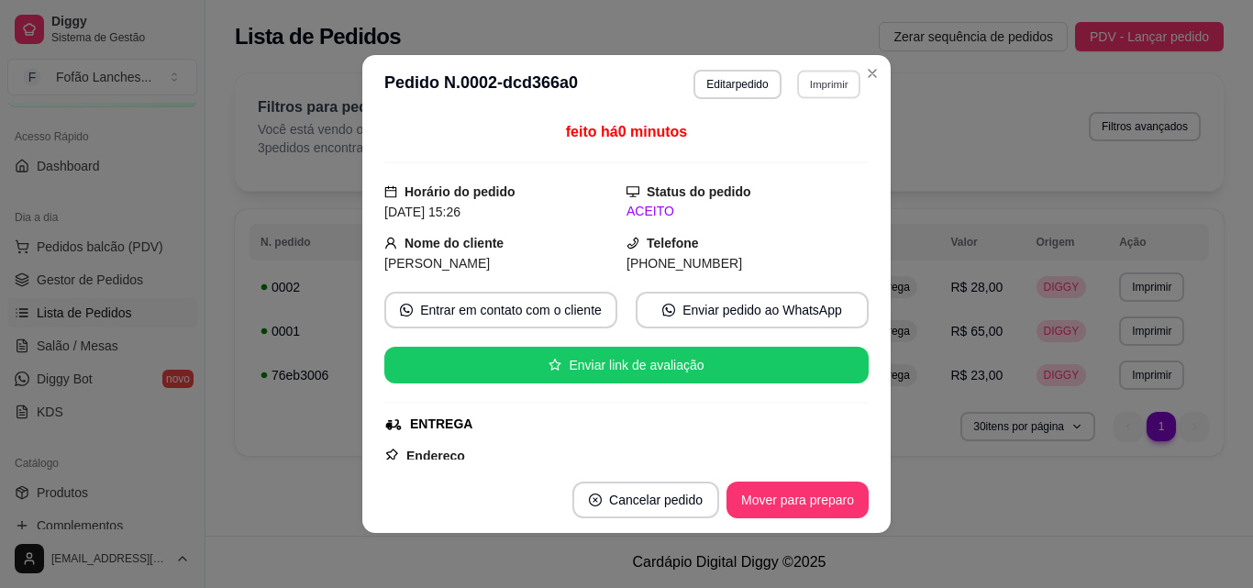
click at [817, 86] on button "Imprimir" at bounding box center [828, 84] width 63 height 28
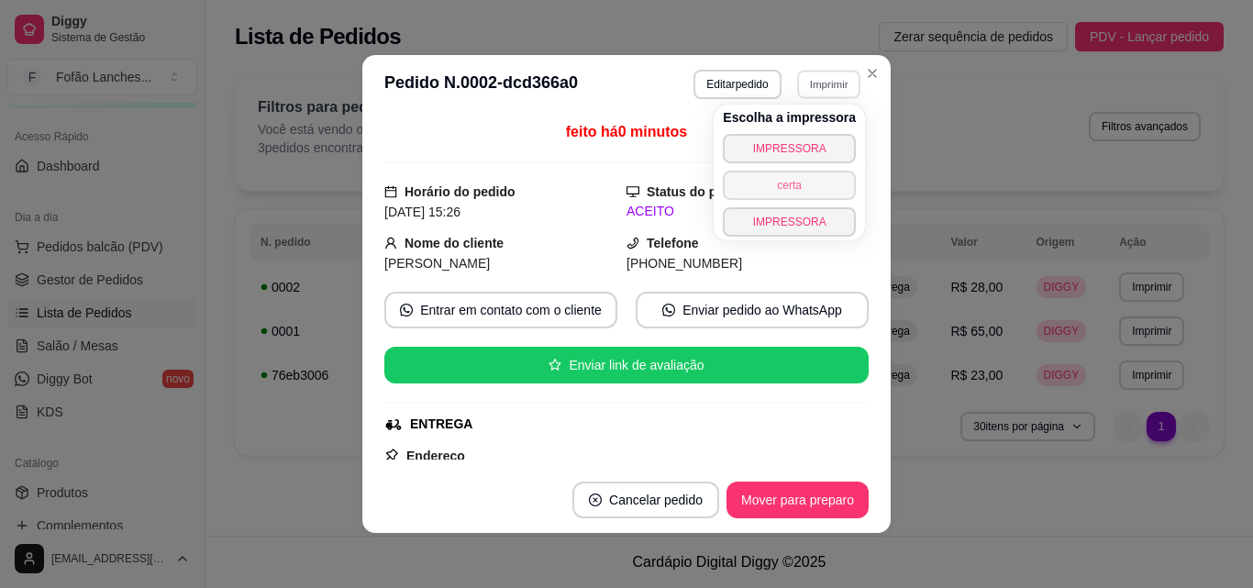
click at [808, 176] on button "certa" at bounding box center [789, 185] width 133 height 29
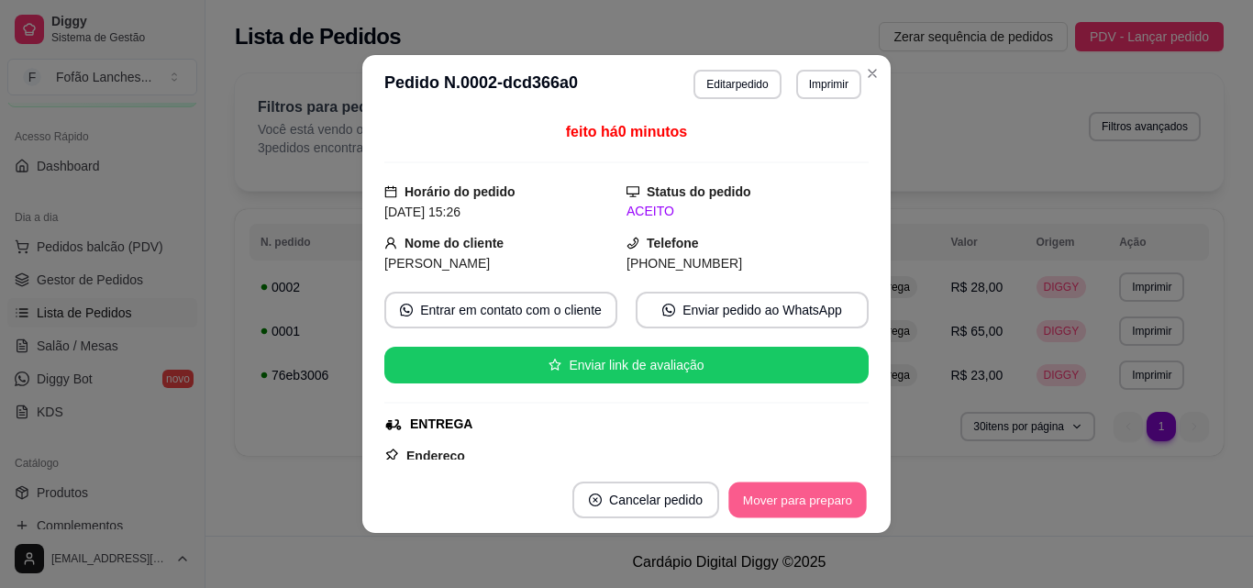
click at [769, 510] on button "Mover para preparo" at bounding box center [797, 500] width 138 height 36
click at [776, 492] on button "Mover para entrega" at bounding box center [798, 500] width 138 height 36
click at [801, 506] on button "Mover para finalizado" at bounding box center [793, 500] width 148 height 36
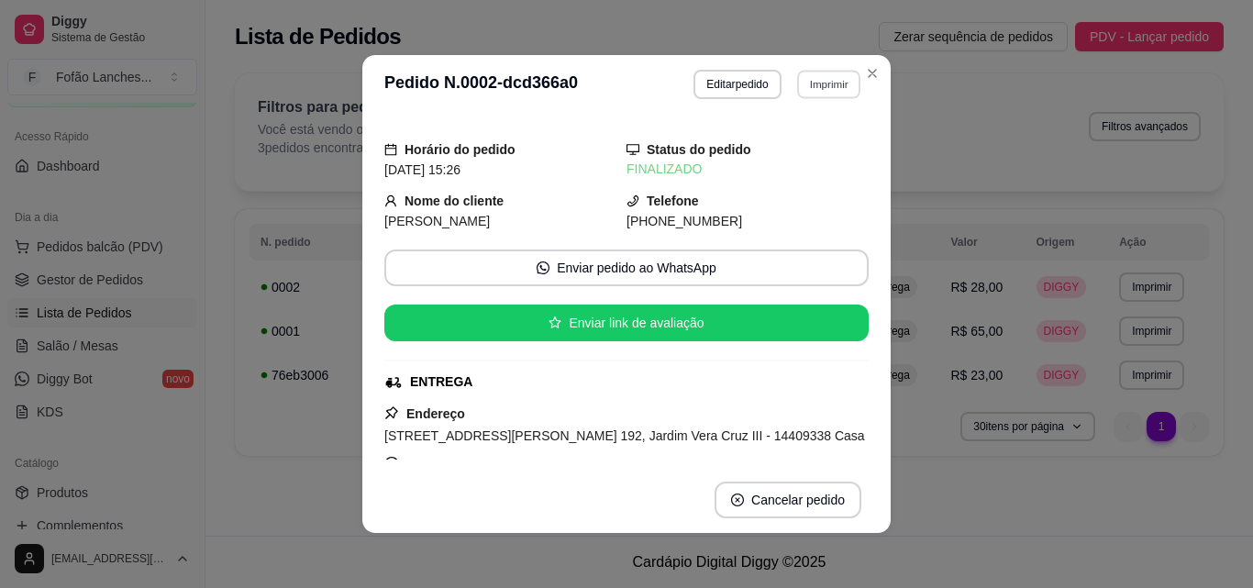
click at [841, 81] on button "Imprimir" at bounding box center [828, 84] width 63 height 28
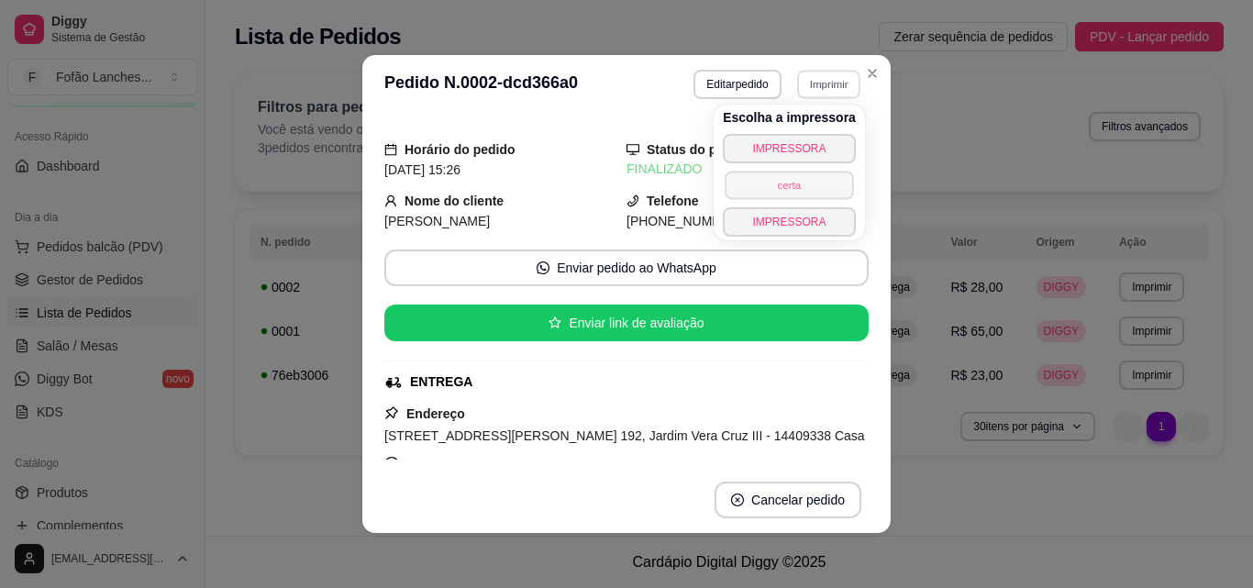
click at [814, 193] on button "certa" at bounding box center [788, 185] width 128 height 28
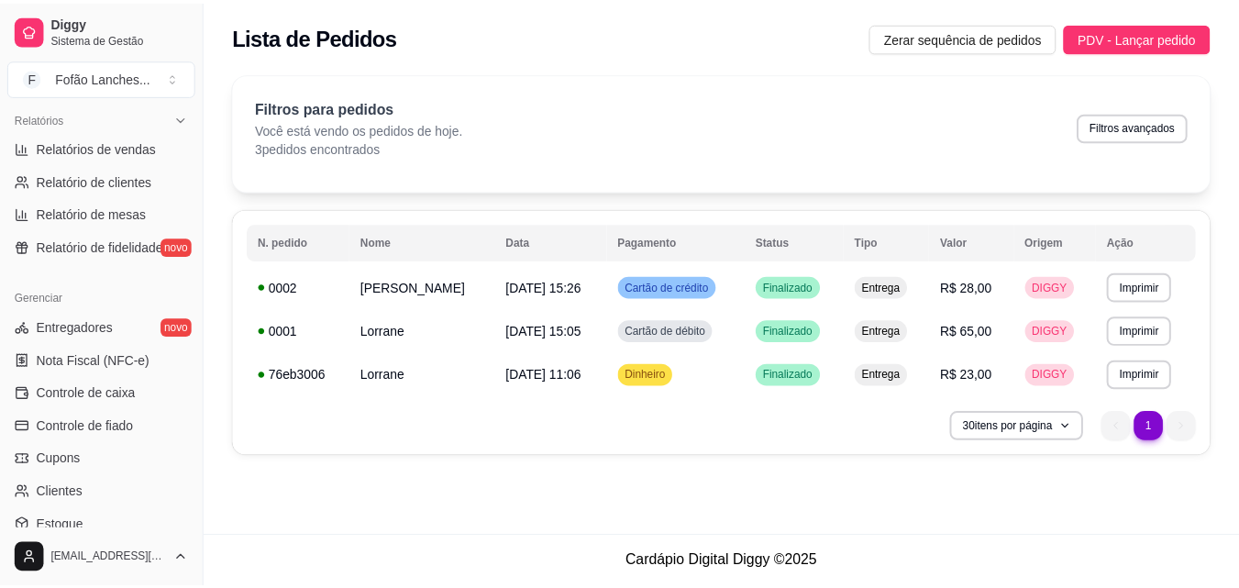
scroll to position [732, 0]
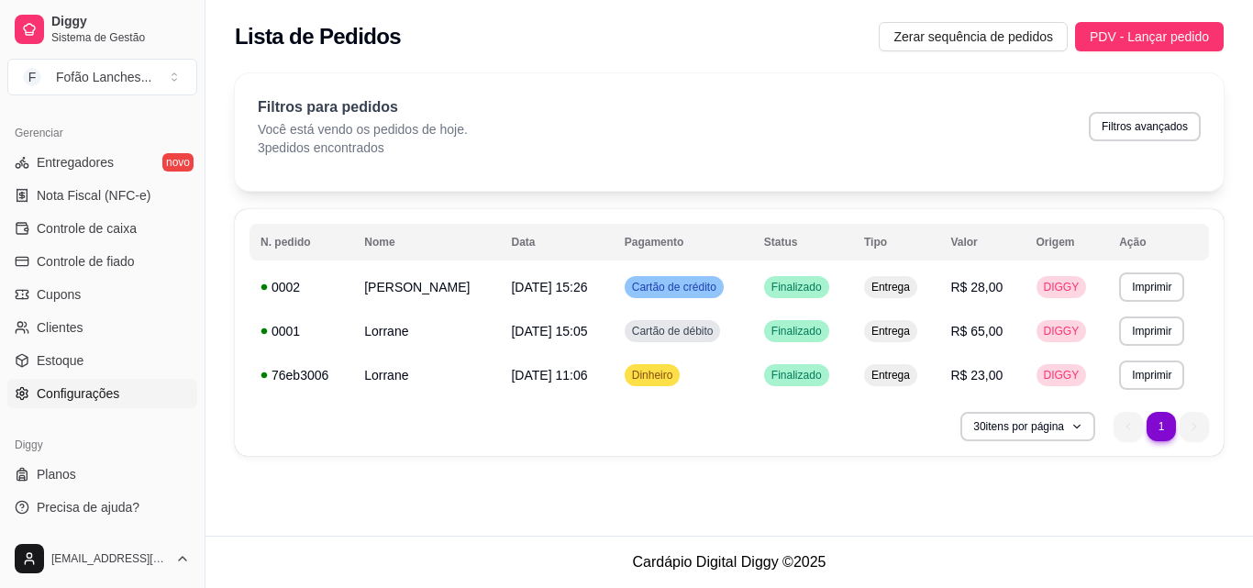
click at [133, 403] on link "Configurações" at bounding box center [102, 393] width 190 height 29
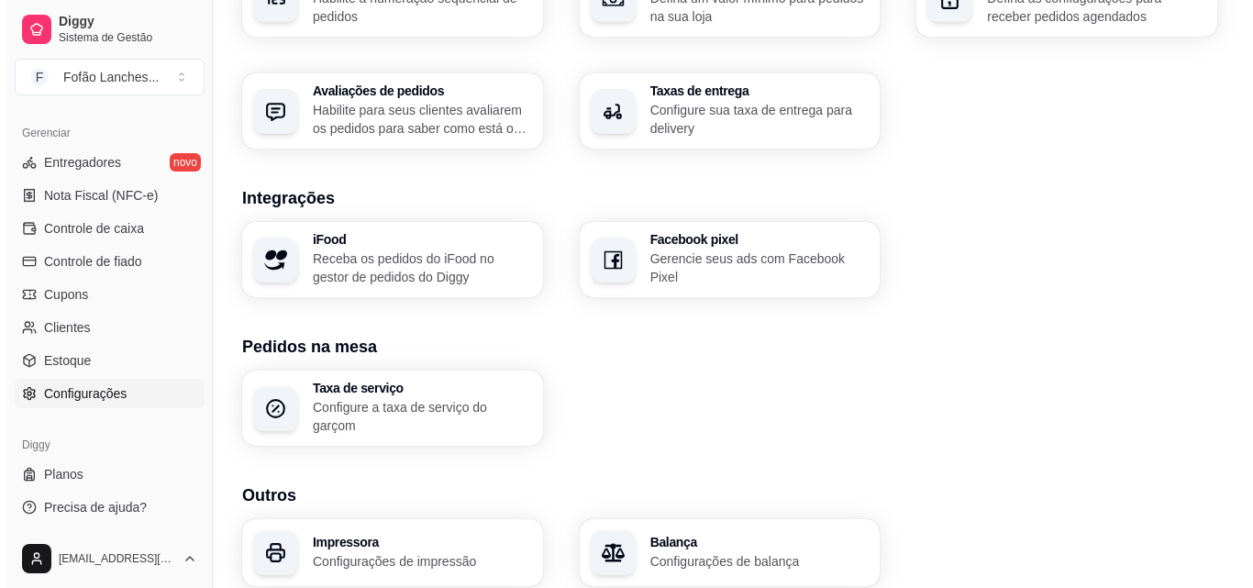
scroll to position [668, 0]
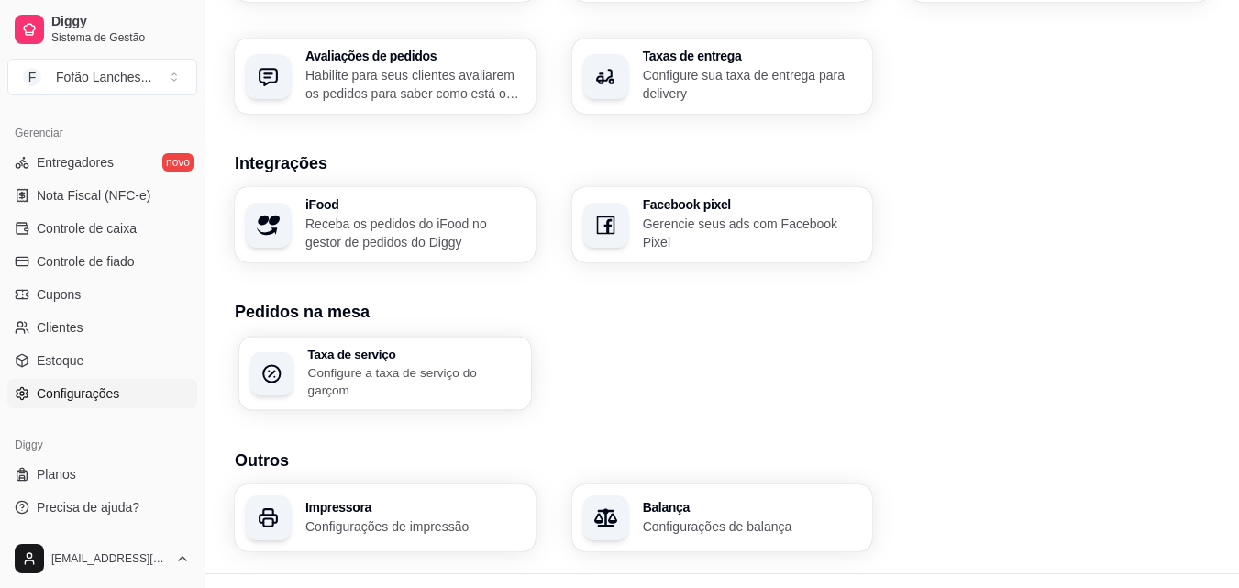
click at [403, 348] on div "Taxa de serviço Configure a taxa de serviço do garçom" at bounding box center [385, 373] width 292 height 73
click at [477, 501] on h3 "Impressora" at bounding box center [414, 507] width 212 height 13
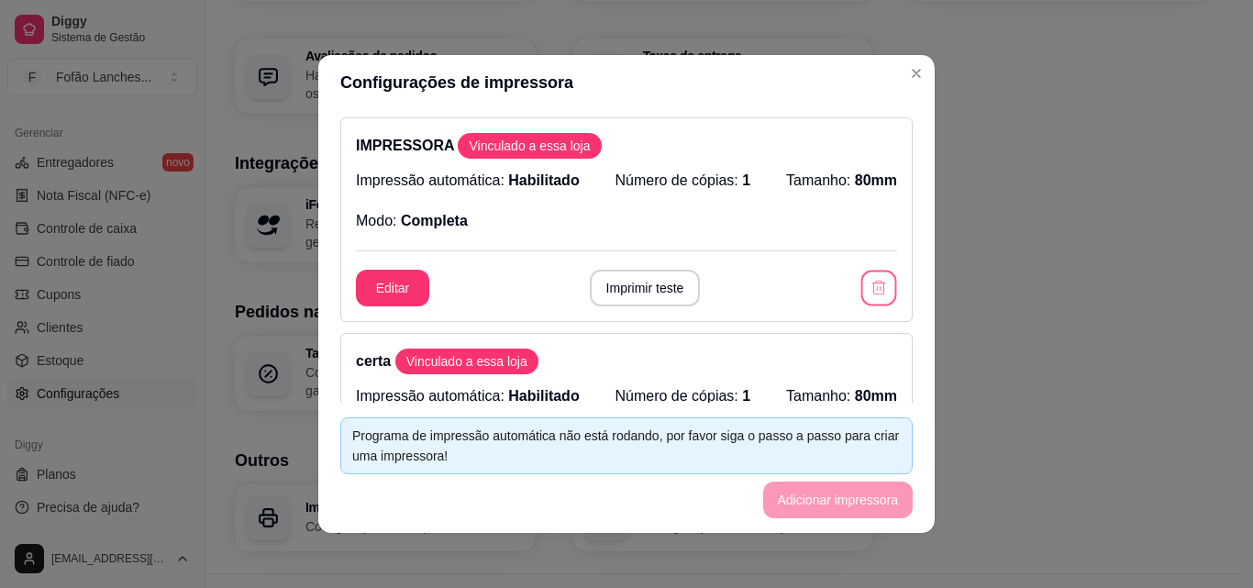
click at [869, 288] on icon "button" at bounding box center [877, 287] width 17 height 17
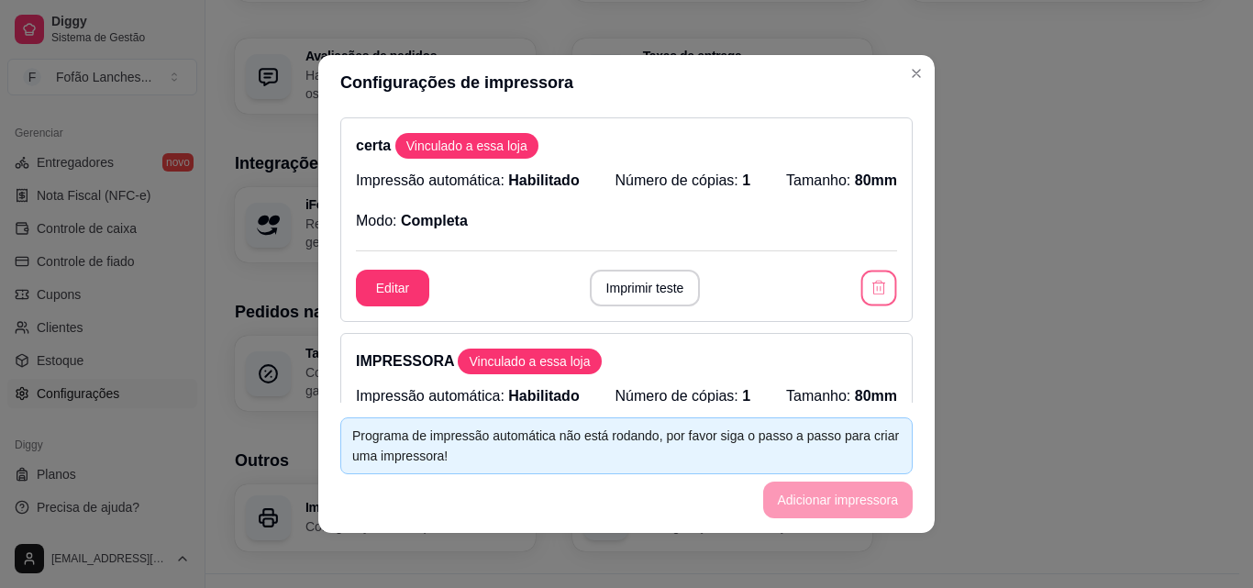
click at [869, 288] on icon "button" at bounding box center [877, 287] width 17 height 17
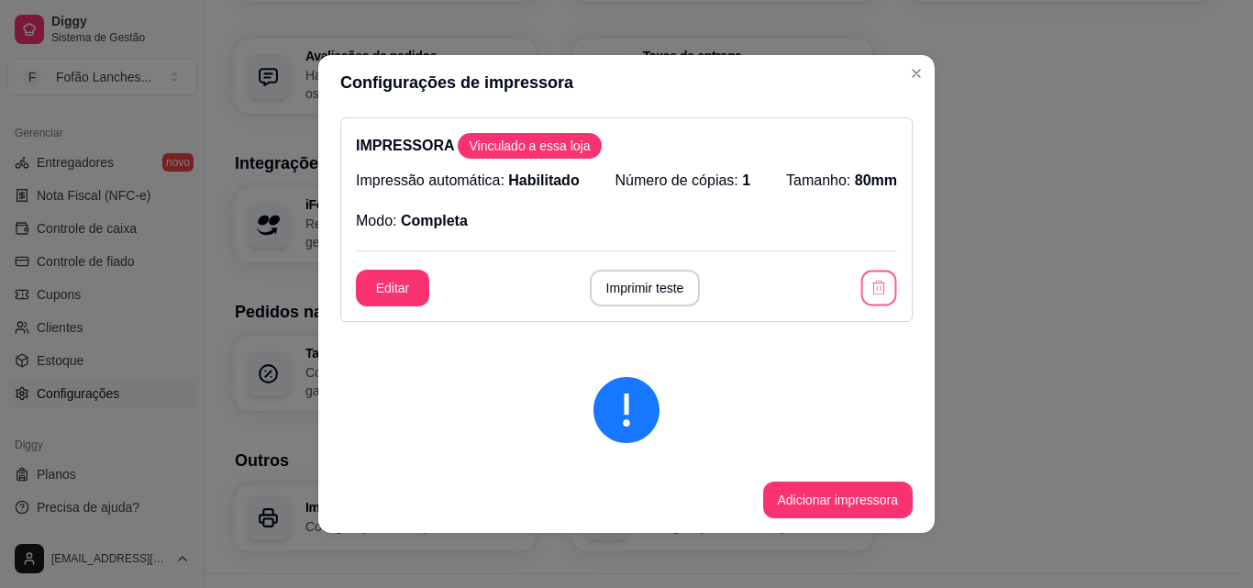
click at [874, 280] on button "button" at bounding box center [879, 289] width 36 height 36
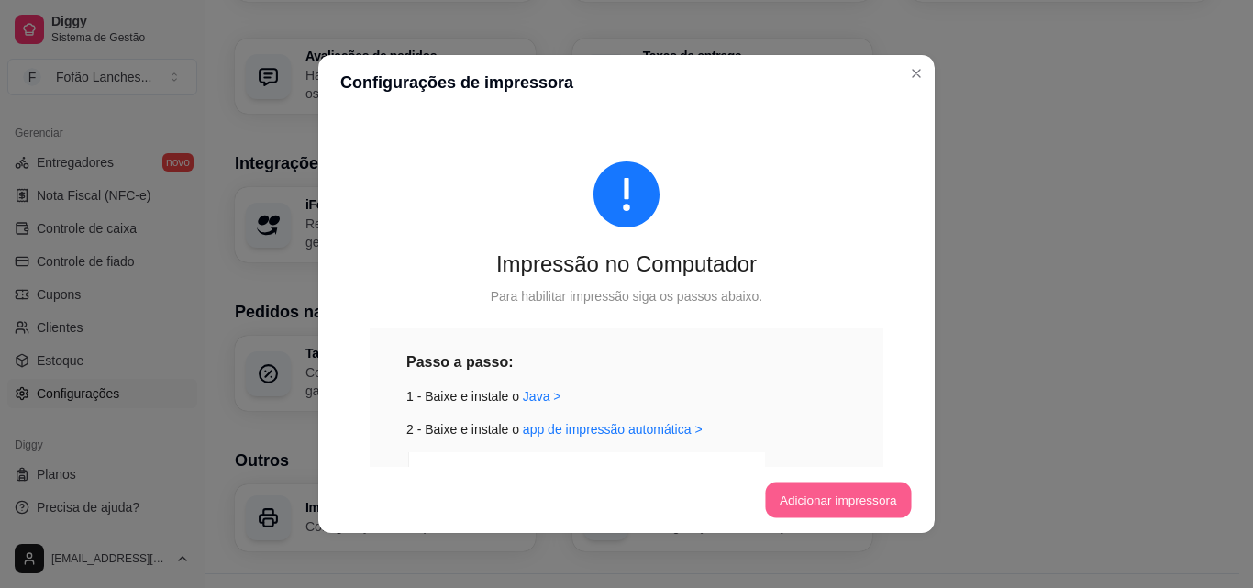
click at [799, 485] on button "Adicionar impressora" at bounding box center [838, 500] width 146 height 36
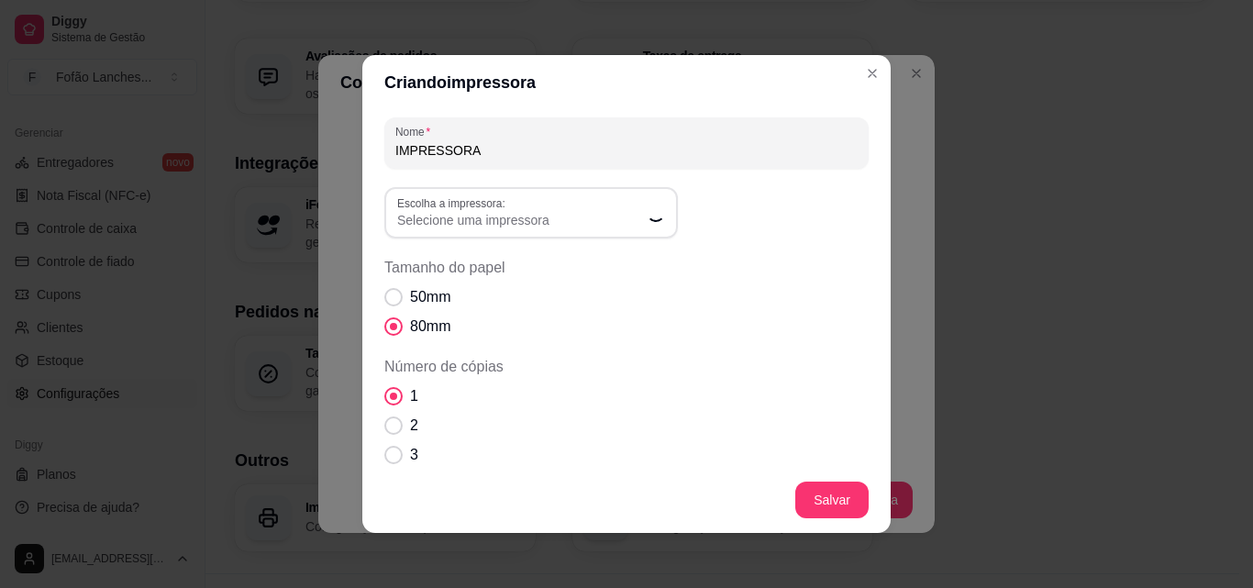
click at [588, 141] on input "IMPRESSORA" at bounding box center [626, 150] width 462 height 18
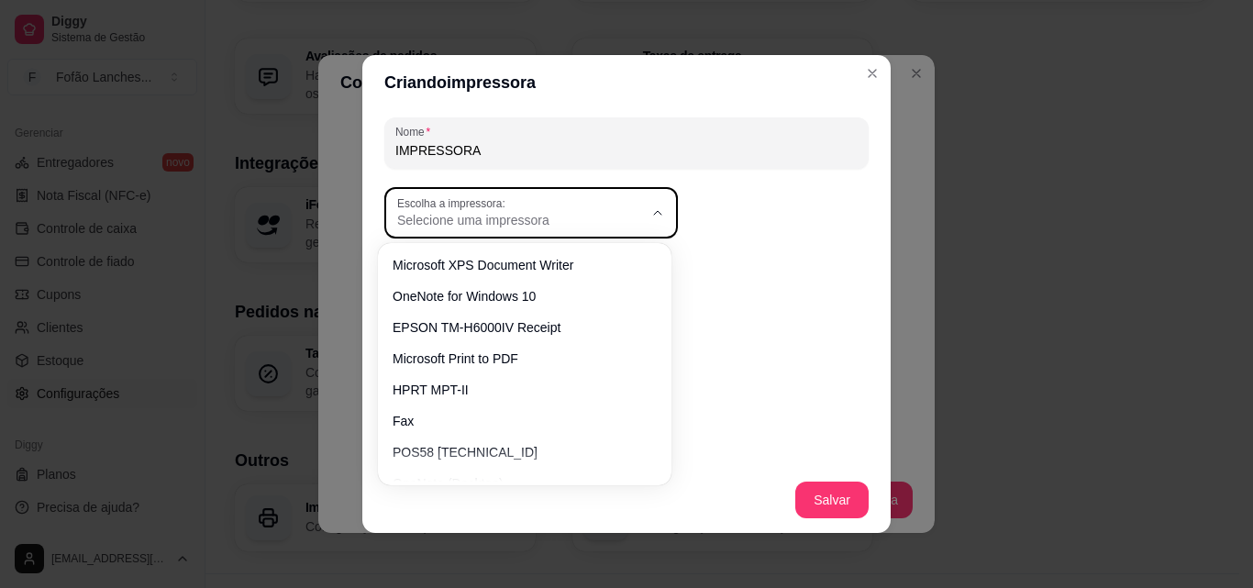
click at [640, 213] on button "Escolha a impressora: Selecione uma impressora" at bounding box center [530, 212] width 293 height 51
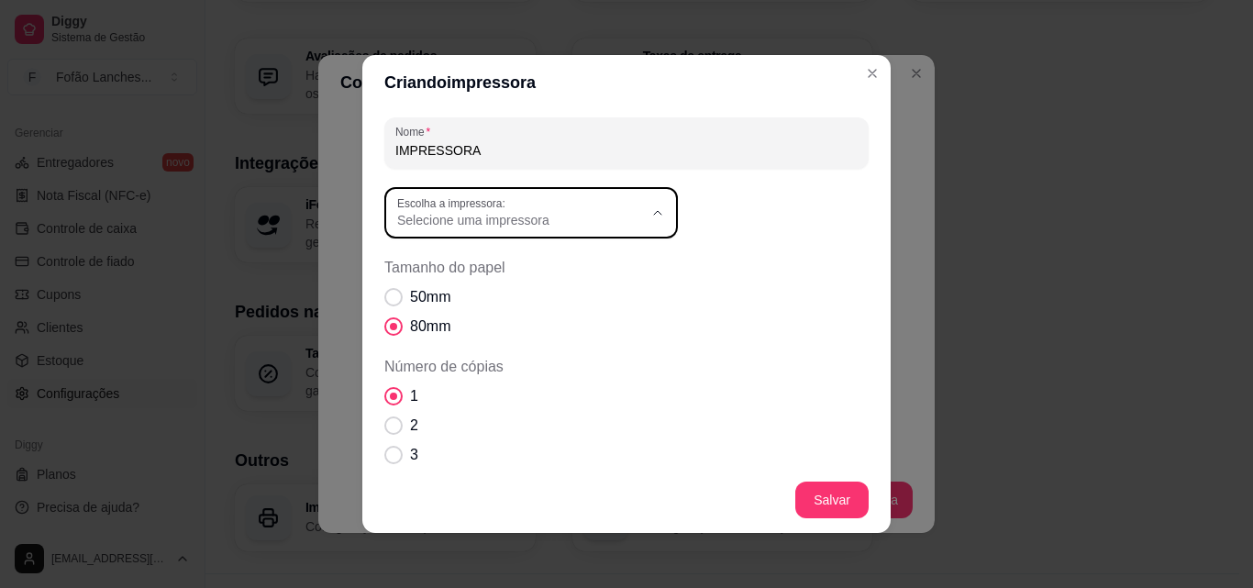
click at [540, 389] on span "HPRT MPT-II" at bounding box center [515, 383] width 236 height 17
type input "HPRT MPT-II"
select select "HPRT MPT-II"
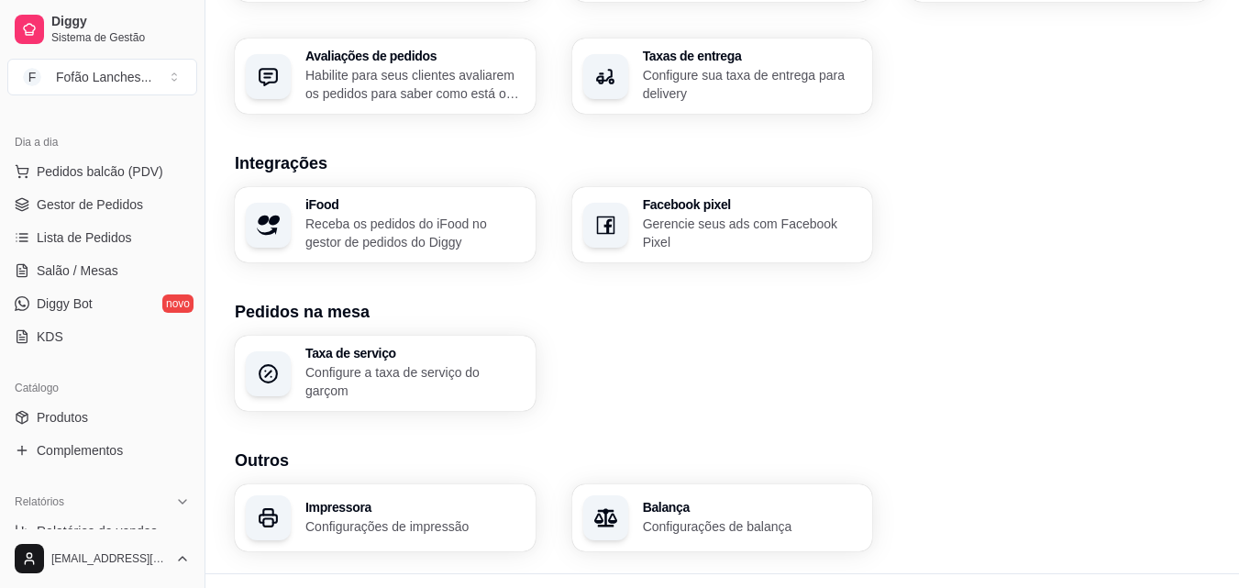
scroll to position [0, 0]
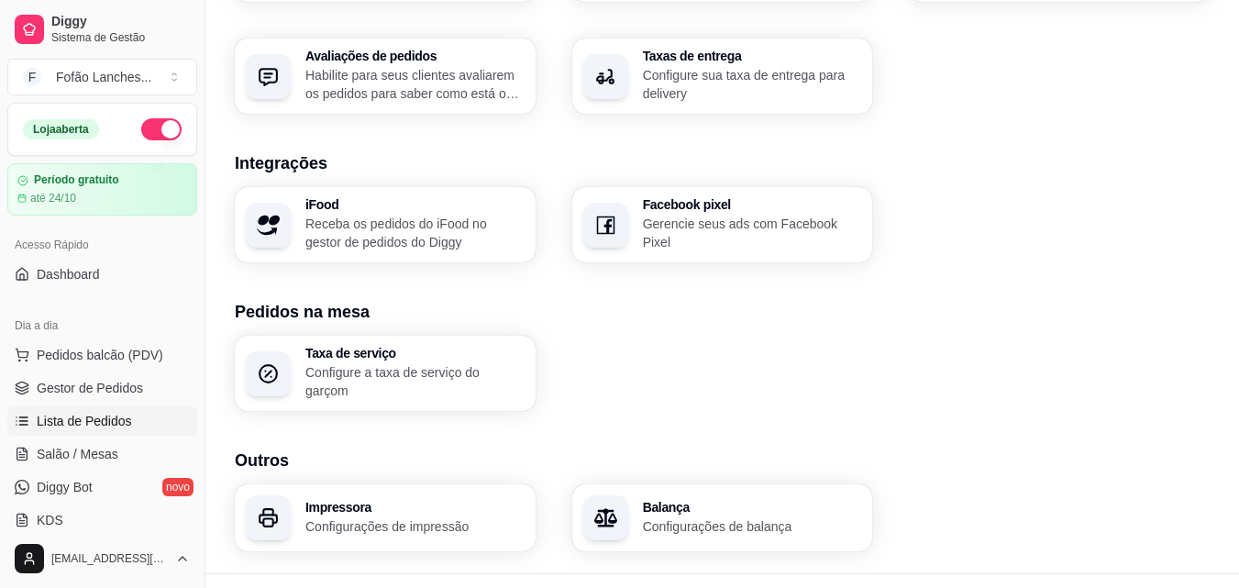
click at [105, 428] on span "Lista de Pedidos" at bounding box center [84, 421] width 95 height 18
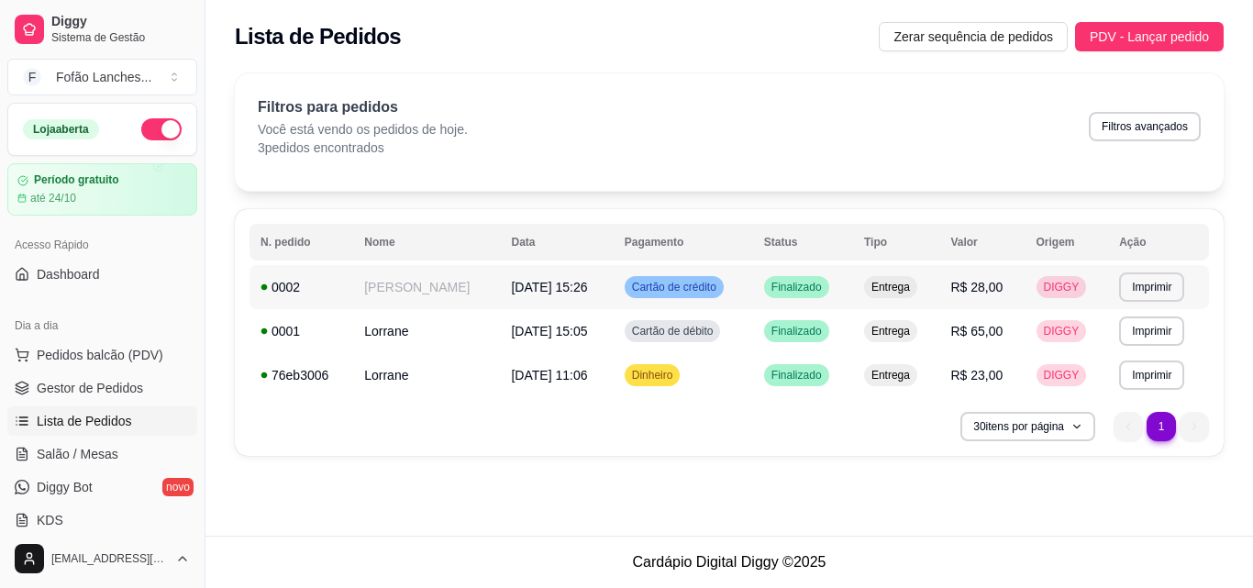
click at [665, 277] on div "Cartão de crédito" at bounding box center [673, 287] width 99 height 22
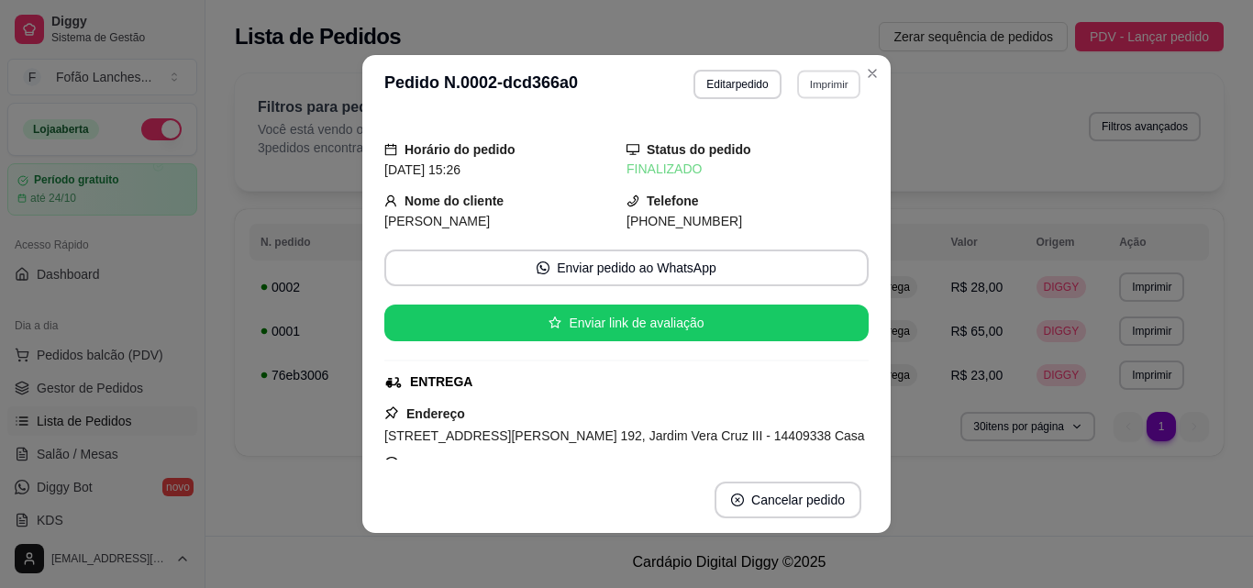
click at [797, 90] on button "Imprimir" at bounding box center [828, 84] width 63 height 28
click at [787, 146] on button "IMPRESSORA" at bounding box center [789, 148] width 133 height 29
click at [806, 88] on button "Imprimir" at bounding box center [828, 84] width 65 height 29
click at [795, 138] on button "IMPRESSORA" at bounding box center [789, 148] width 133 height 29
click at [817, 85] on button "Imprimir" at bounding box center [828, 84] width 65 height 29
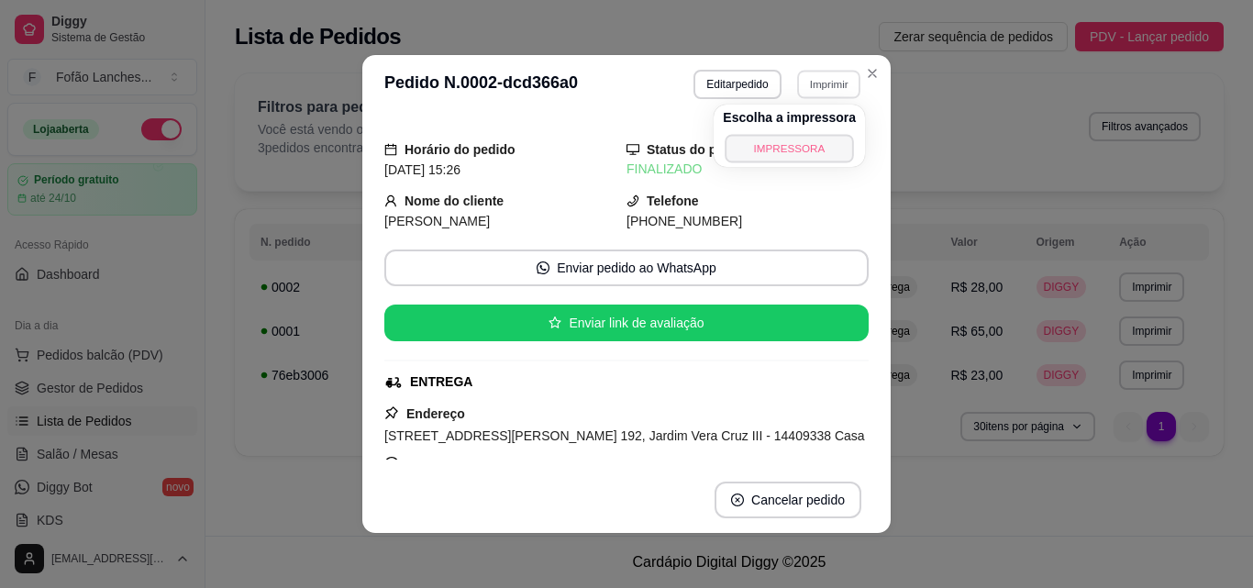
click at [803, 146] on button "IMPRESSORA" at bounding box center [788, 148] width 128 height 28
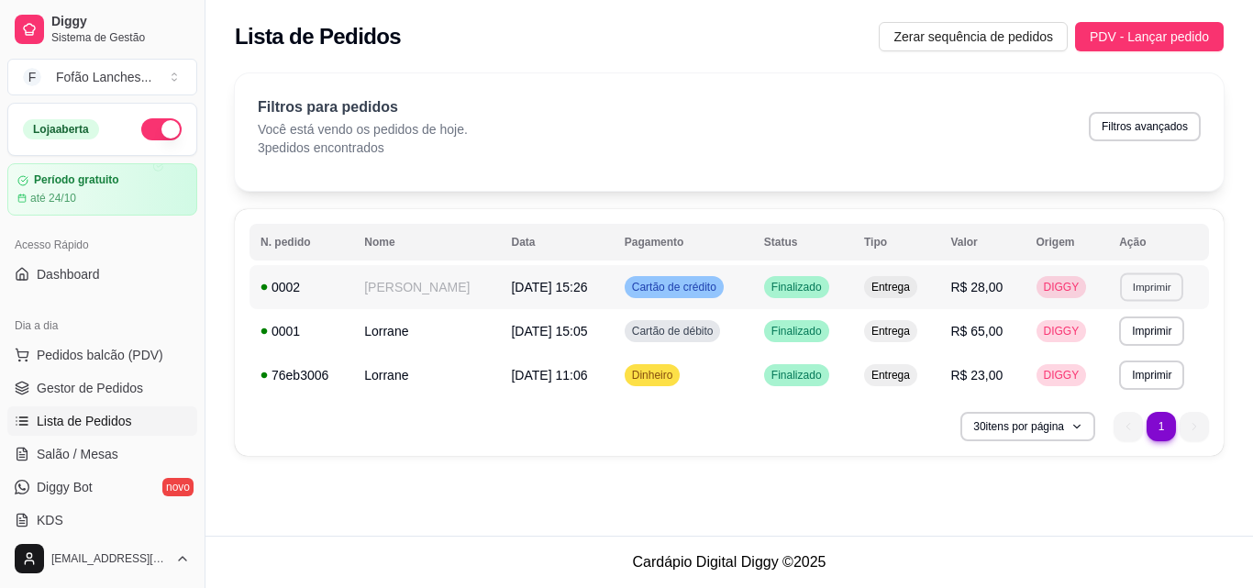
click at [1133, 298] on button "Imprimir" at bounding box center [1151, 286] width 63 height 28
click at [1117, 352] on button "IMPRESSORA" at bounding box center [1113, 351] width 133 height 29
click at [199, 184] on button "Toggle Sidebar" at bounding box center [204, 294] width 15 height 588
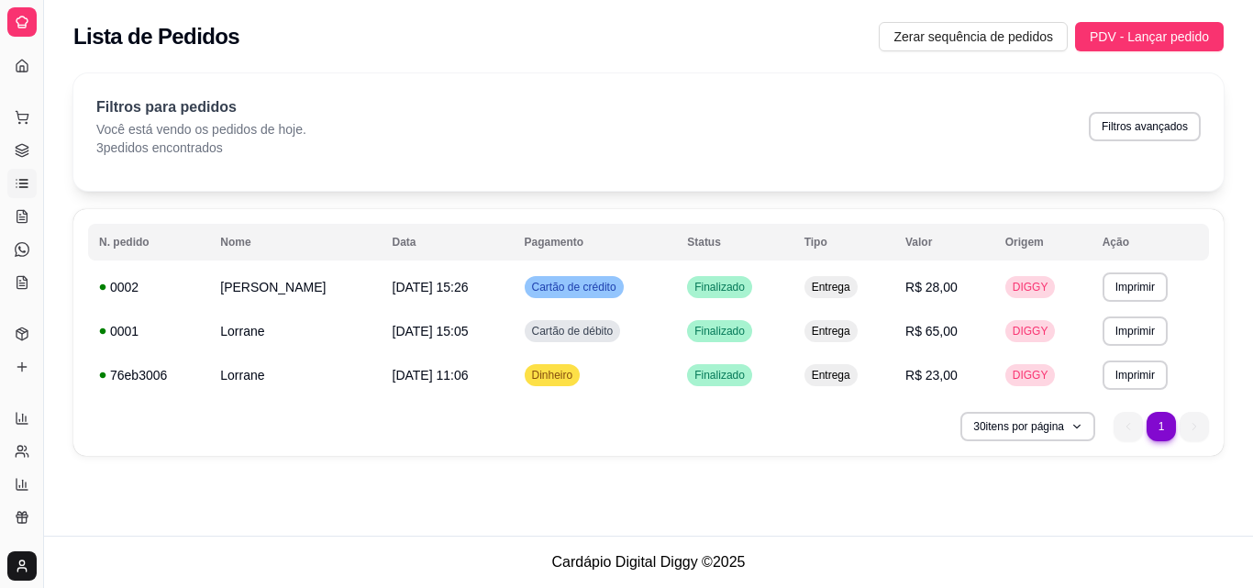
drag, startPoint x: 199, startPoint y: 184, endPoint x: 52, endPoint y: 94, distance: 172.5
click at [52, 94] on div "Diggy Sistema de Gestão F Fofão Lanches ... Loja aberta Período gratuito até 24…" at bounding box center [626, 294] width 1253 height 588
click at [49, 90] on button "Toggle Sidebar" at bounding box center [43, 294] width 15 height 588
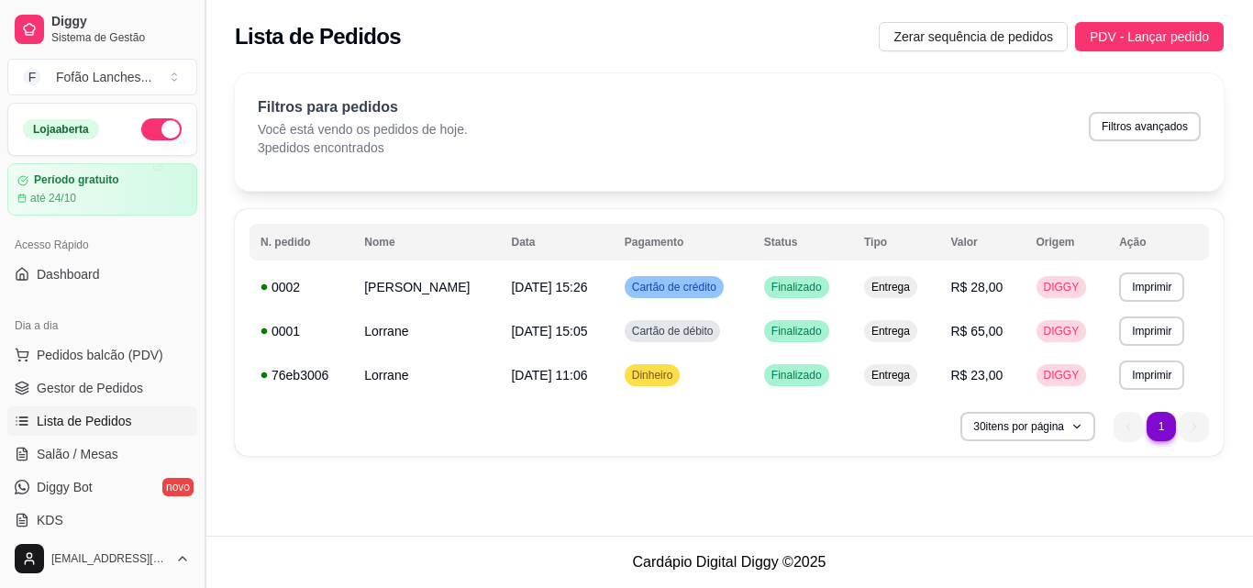
click at [49, 90] on div "Diggy Sistema de Gestão F Fofão Lanches ... Loja aberta Período gratuito até 24…" at bounding box center [102, 294] width 204 height 588
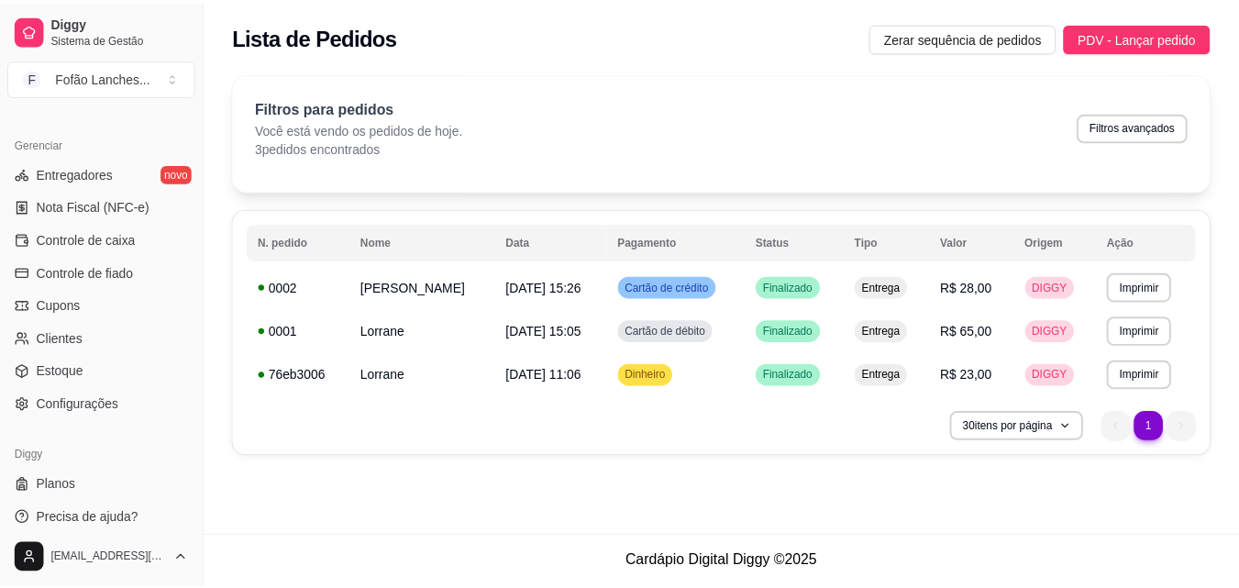
scroll to position [732, 0]
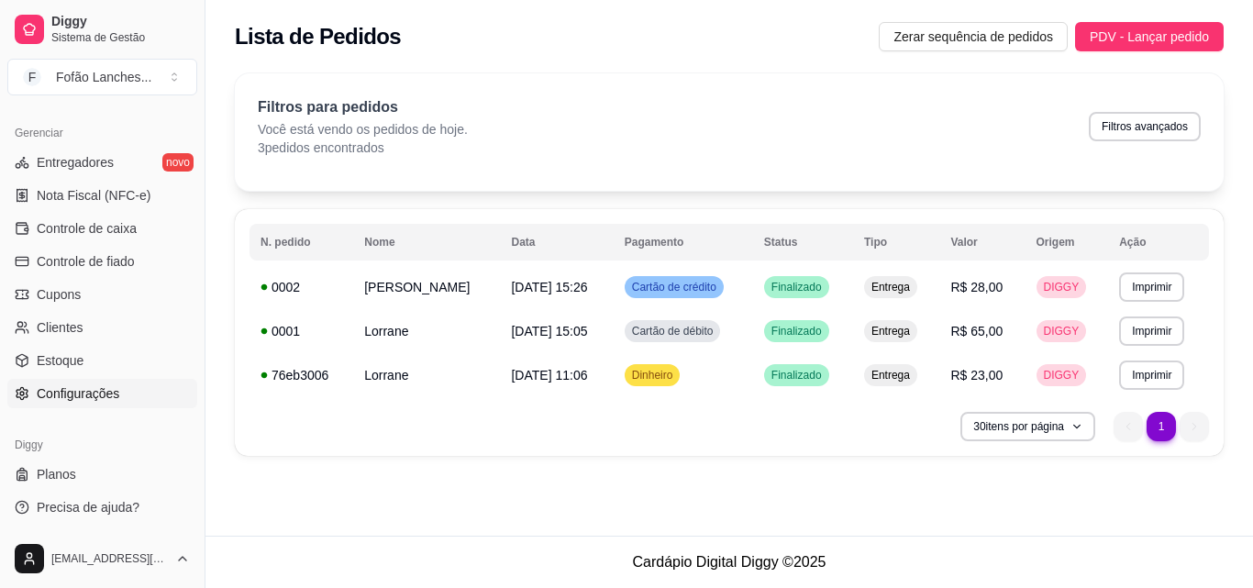
click at [114, 396] on span "Configurações" at bounding box center [78, 393] width 83 height 18
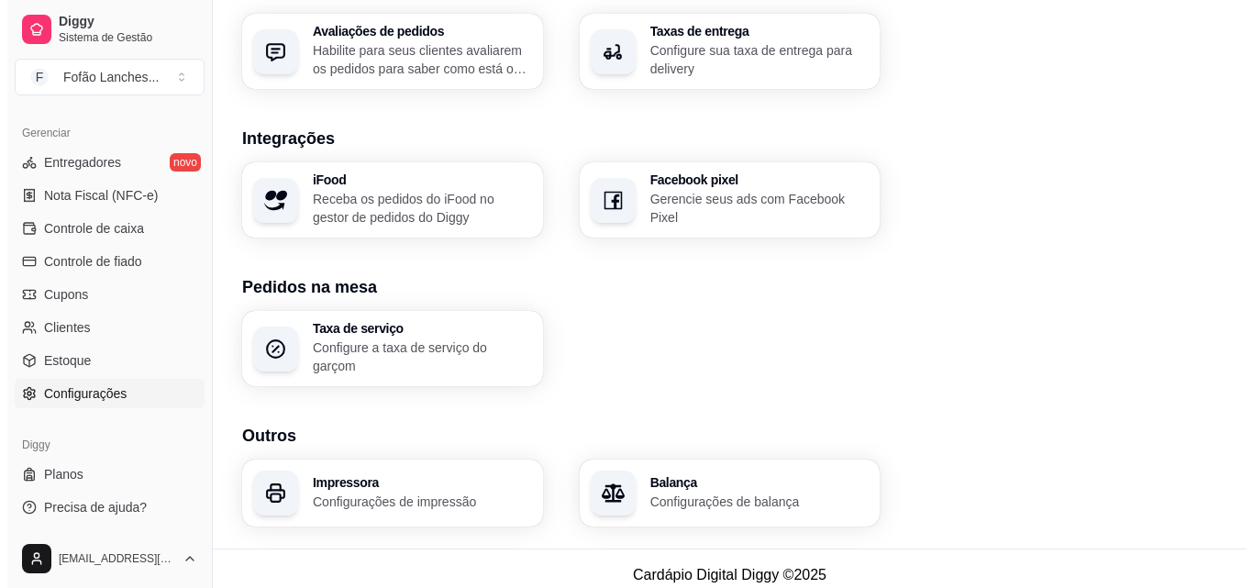
scroll to position [697, 0]
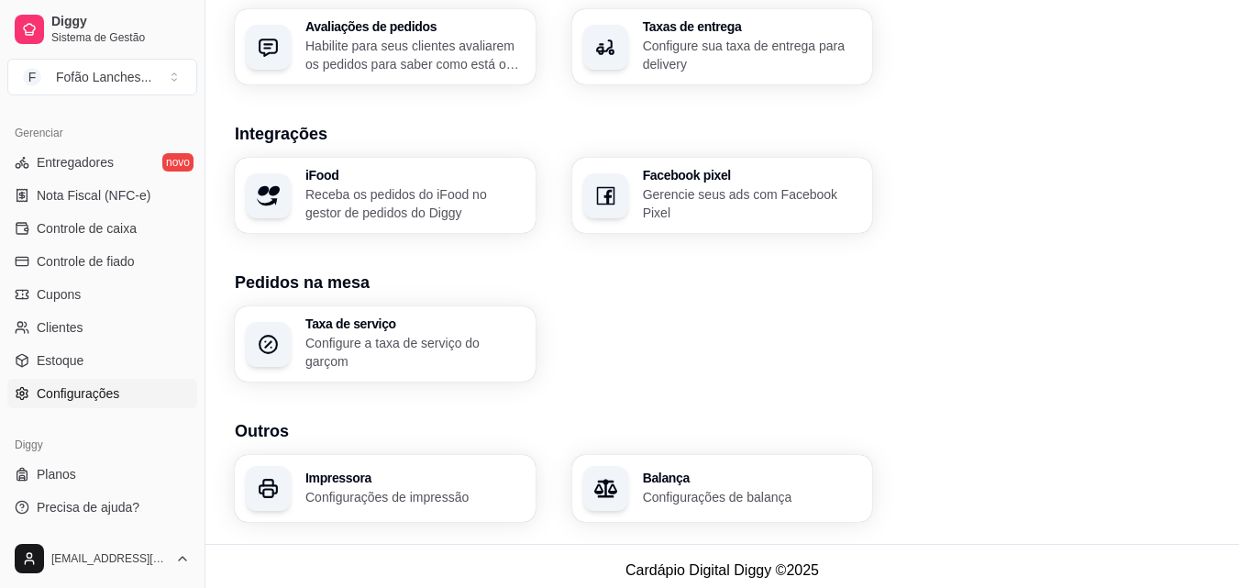
click at [400, 461] on div "Impressora Configurações de impressão" at bounding box center [385, 488] width 301 height 67
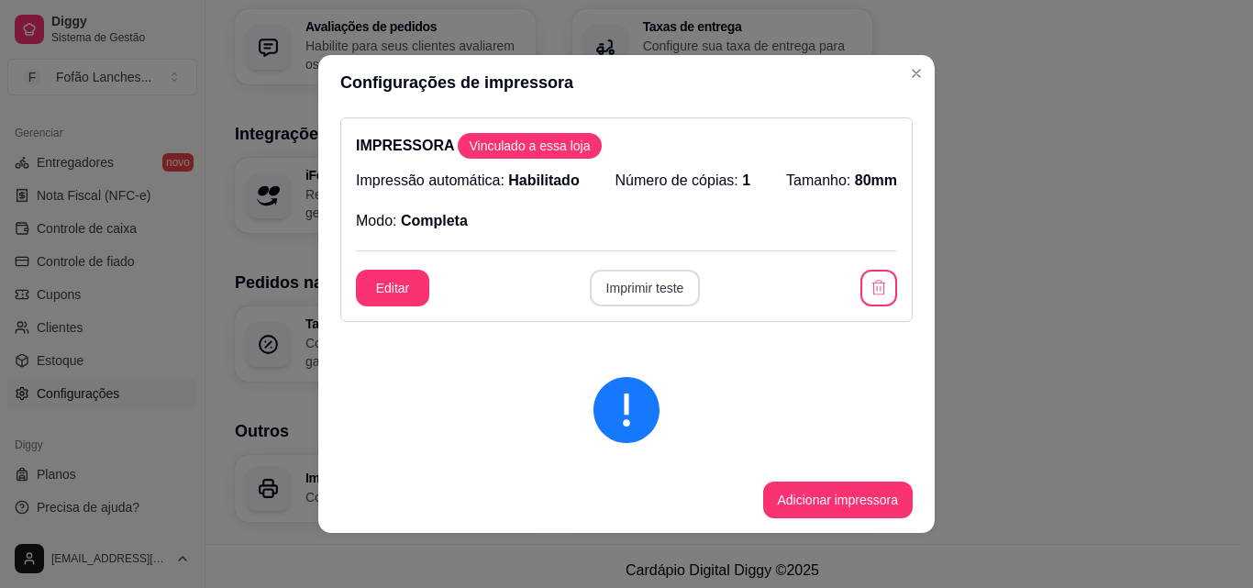
click at [630, 287] on button "Imprimir teste" at bounding box center [645, 288] width 111 height 37
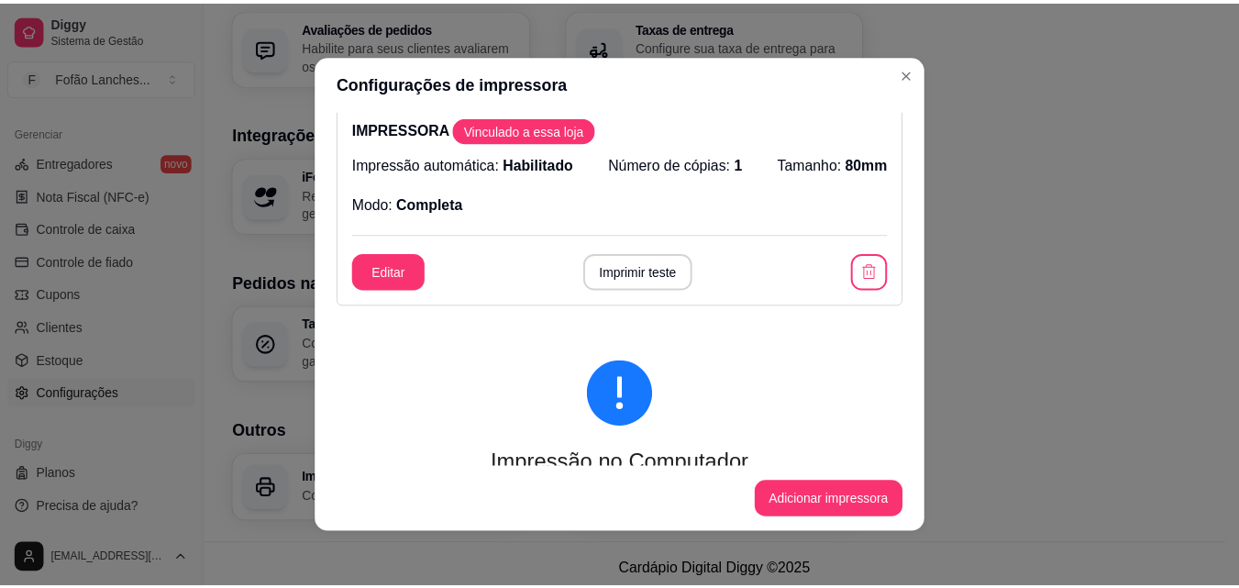
scroll to position [0, 0]
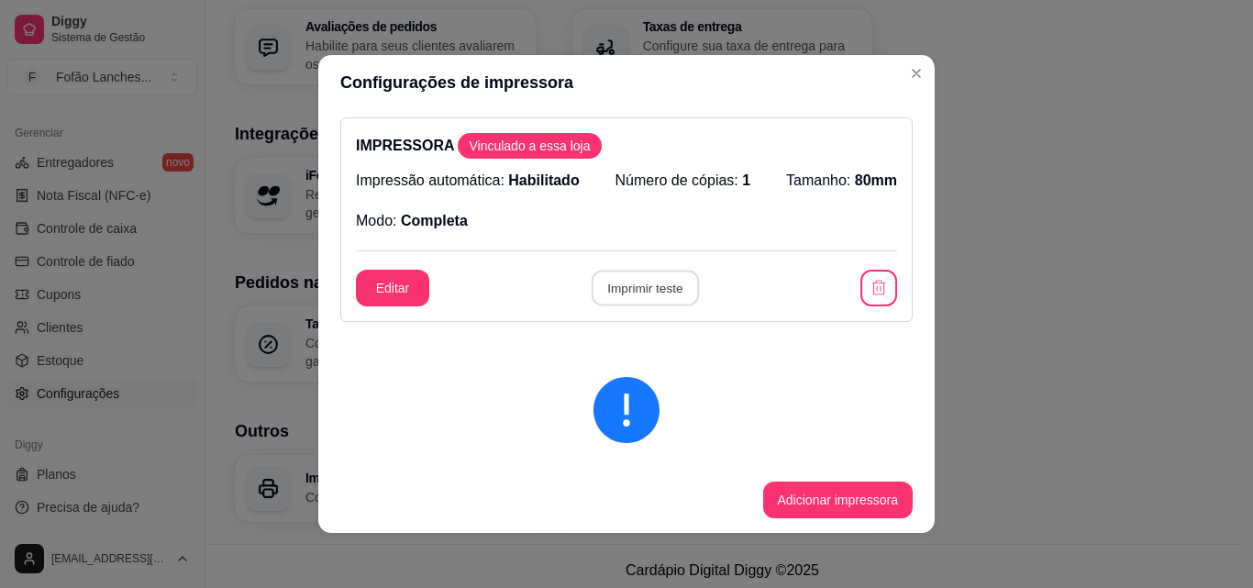
click at [650, 293] on button "Imprimir teste" at bounding box center [644, 289] width 107 height 36
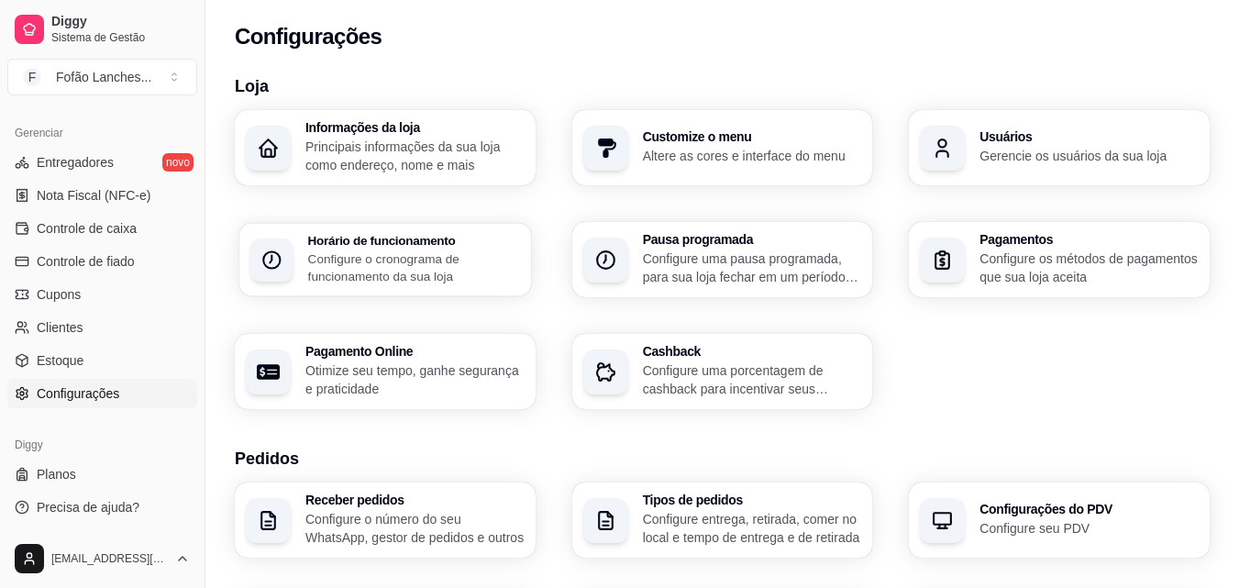
click at [445, 243] on h3 "Horário de funcionamento" at bounding box center [414, 240] width 212 height 13
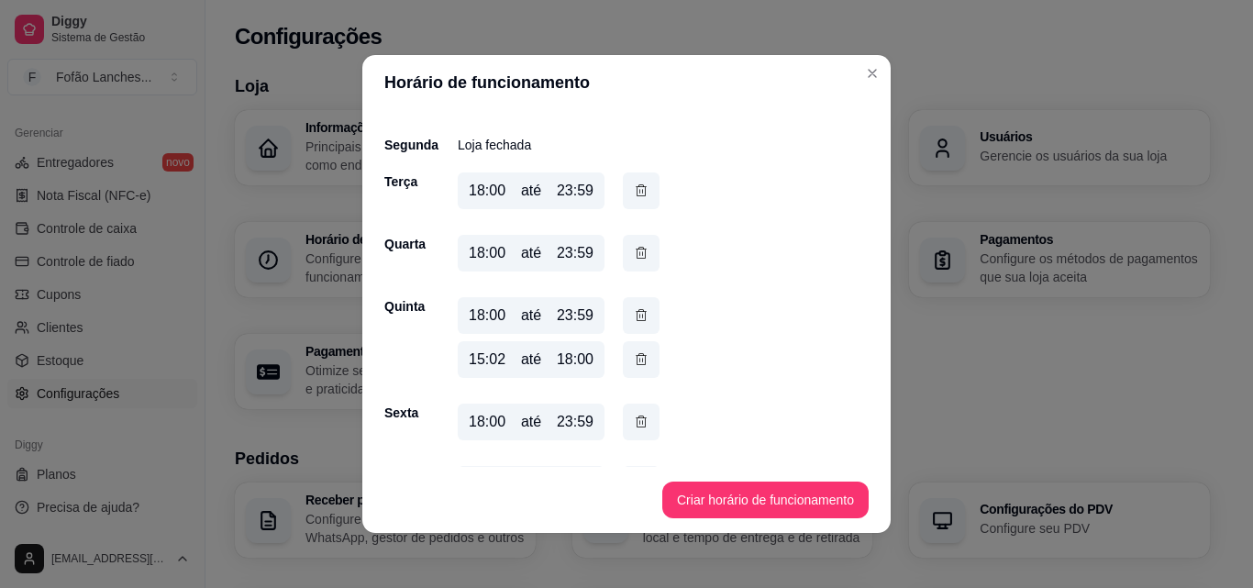
scroll to position [171, 0]
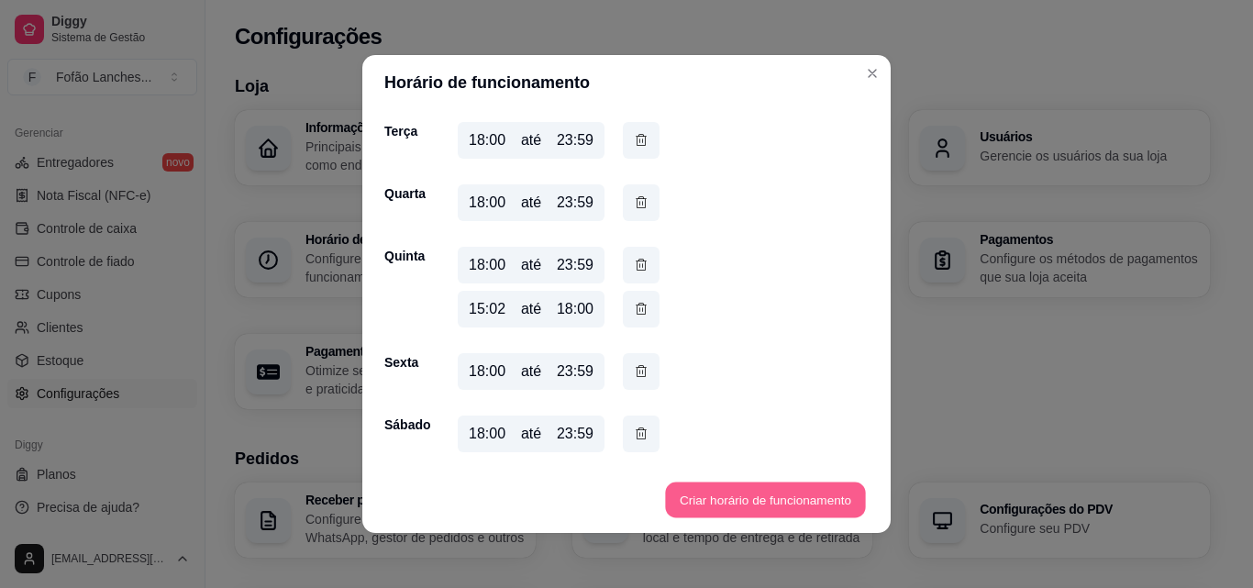
click at [801, 495] on button "Criar horário de funcionamento" at bounding box center [765, 500] width 200 height 36
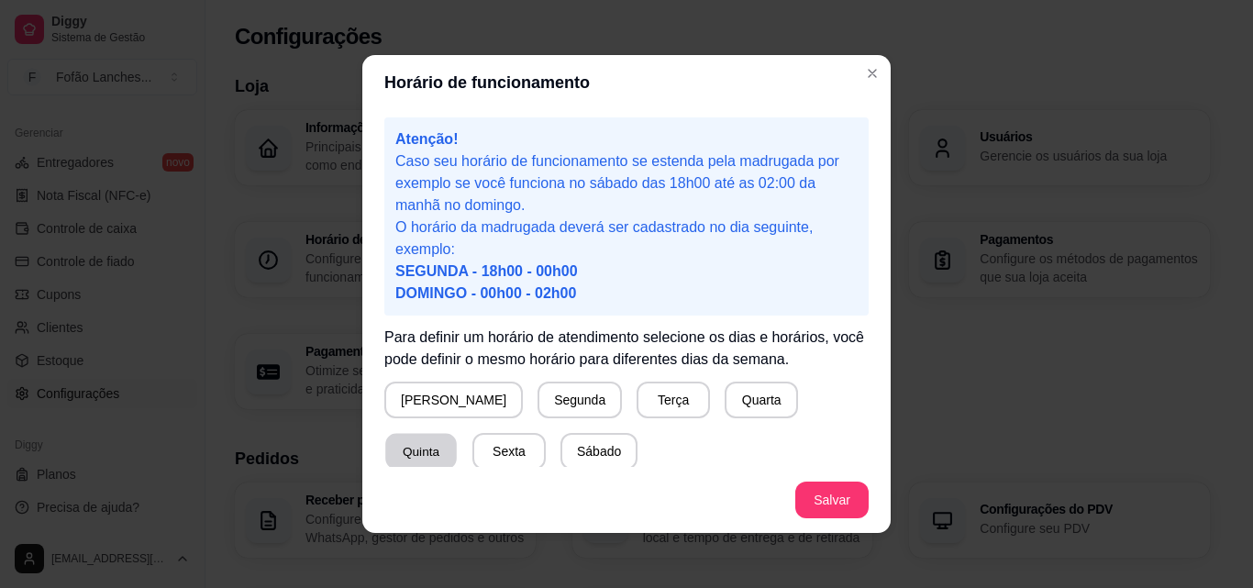
click at [457, 434] on button "Quinta" at bounding box center [421, 452] width 72 height 36
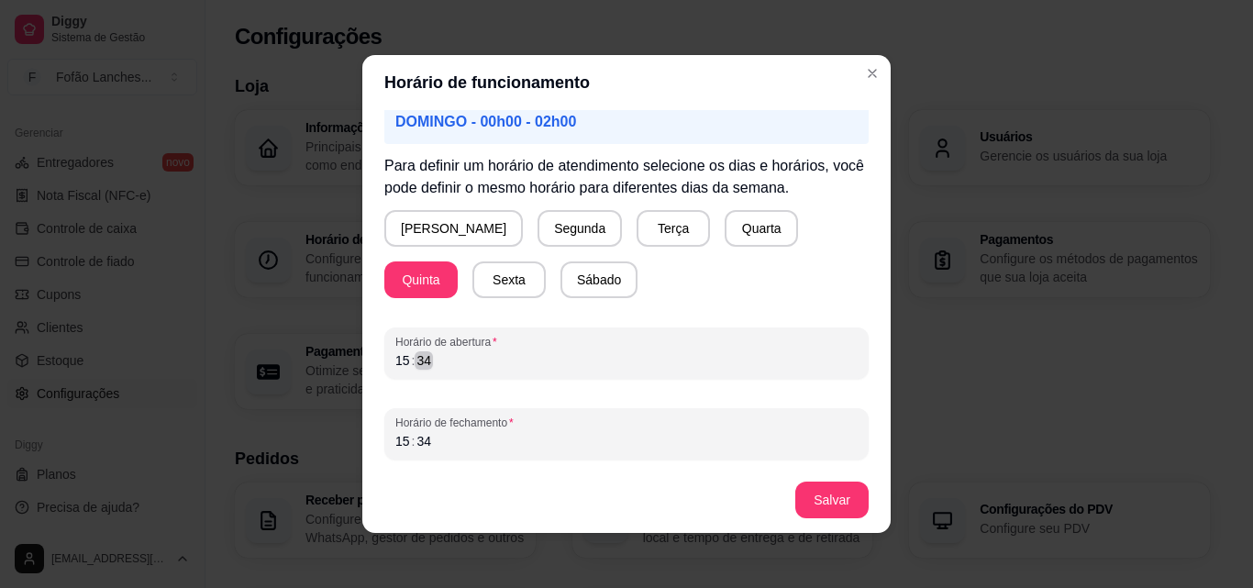
click at [698, 374] on div "Horário de abertura 15 : 34" at bounding box center [626, 352] width 484 height 51
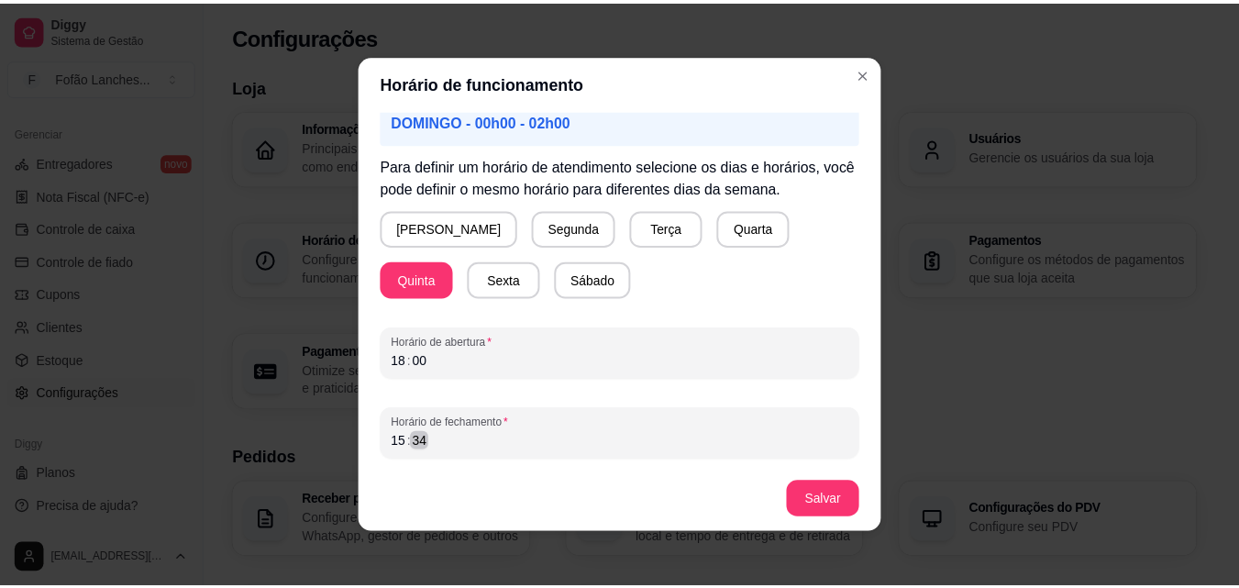
scroll to position [4, 0]
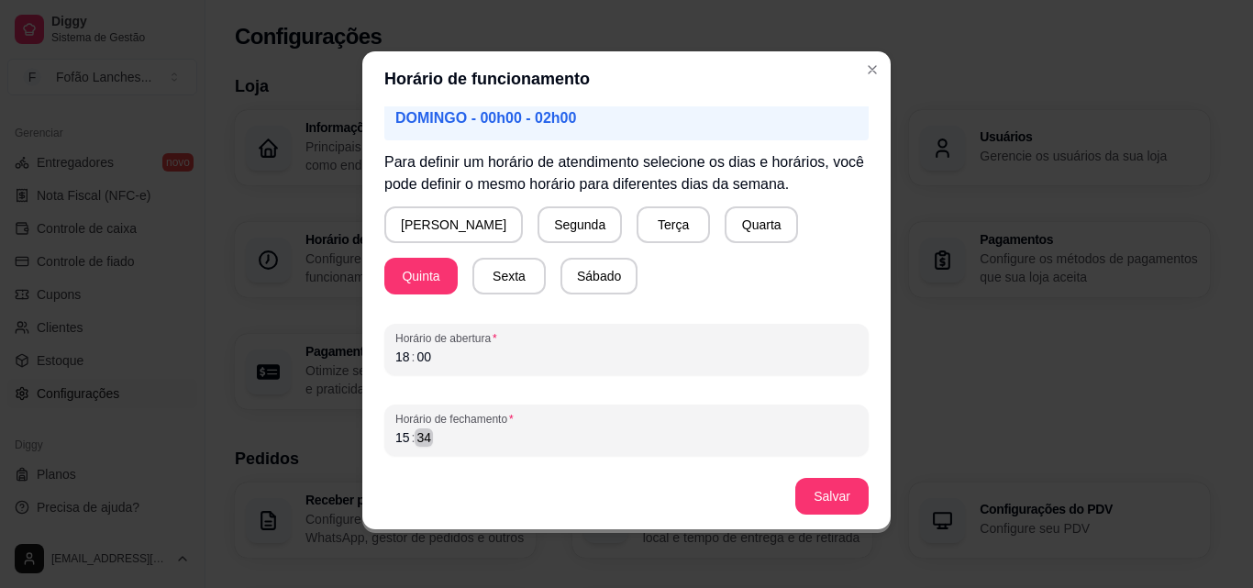
drag, startPoint x: 658, startPoint y: 466, endPoint x: 670, endPoint y: 439, distance: 29.1
click at [670, 439] on div "Atenção! Caso seu horário de funcionamento se estenda pela madrugada por exempl…" at bounding box center [626, 284] width 528 height 357
click at [670, 439] on div "15 : 34" at bounding box center [626, 437] width 462 height 22
click at [829, 484] on button "Salvar" at bounding box center [832, 497] width 72 height 36
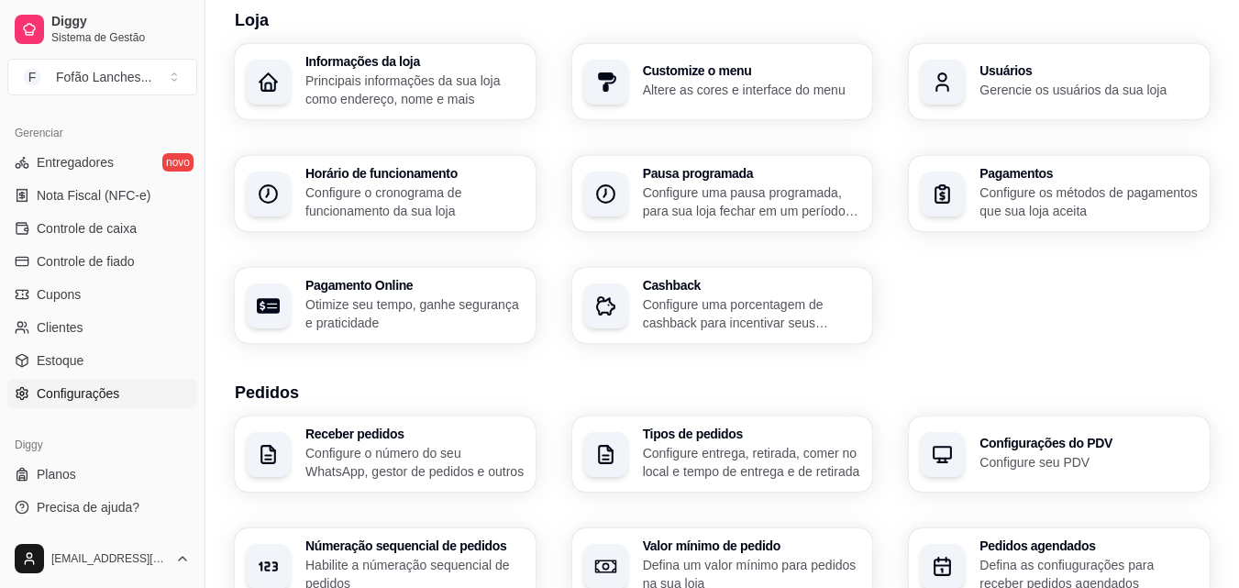
scroll to position [0, 0]
